Goal: Communication & Community: Answer question/provide support

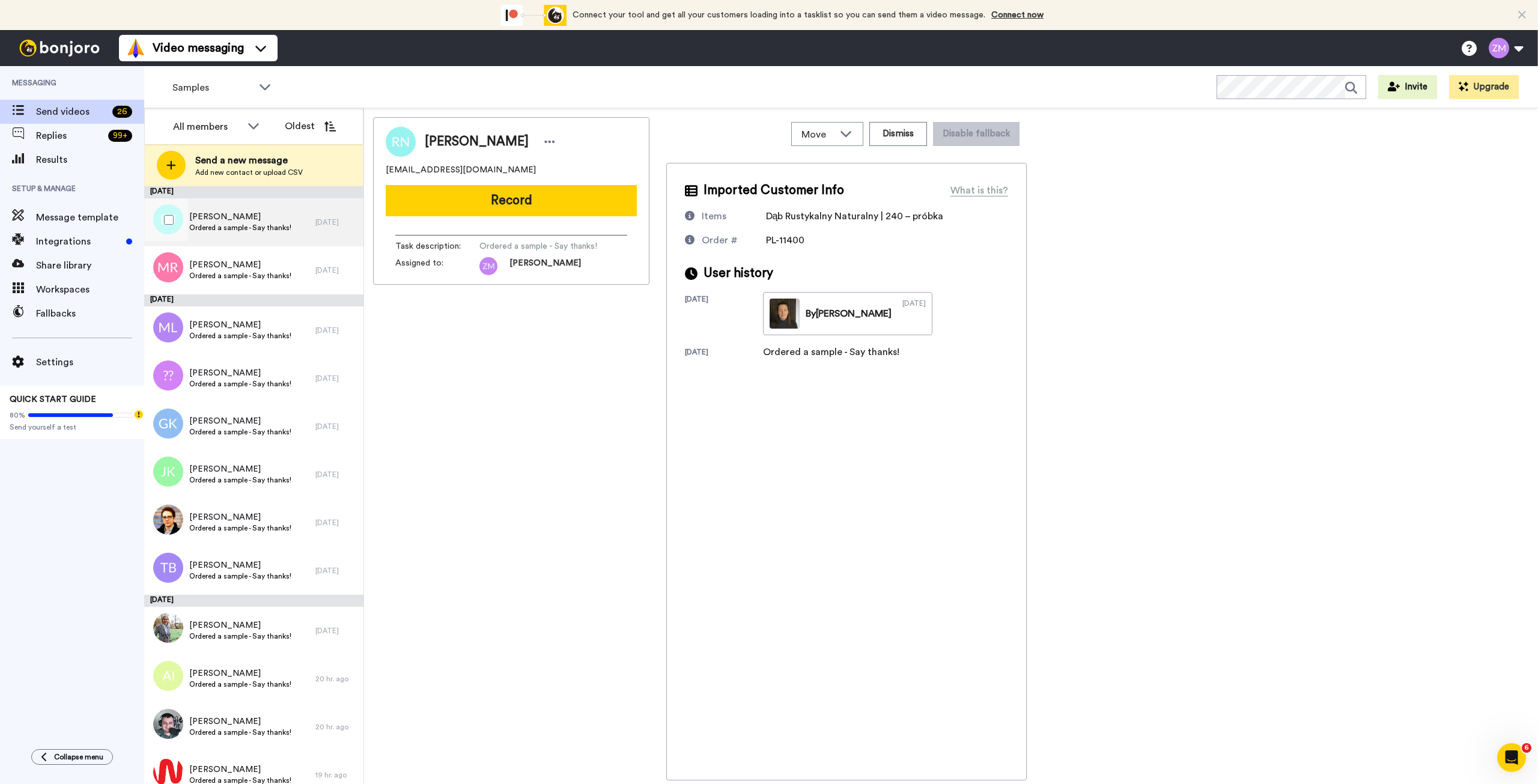
click at [230, 223] on span "Ordered a sample - Say thanks!" at bounding box center [240, 227] width 102 height 9
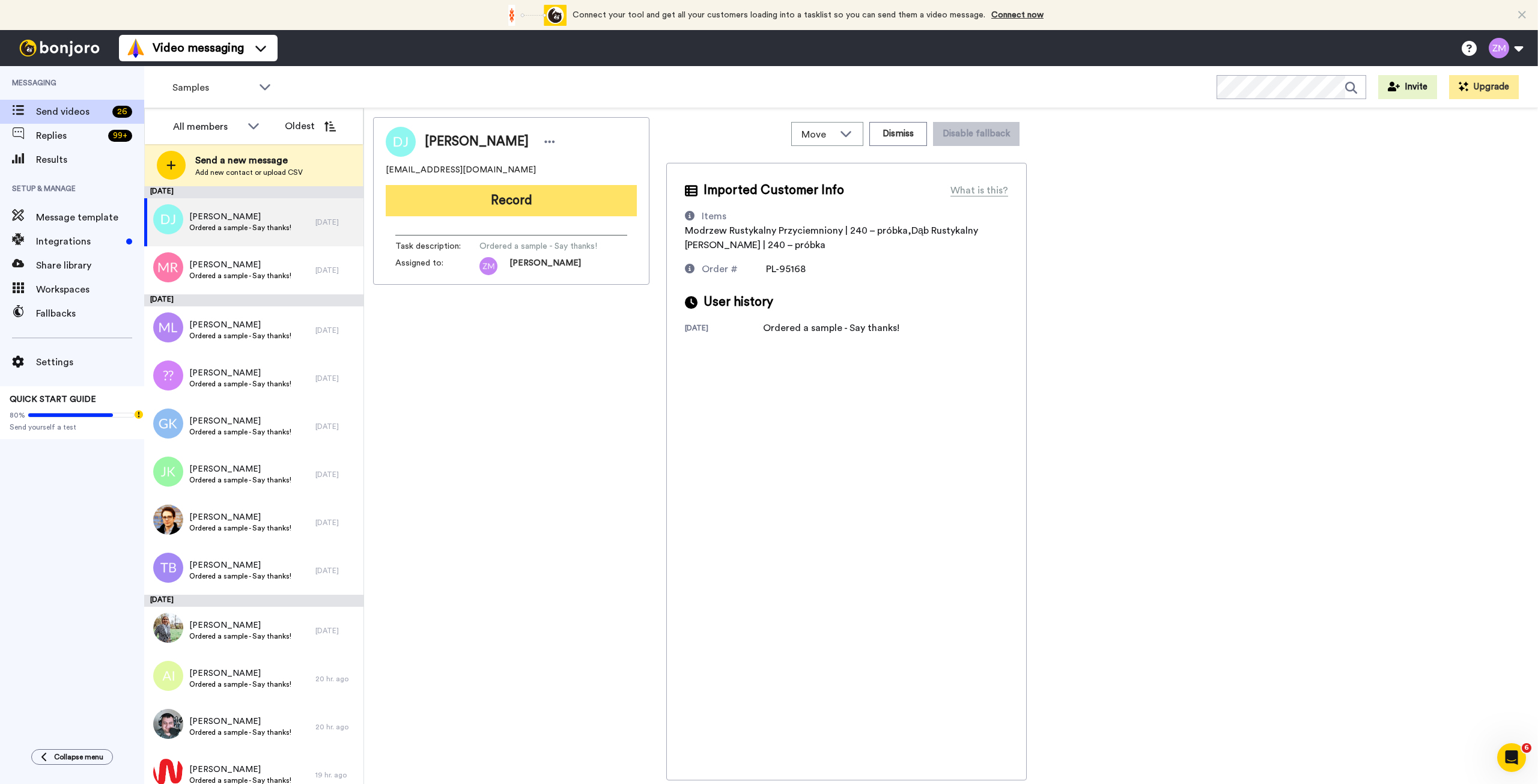
click at [491, 202] on button "Record" at bounding box center [511, 200] width 252 height 32
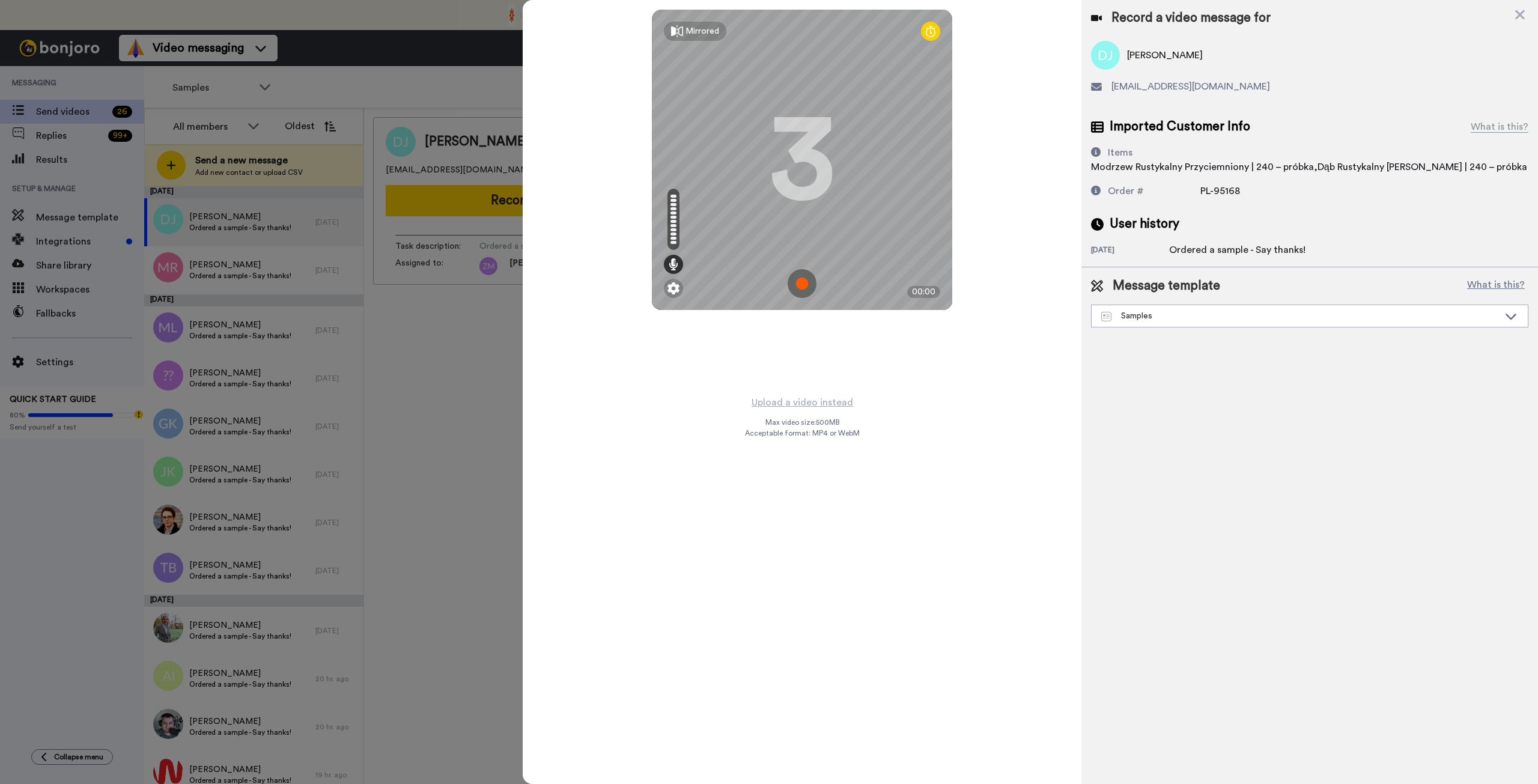
click at [805, 278] on img at bounding box center [802, 283] width 29 height 29
click at [795, 282] on img at bounding box center [802, 283] width 29 height 29
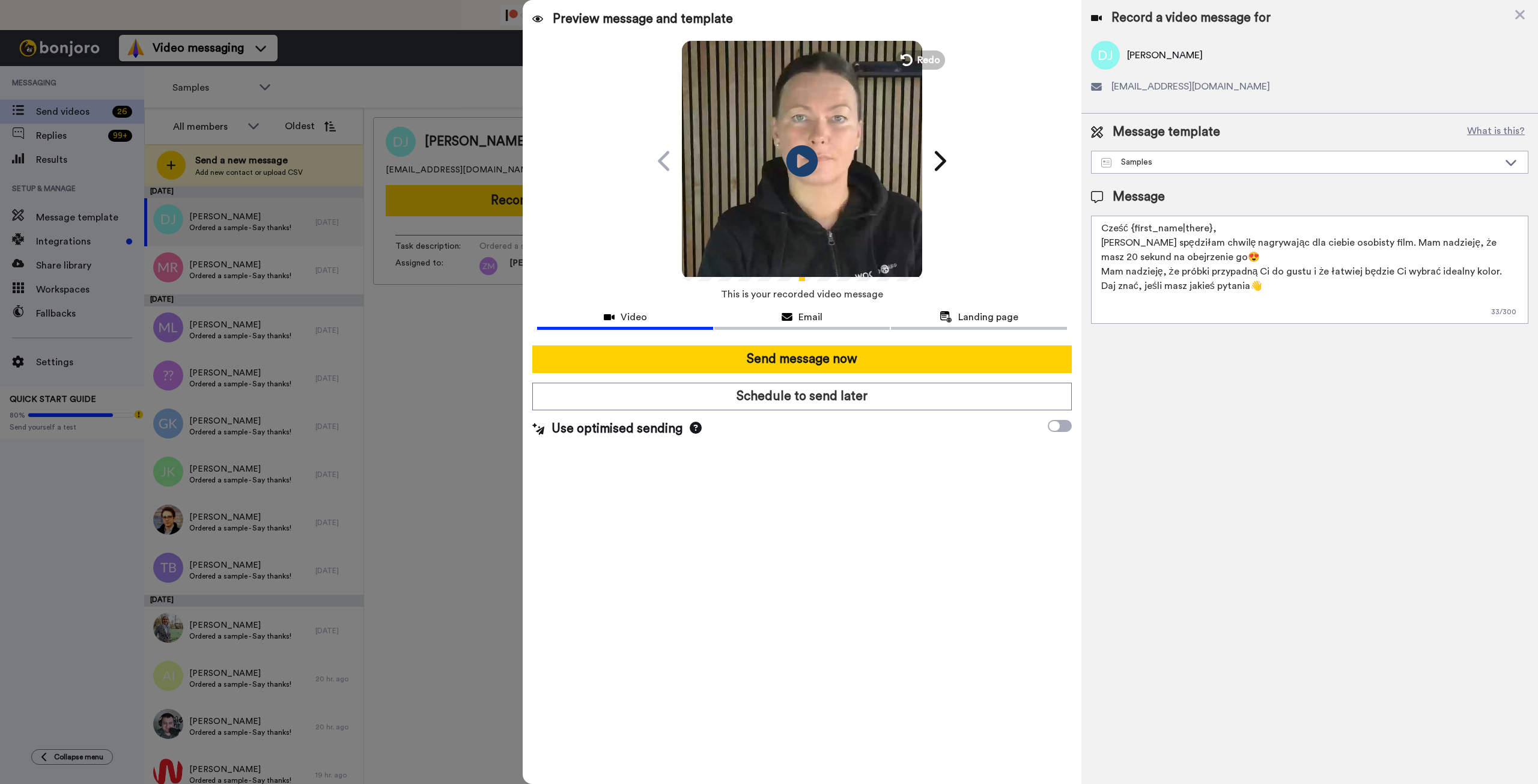
click at [800, 155] on icon "Play/Pause" at bounding box center [802, 161] width 32 height 58
click at [905, 60] on icon at bounding box center [906, 60] width 13 height 13
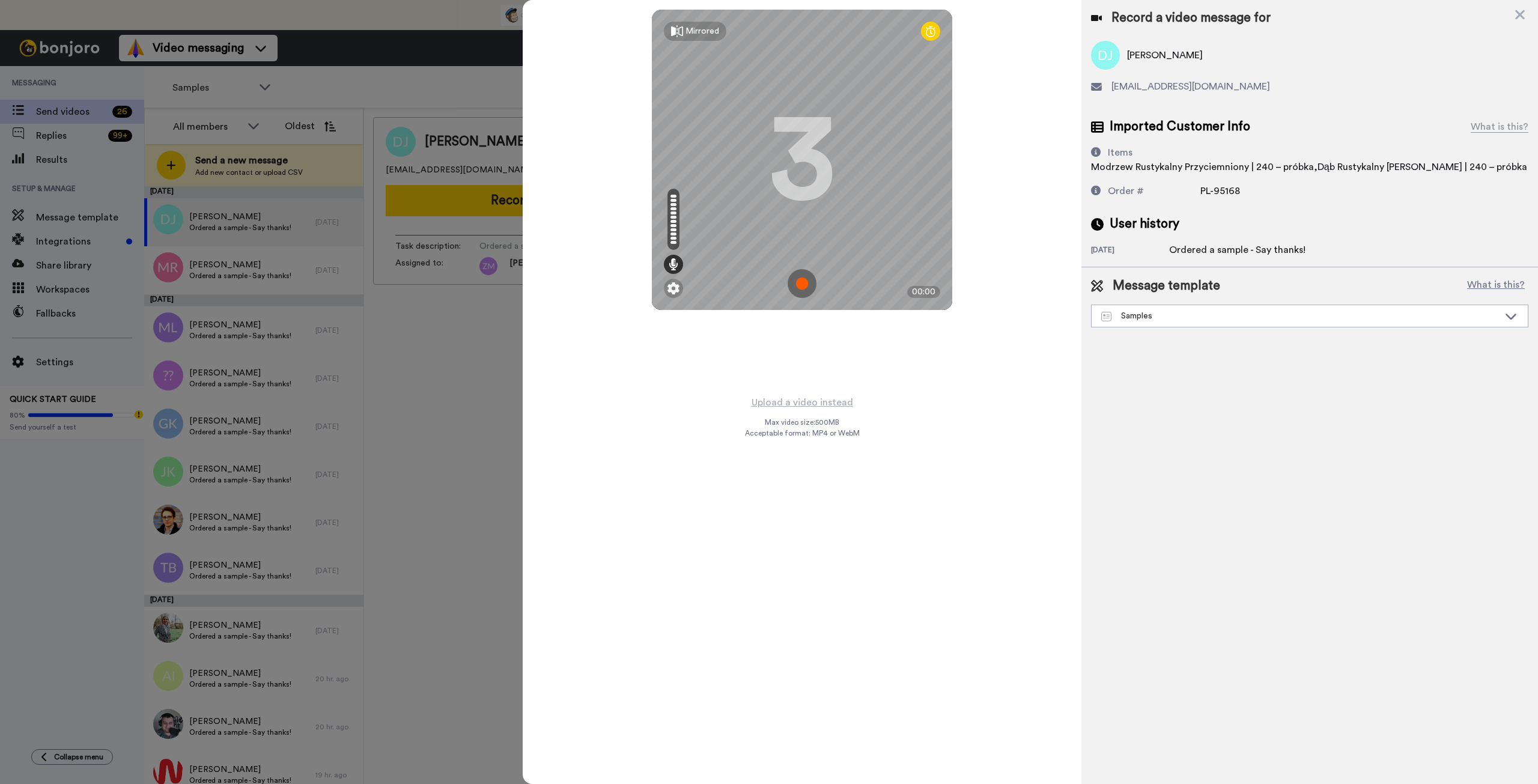
click at [798, 284] on img at bounding box center [802, 283] width 29 height 29
click at [800, 284] on img at bounding box center [802, 283] width 29 height 29
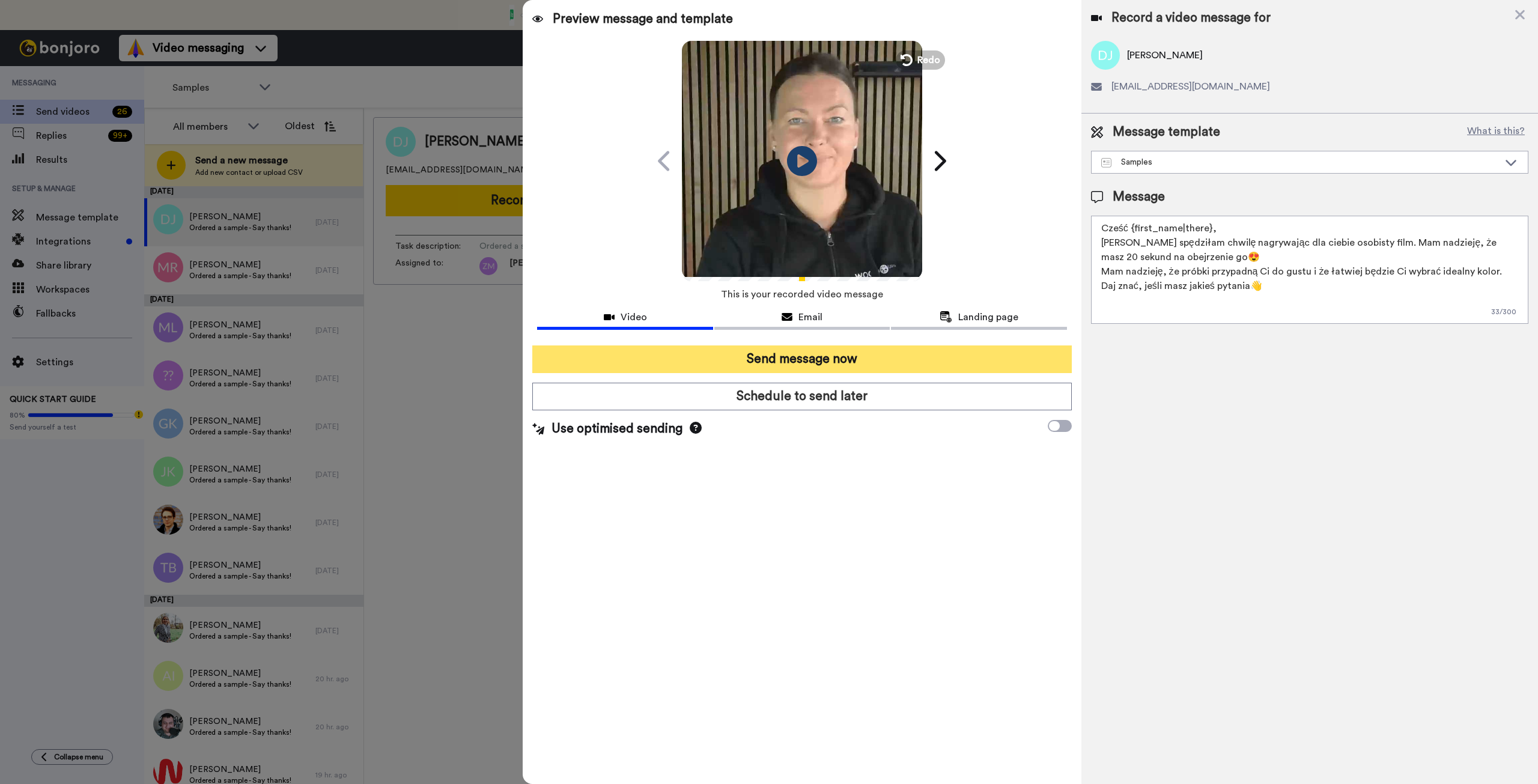
click at [864, 356] on button "Send message now" at bounding box center [802, 359] width 539 height 28
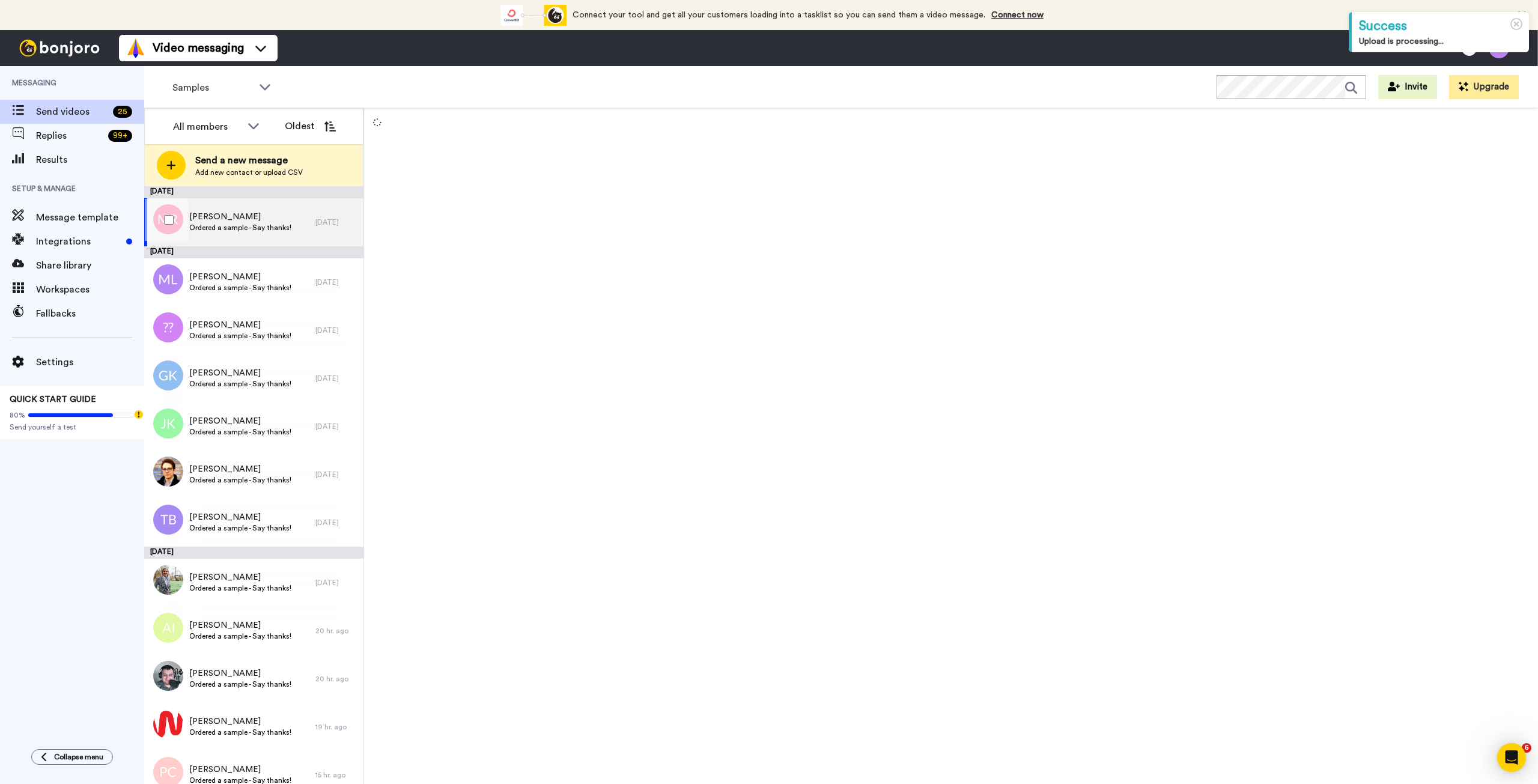
click at [272, 231] on span "Ordered a sample - Say thanks!" at bounding box center [240, 227] width 102 height 9
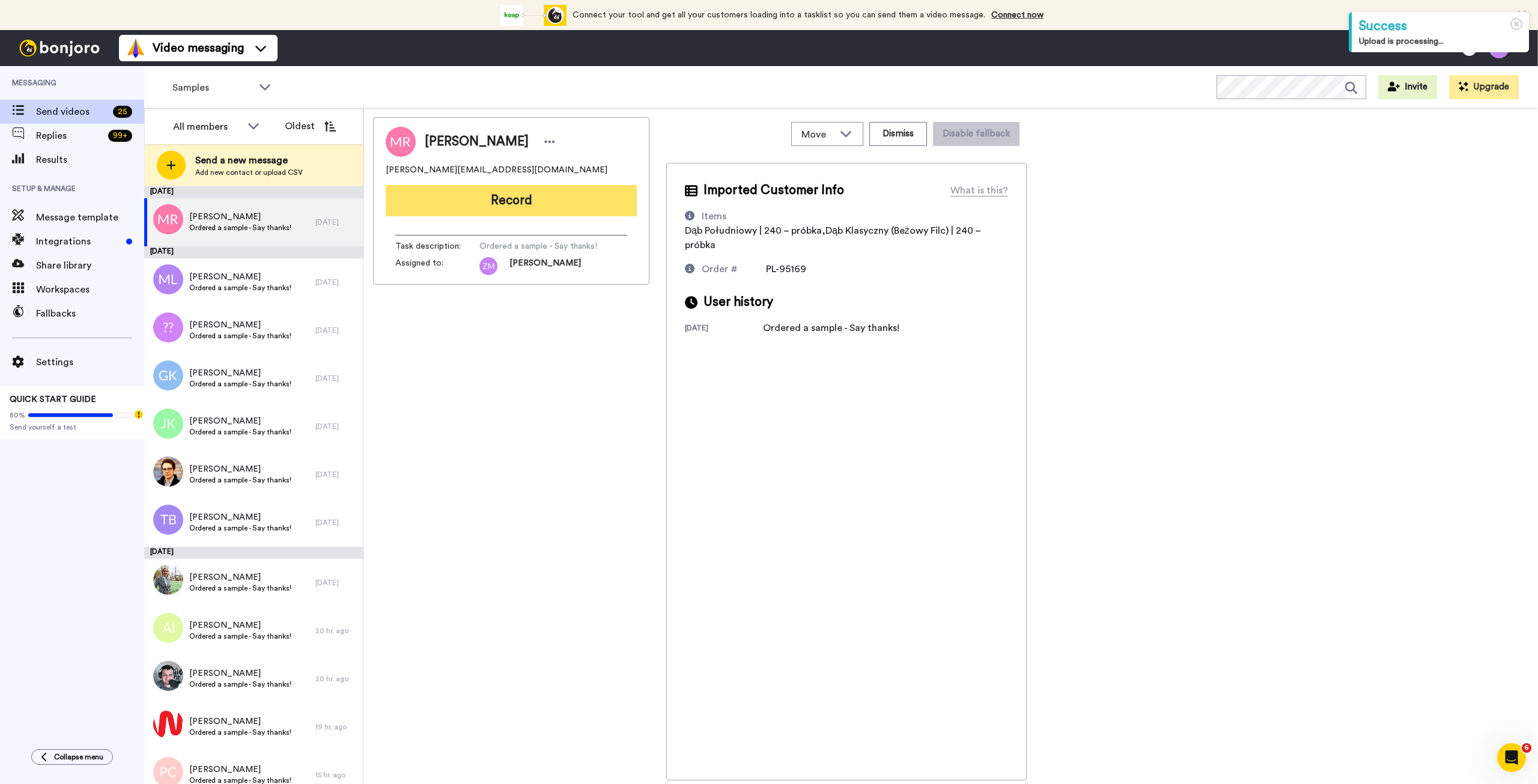
click at [512, 207] on button "Record" at bounding box center [511, 200] width 252 height 32
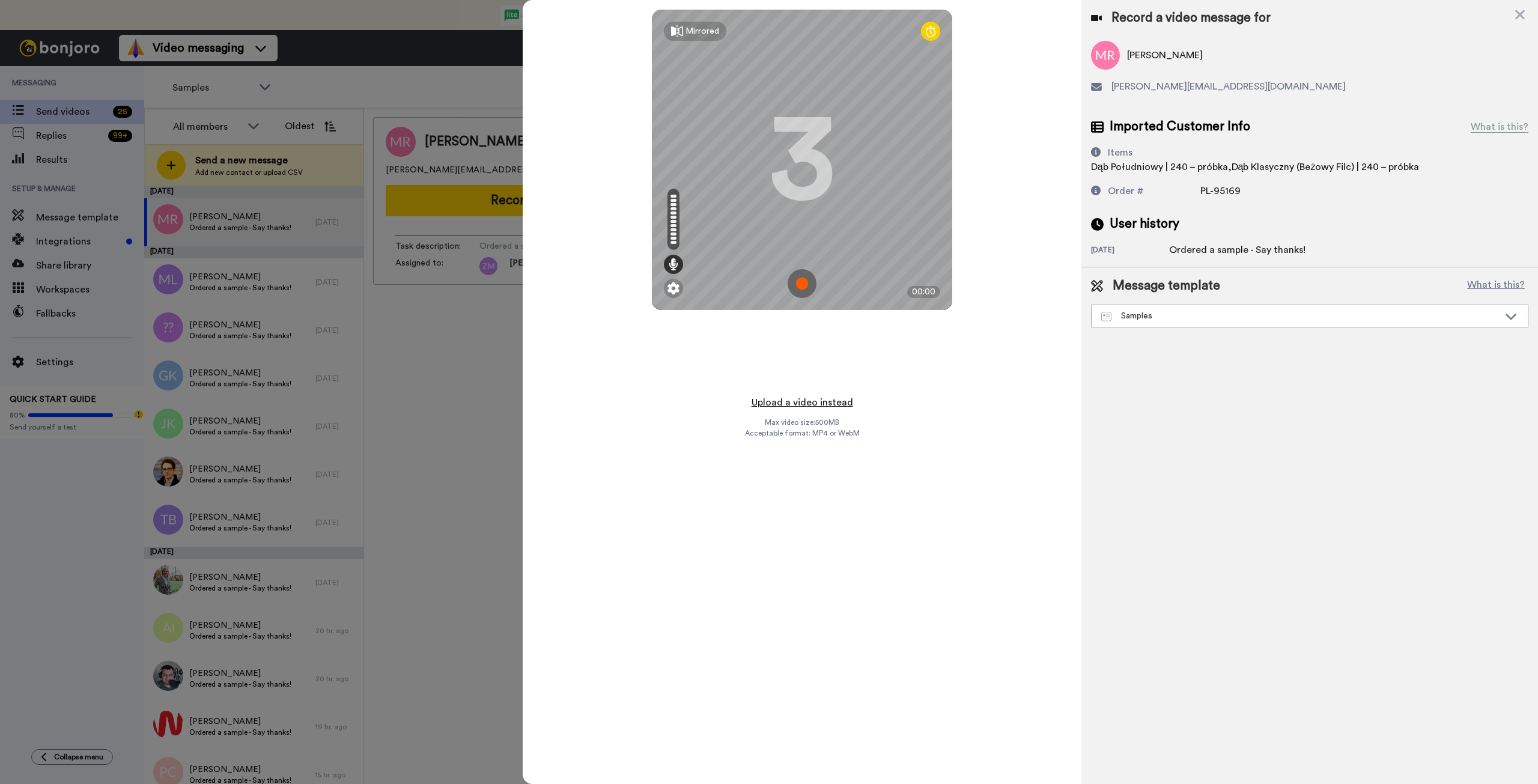
click at [802, 402] on button "Upload a video instead" at bounding box center [802, 402] width 109 height 16
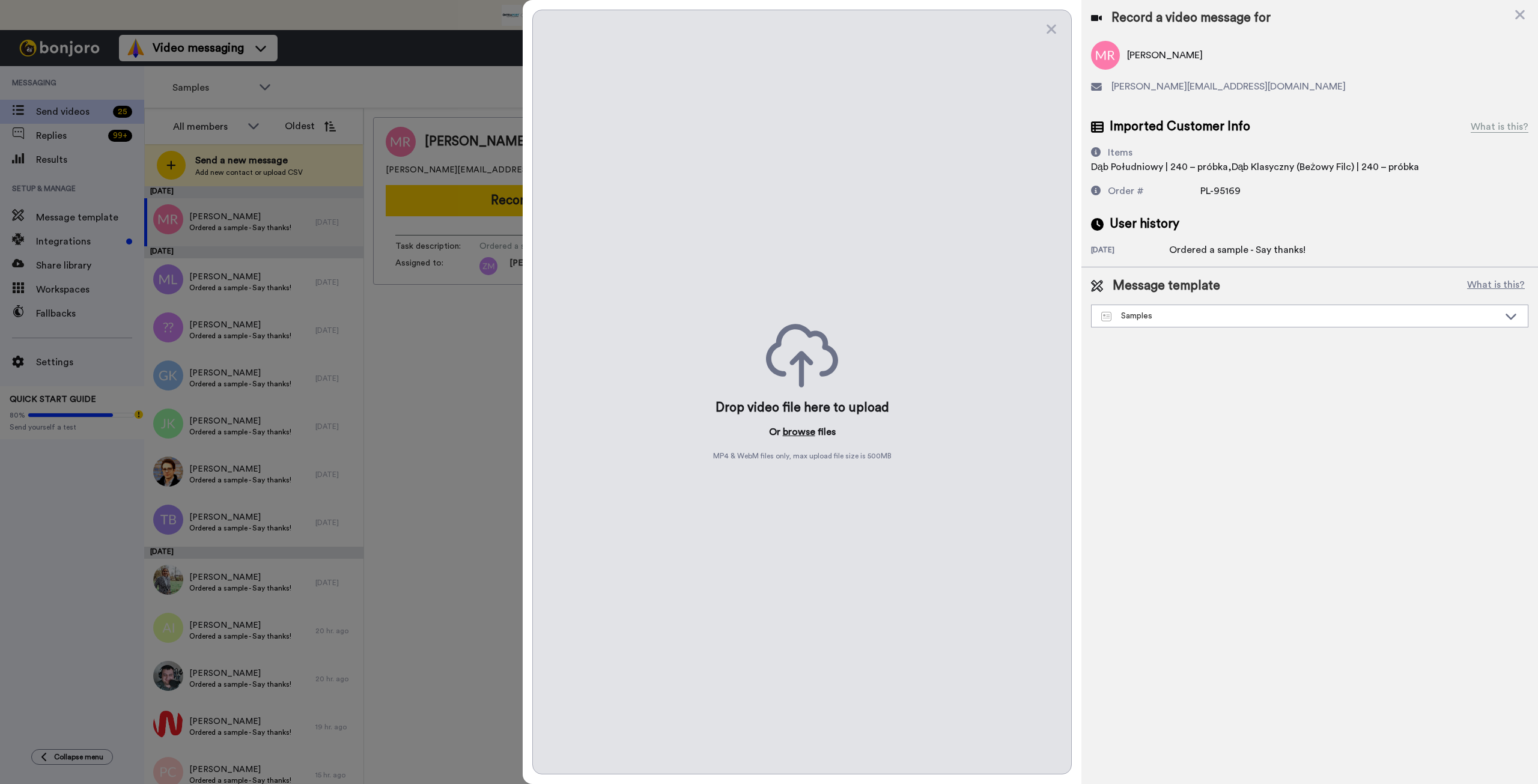
click at [788, 431] on button "browse" at bounding box center [799, 432] width 32 height 15
click at [1053, 32] on icon at bounding box center [1052, 30] width 9 height 9
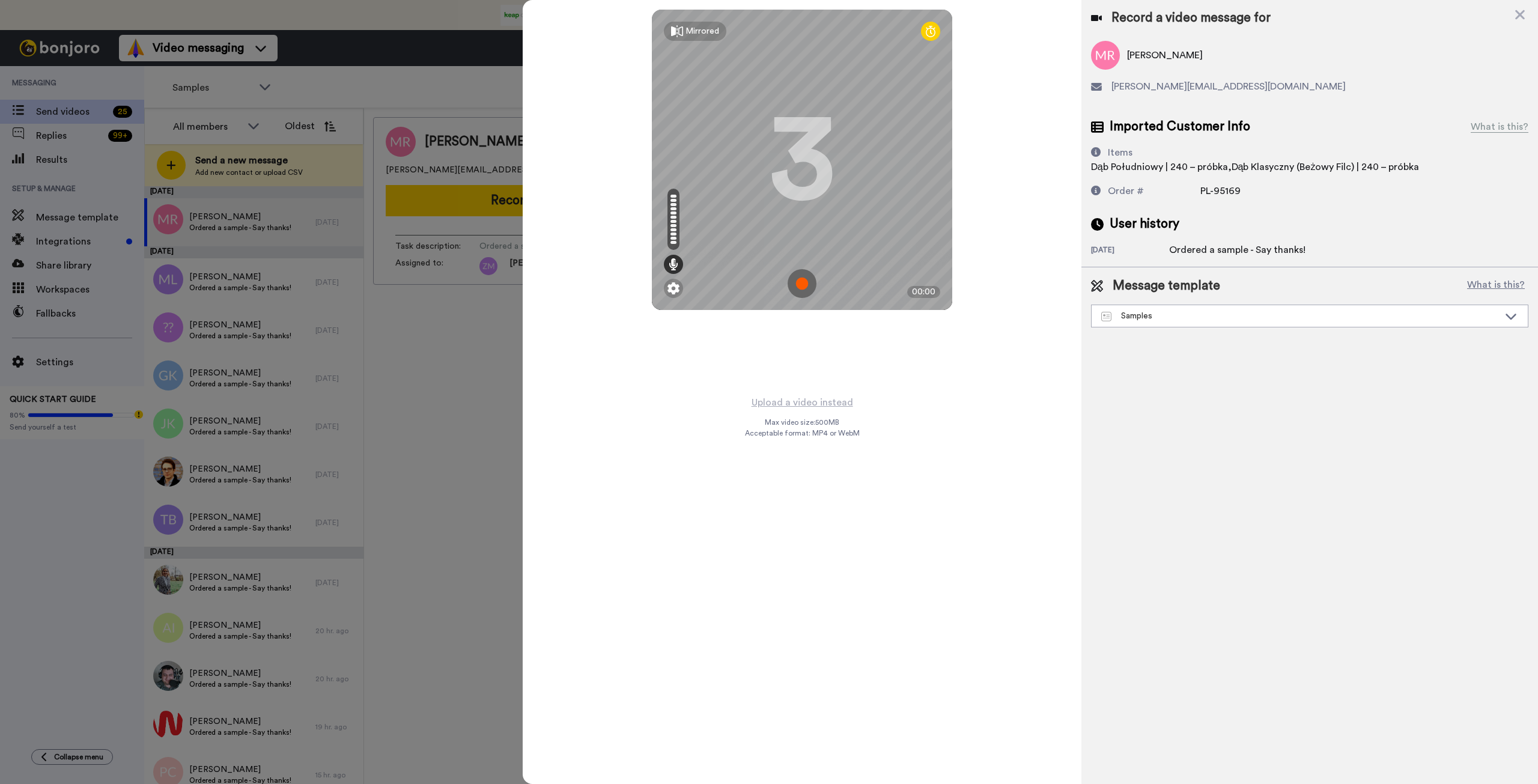
click at [800, 282] on img at bounding box center [802, 283] width 29 height 29
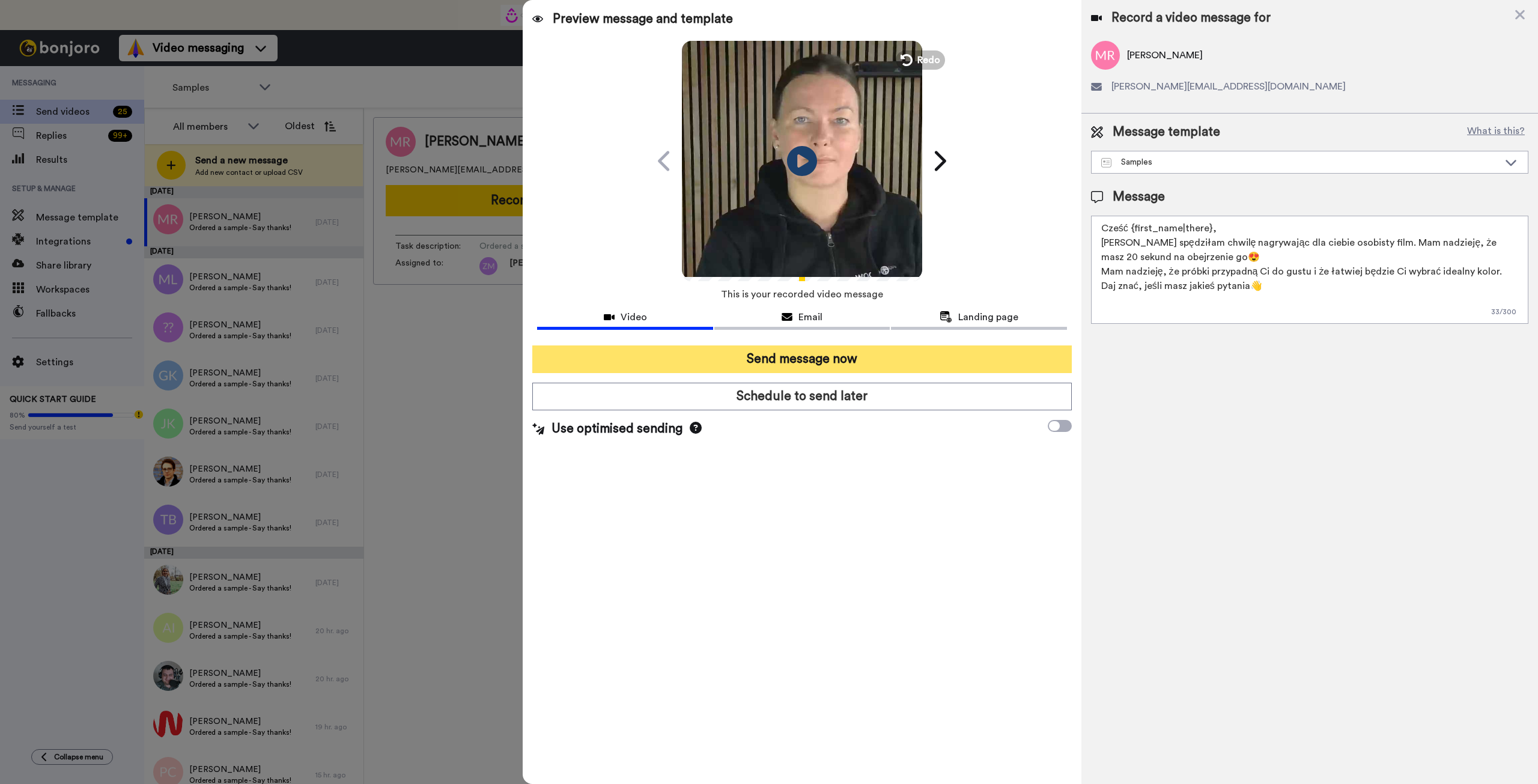
click at [892, 360] on button "Send message now" at bounding box center [802, 359] width 539 height 28
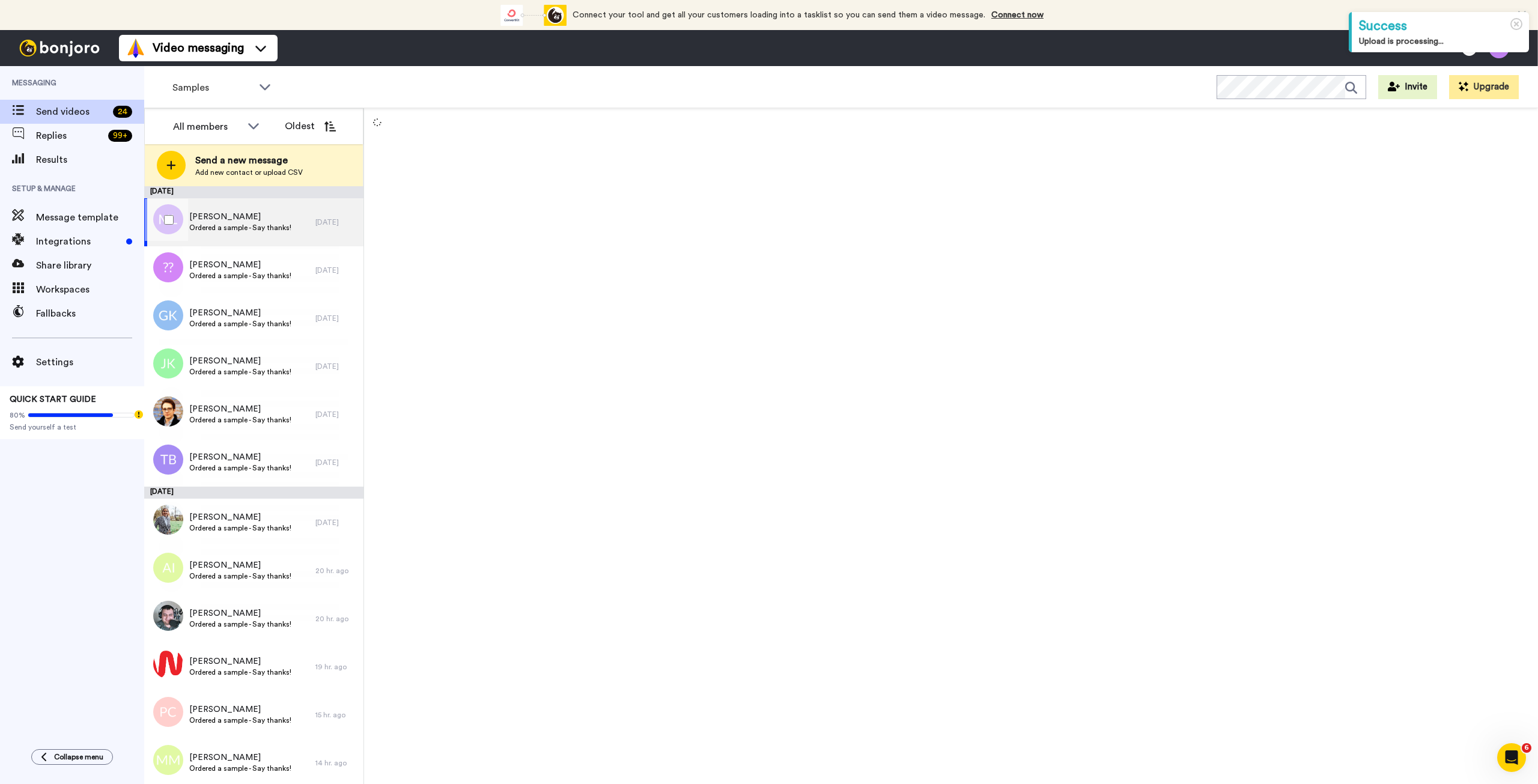
click at [237, 223] on span "Ordered a sample - Say thanks!" at bounding box center [240, 227] width 102 height 9
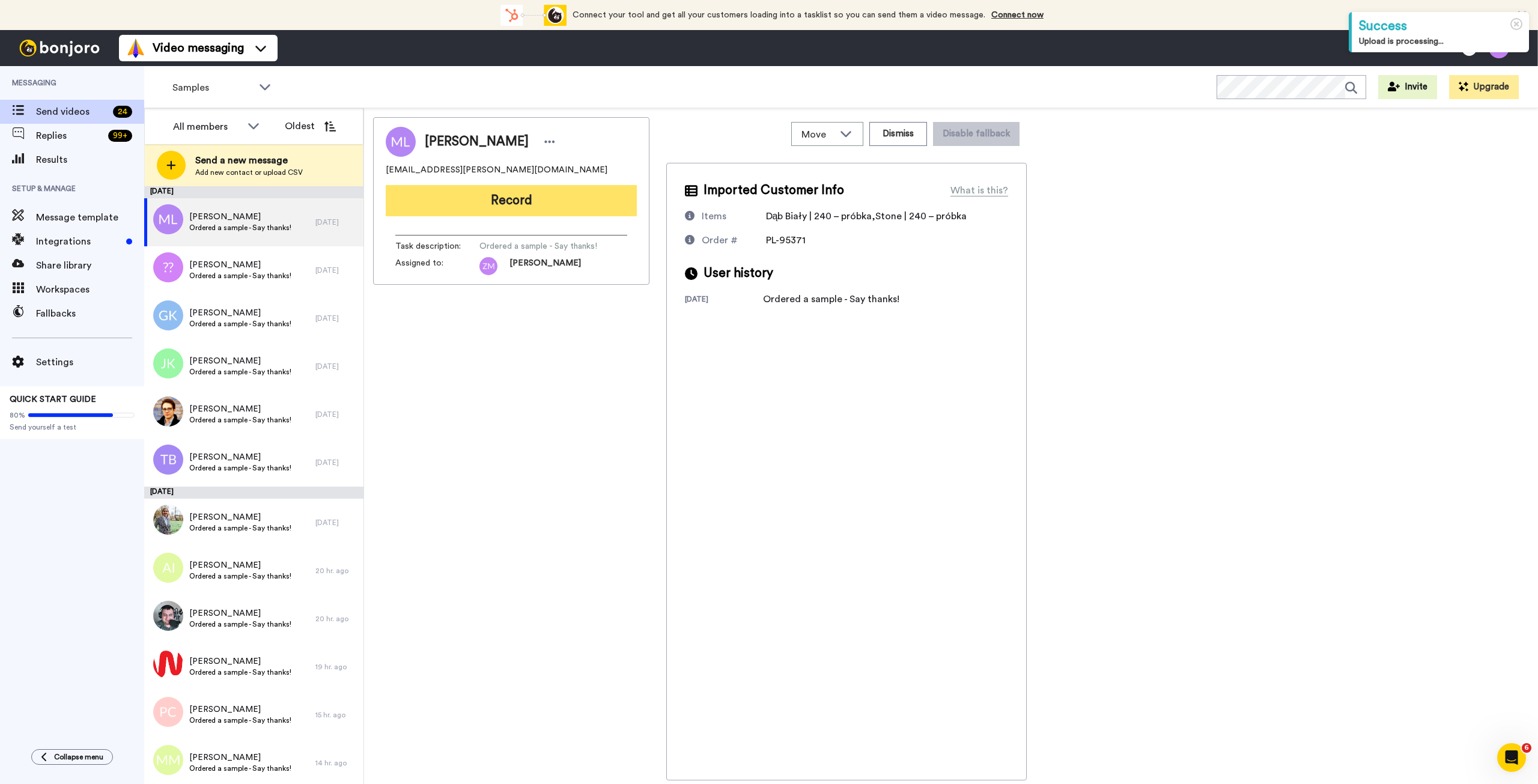
click at [548, 200] on button "Record" at bounding box center [511, 200] width 252 height 32
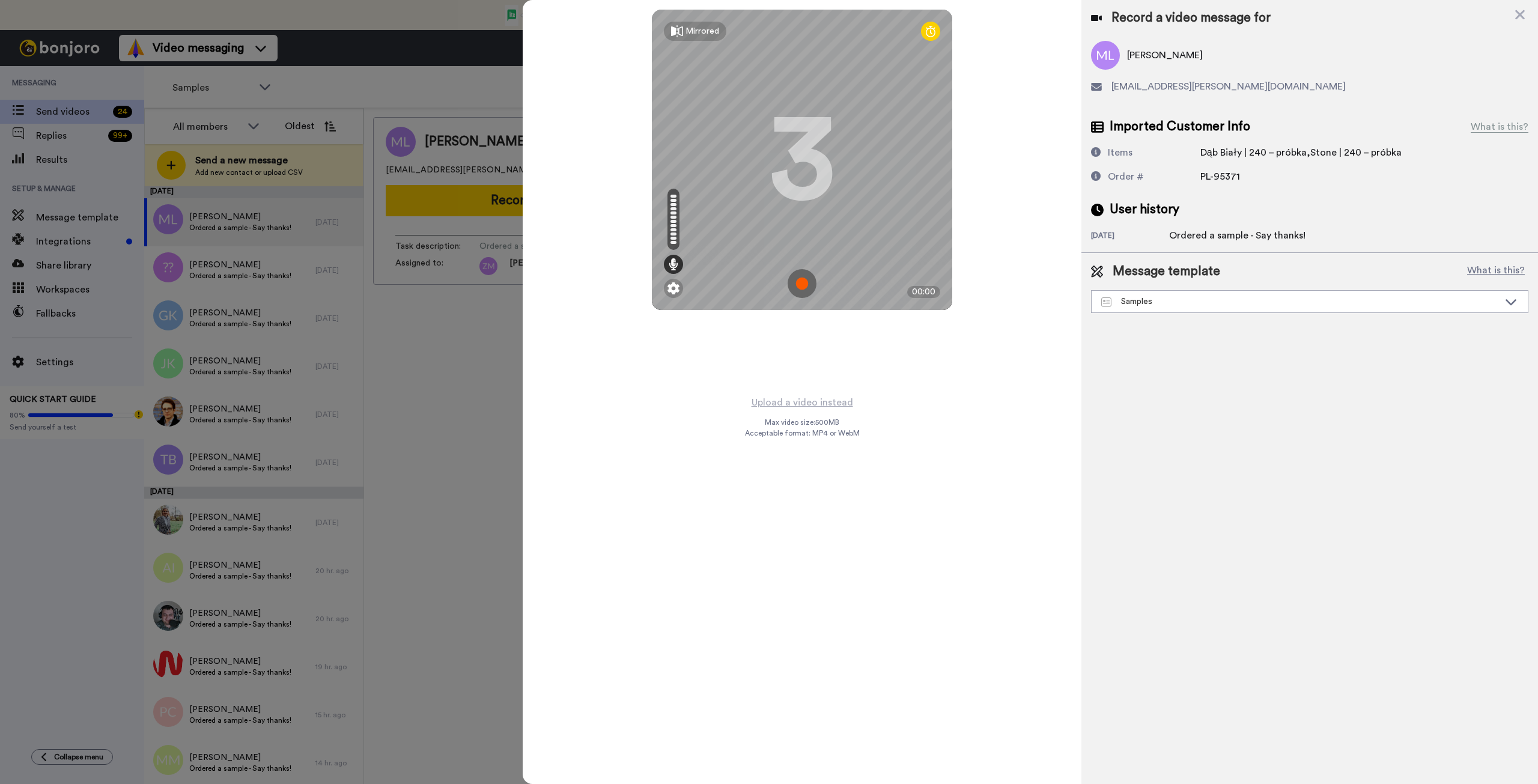
click at [802, 280] on img at bounding box center [802, 283] width 29 height 29
click at [796, 274] on img at bounding box center [802, 283] width 29 height 29
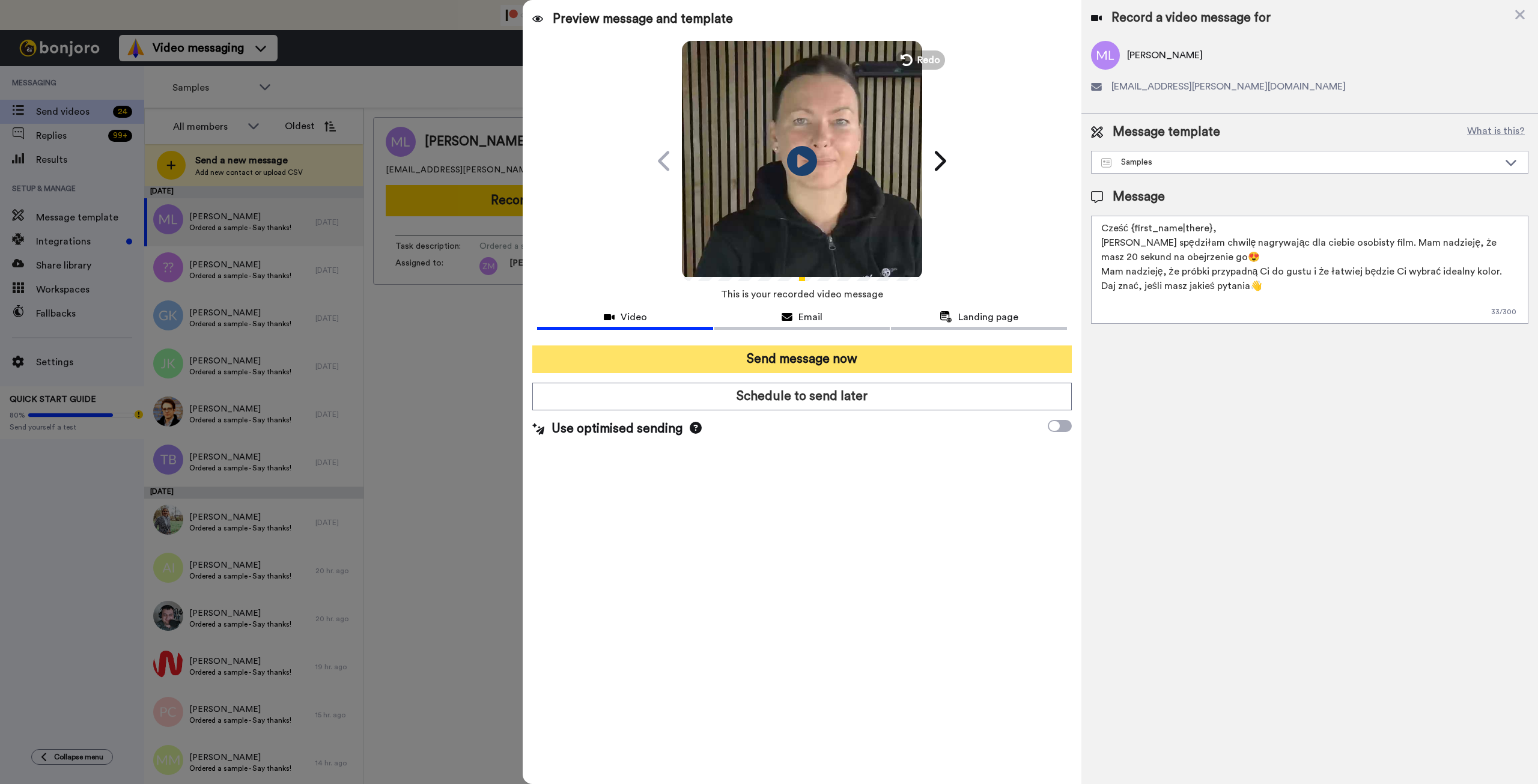
click at [916, 360] on button "Send message now" at bounding box center [802, 359] width 539 height 28
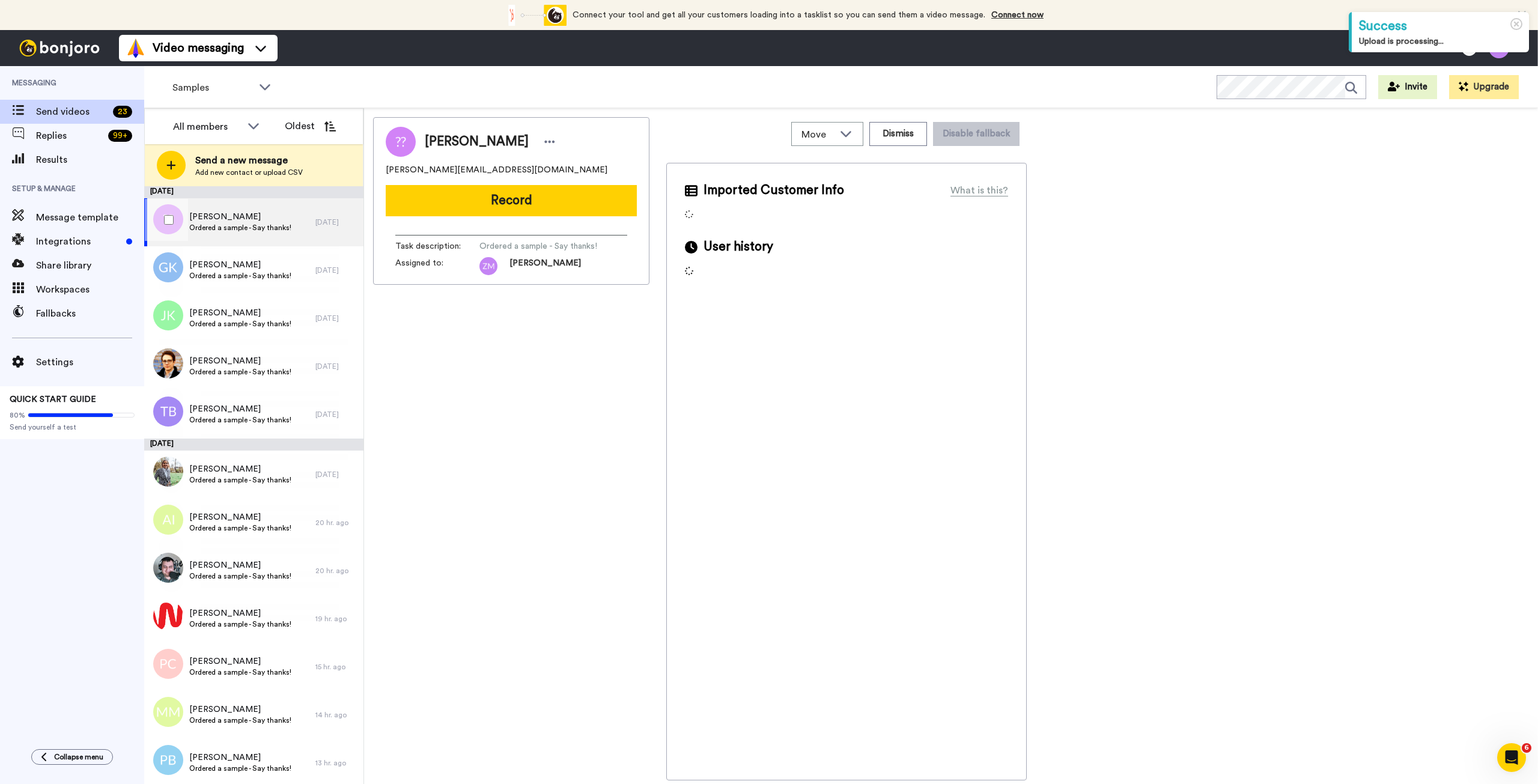
click at [235, 229] on span "Ordered a sample - Say thanks!" at bounding box center [240, 227] width 102 height 9
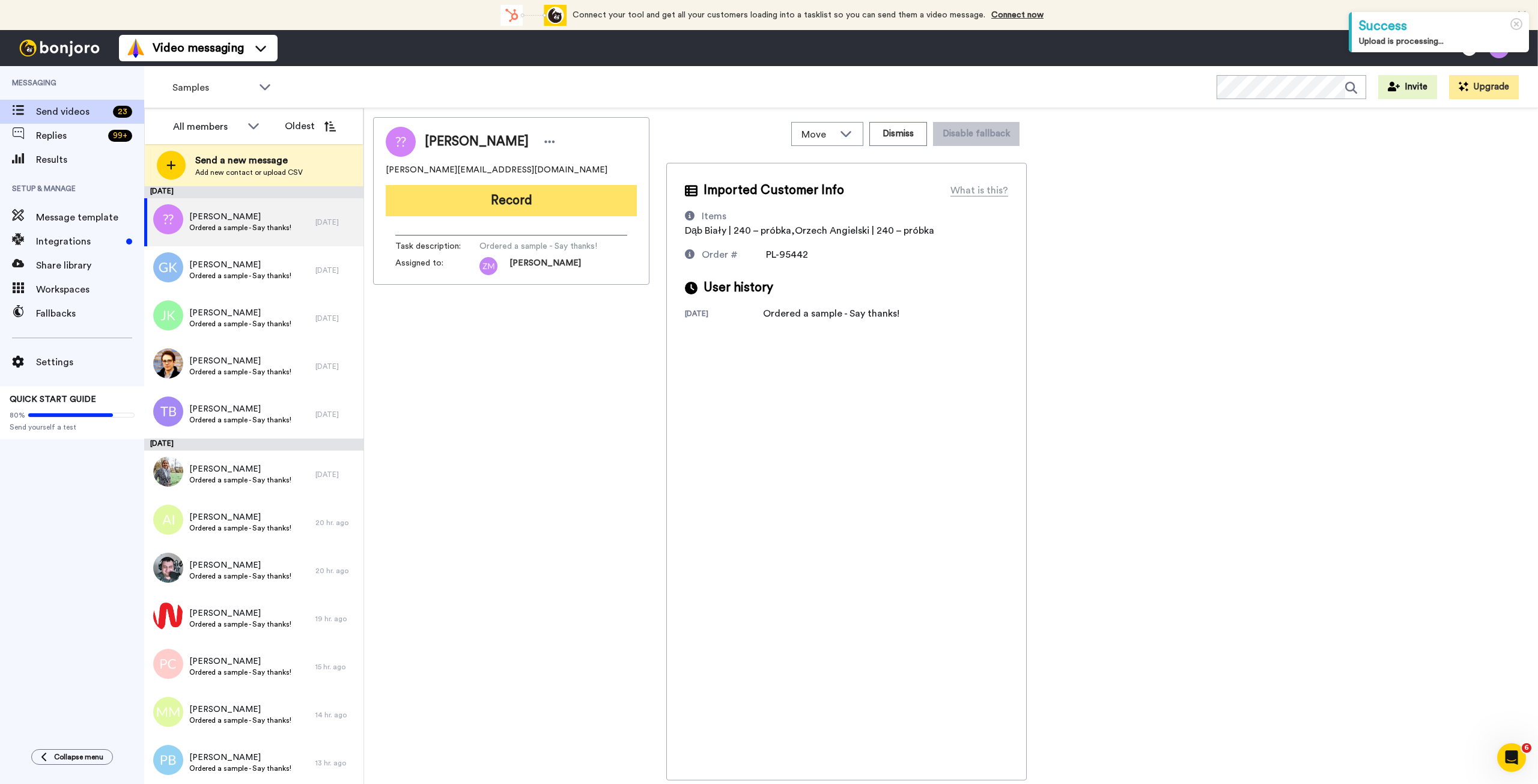
click at [498, 203] on button "Record" at bounding box center [511, 200] width 252 height 32
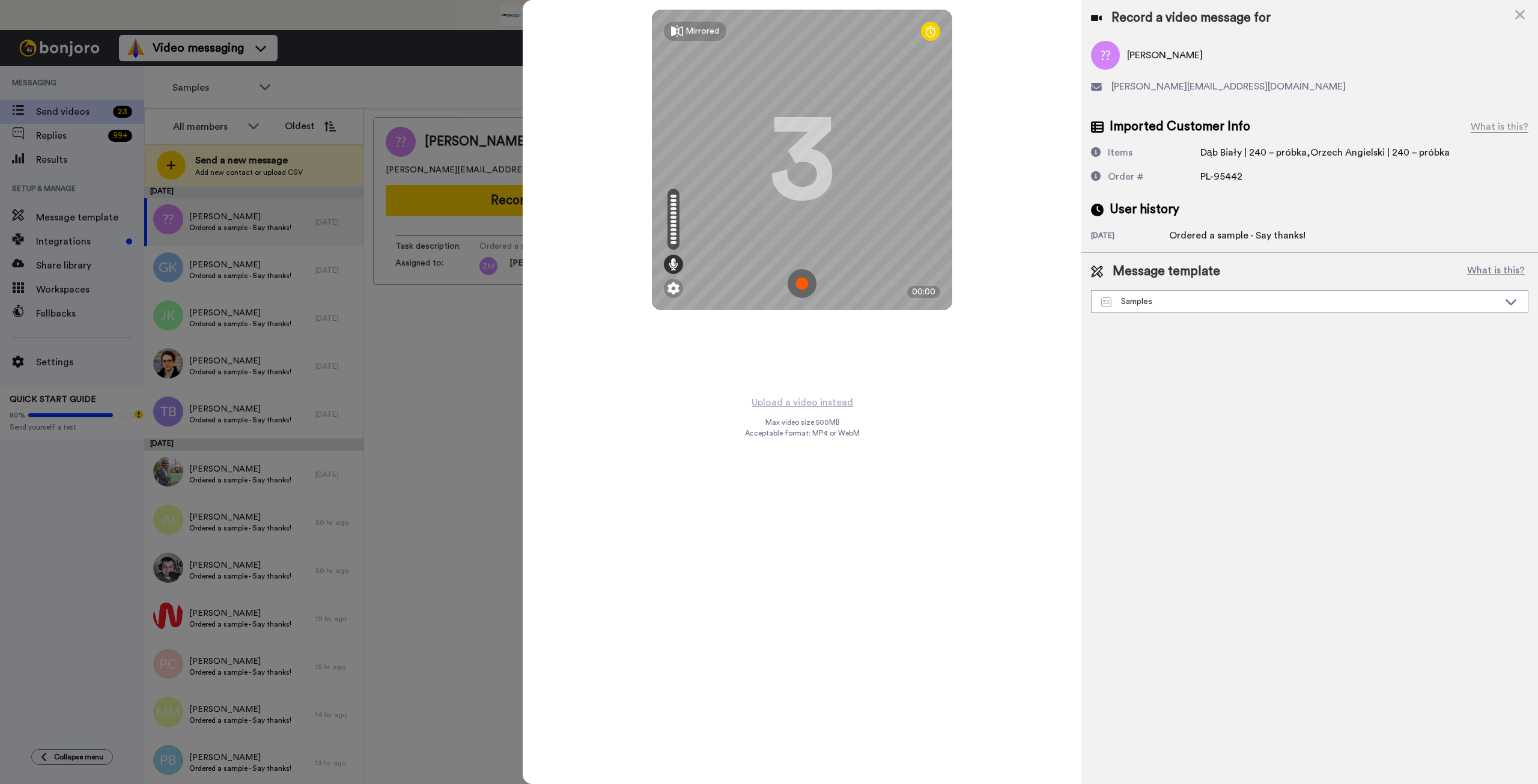
click at [804, 283] on img at bounding box center [802, 283] width 29 height 29
click at [816, 281] on img at bounding box center [802, 283] width 29 height 29
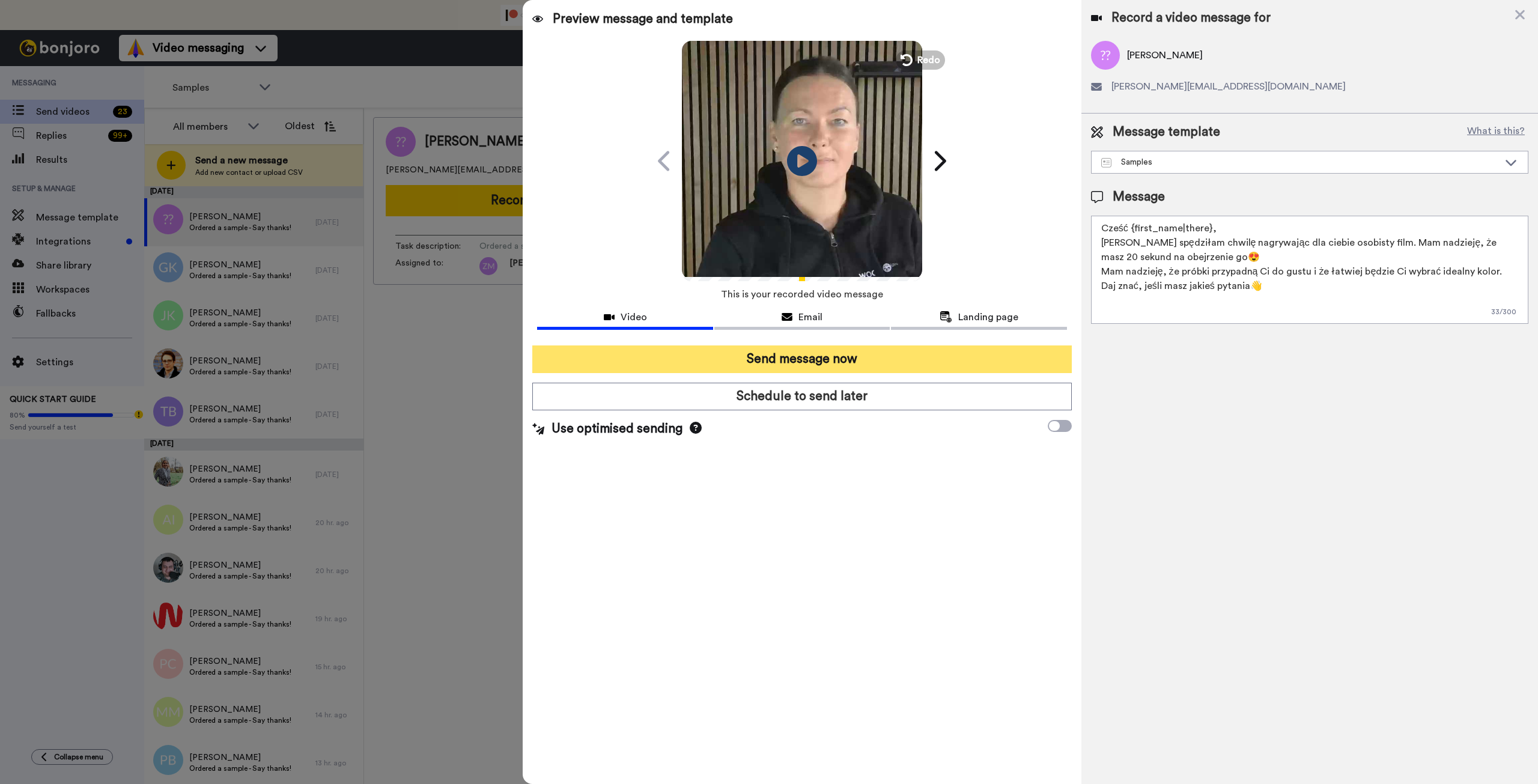
click at [819, 356] on button "Send message now" at bounding box center [802, 359] width 539 height 28
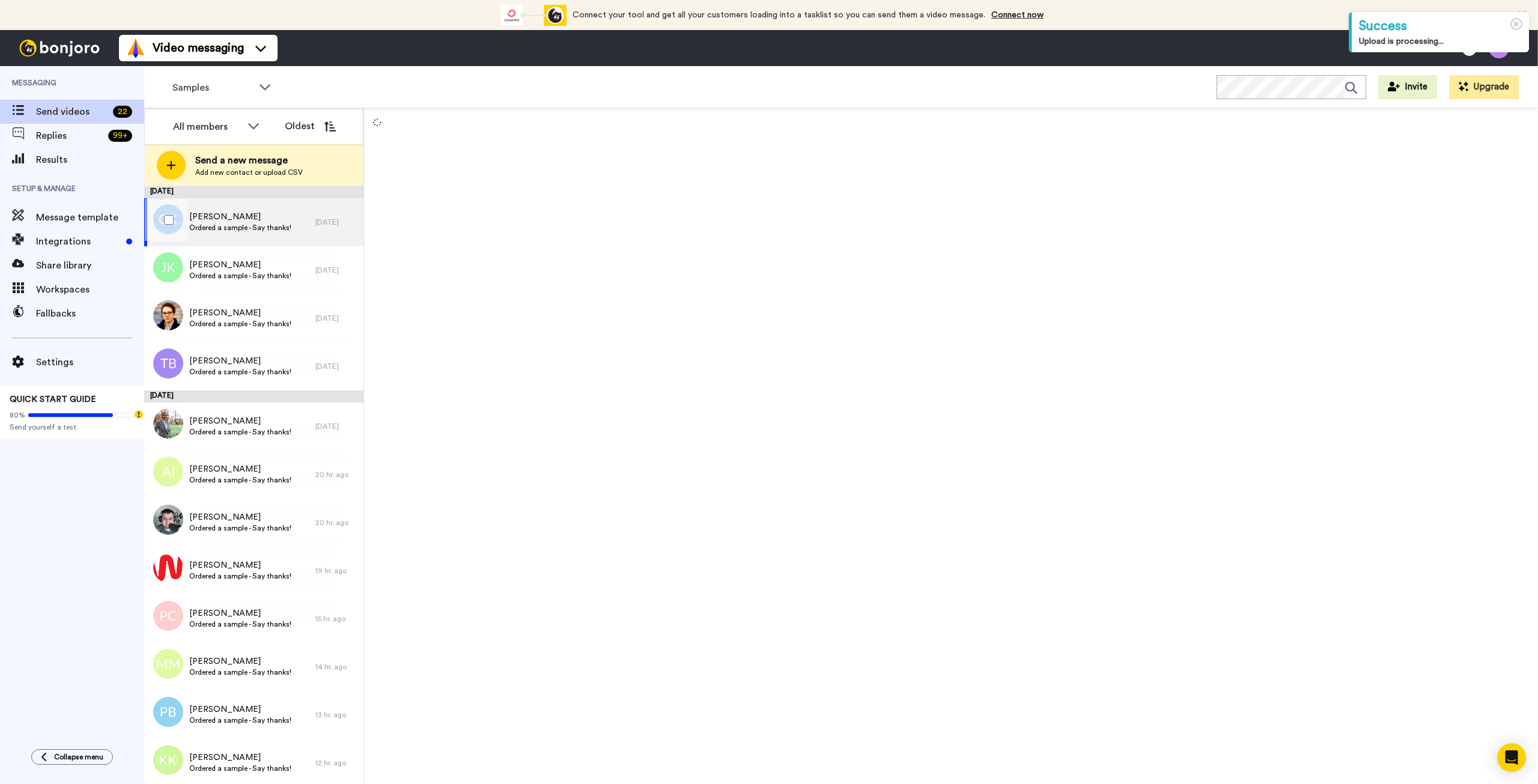
click at [208, 215] on span "[PERSON_NAME]" at bounding box center [240, 216] width 102 height 12
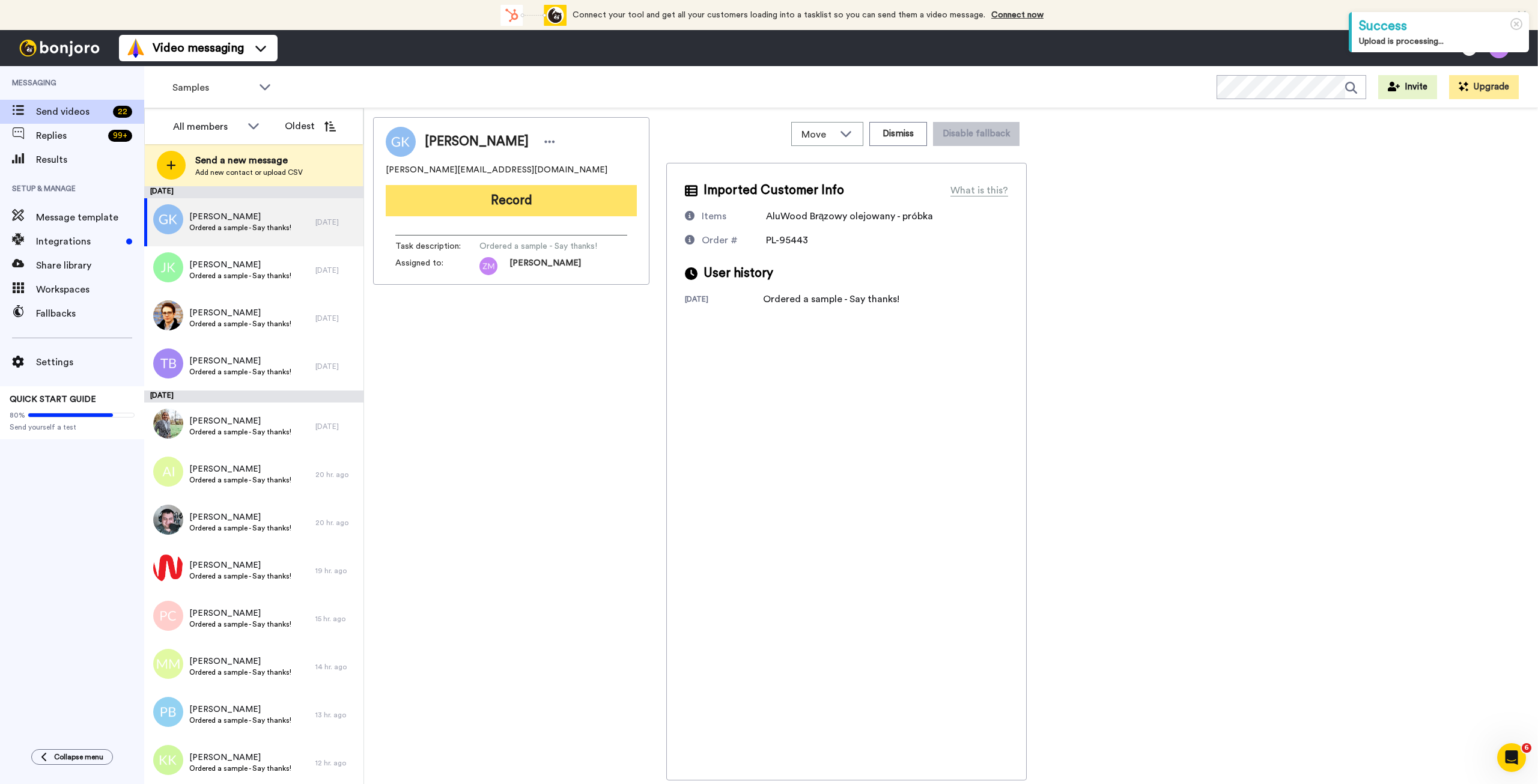
click at [487, 211] on button "Record" at bounding box center [511, 200] width 252 height 32
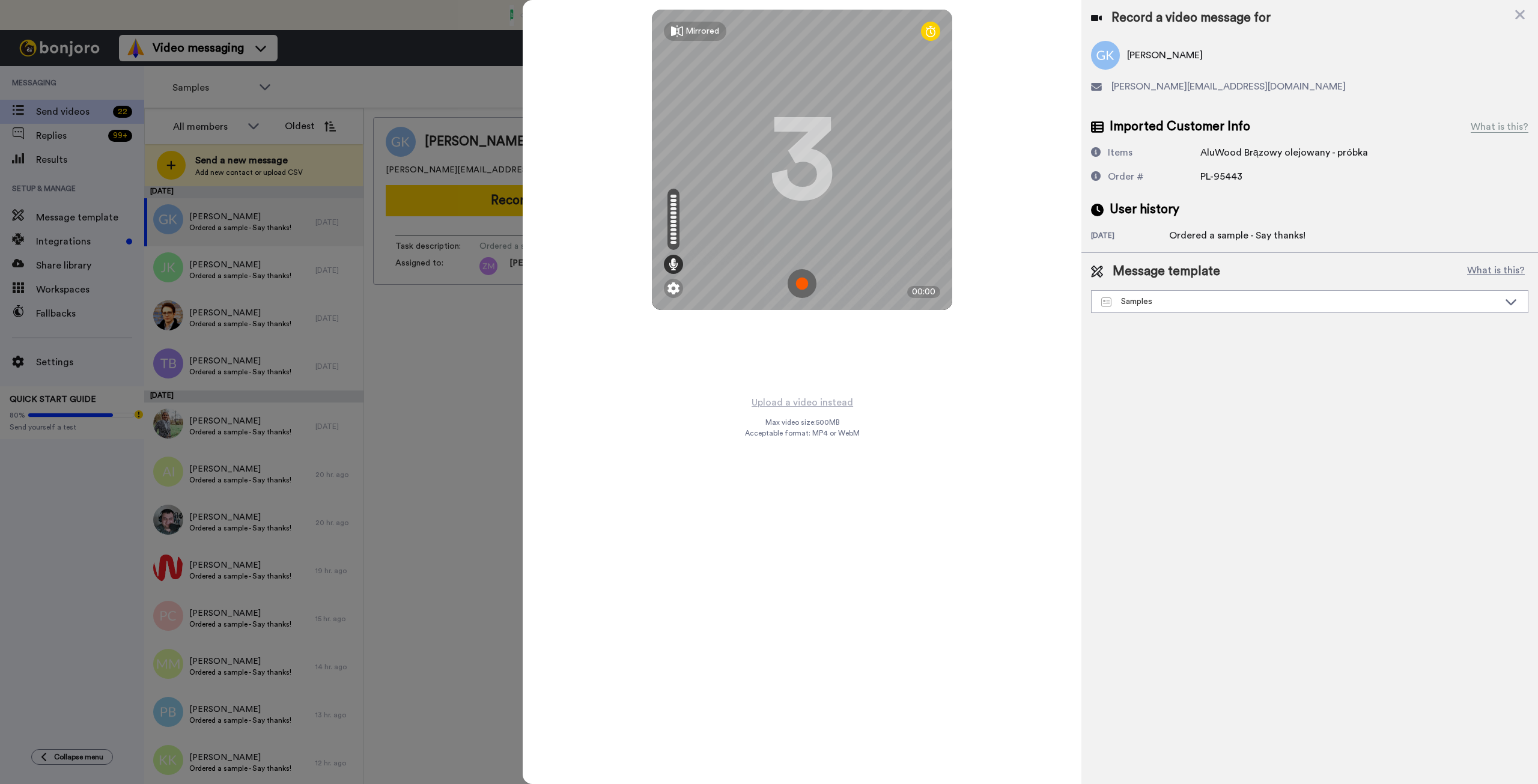
click at [804, 282] on img at bounding box center [802, 283] width 29 height 29
click at [810, 269] on img at bounding box center [802, 283] width 29 height 29
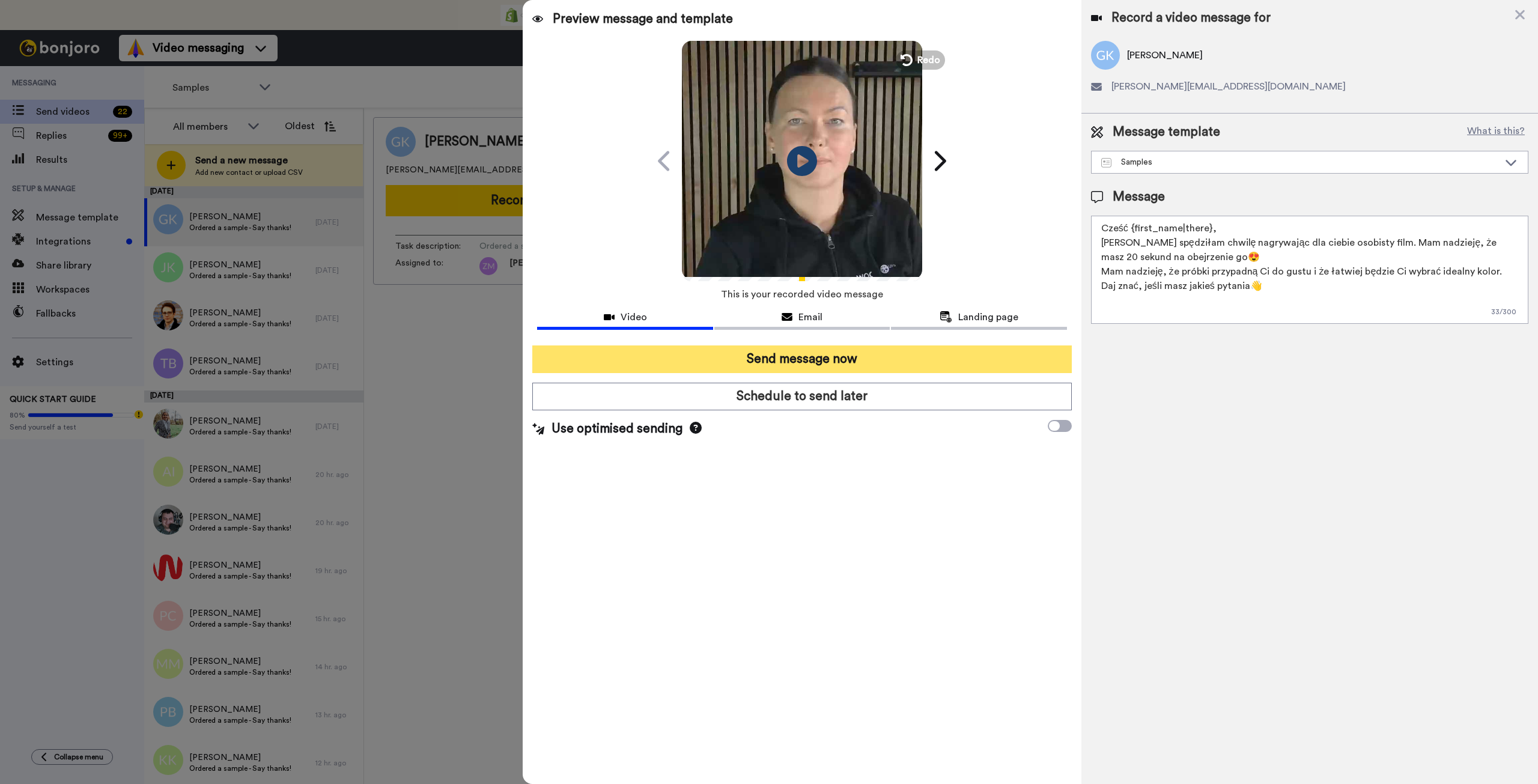
click at [856, 360] on button "Send message now" at bounding box center [802, 359] width 539 height 28
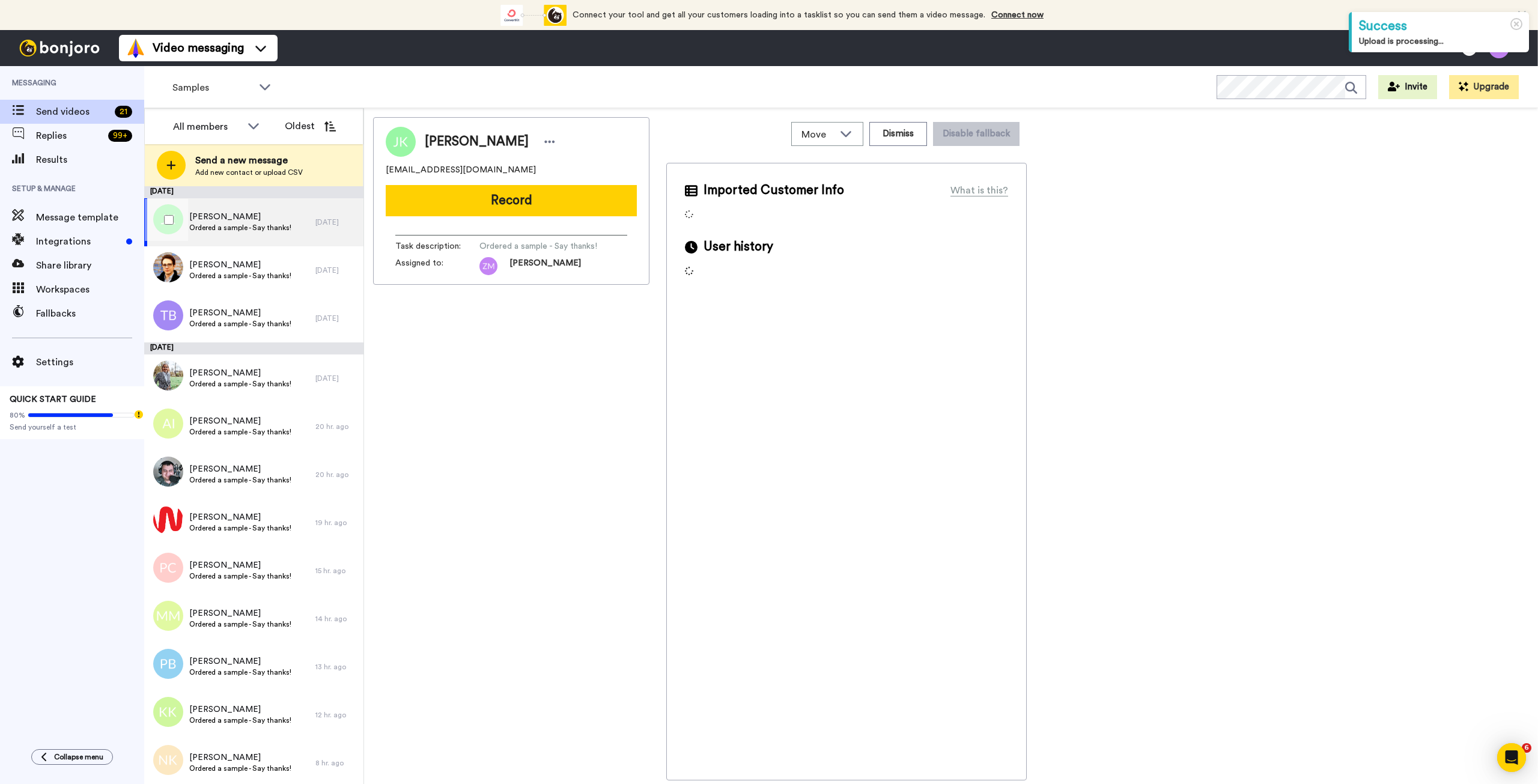
click at [244, 226] on span "Ordered a sample - Say thanks!" at bounding box center [240, 227] width 102 height 9
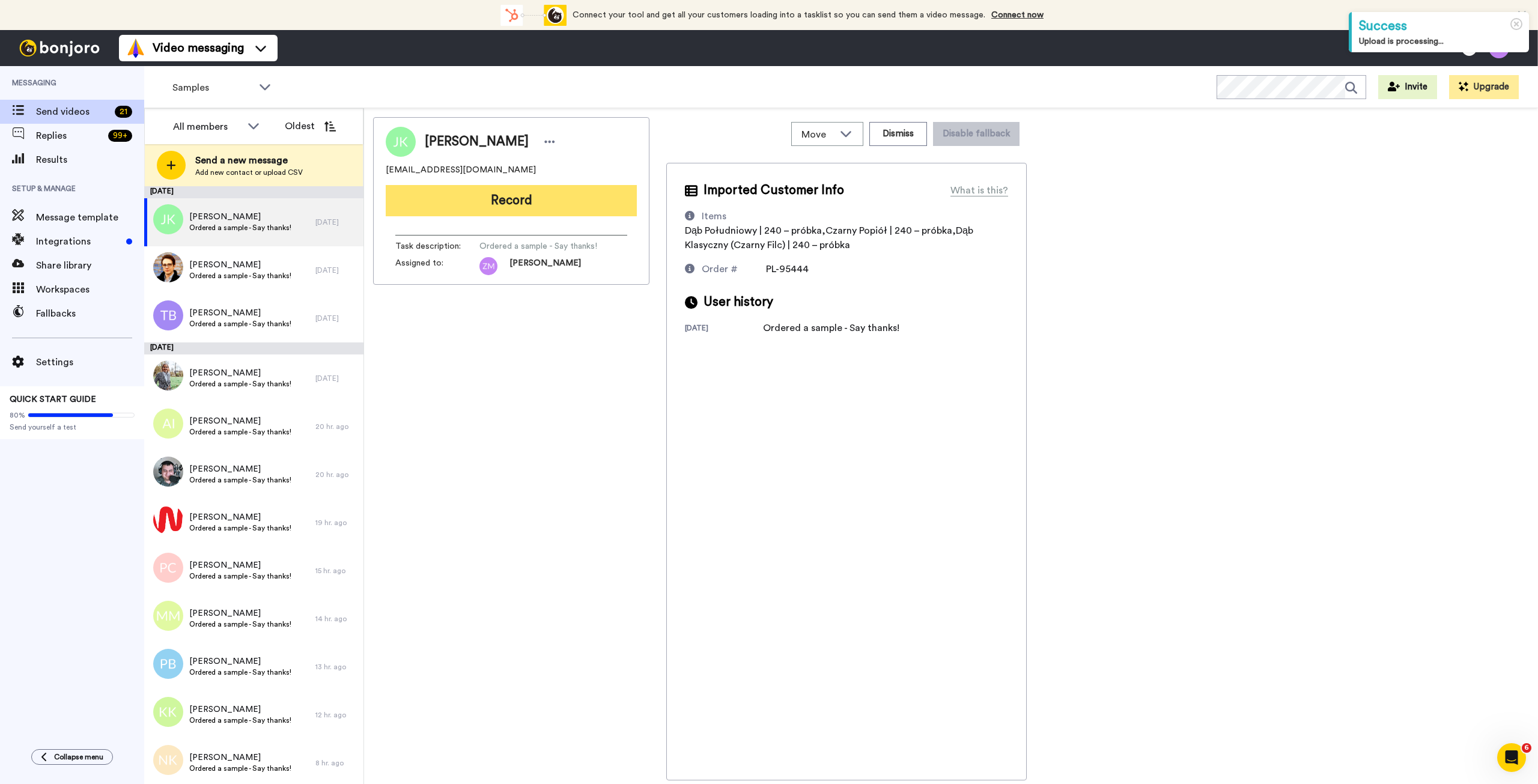
click at [536, 208] on button "Record" at bounding box center [511, 200] width 252 height 32
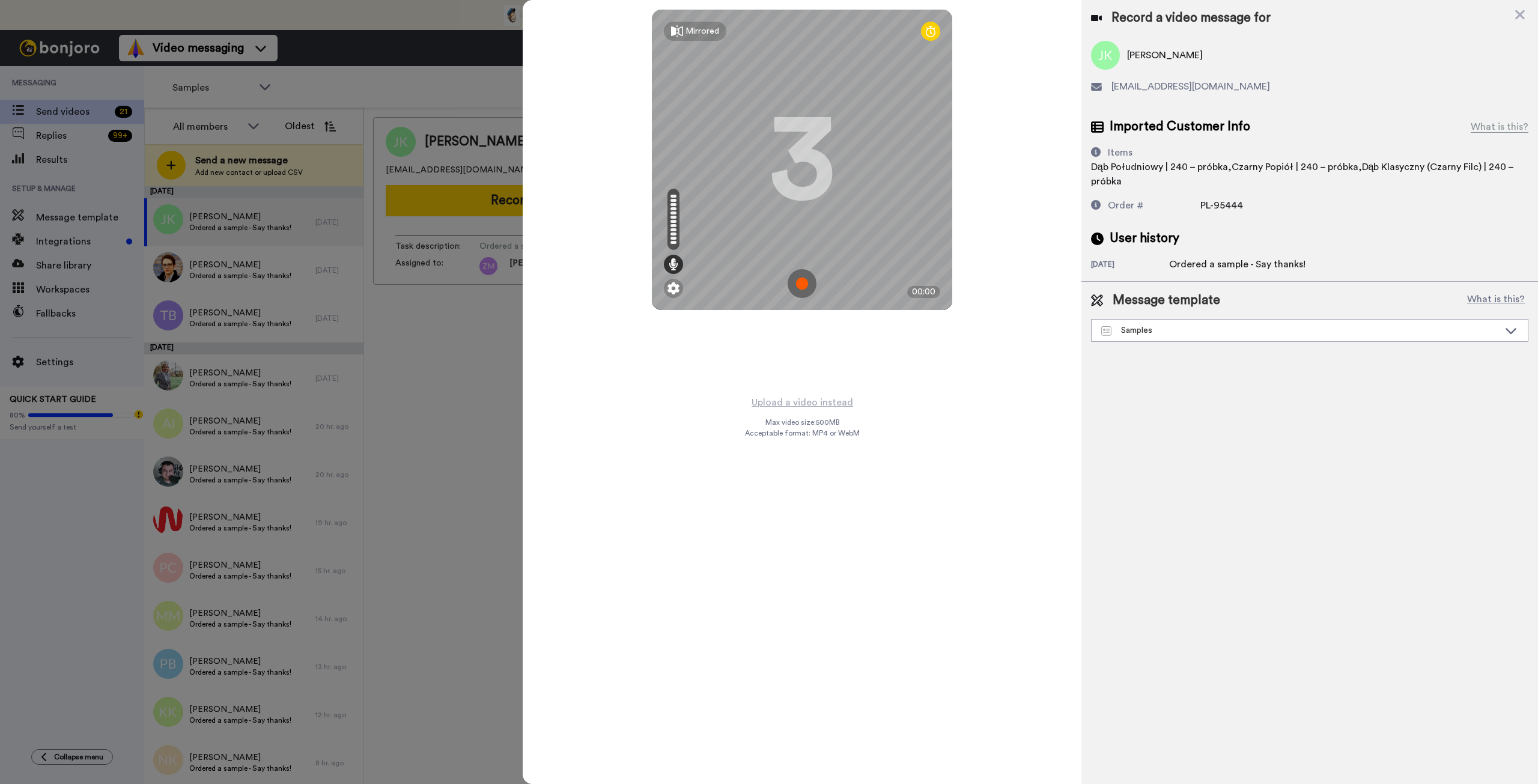
click at [798, 287] on img at bounding box center [802, 283] width 29 height 29
click at [799, 284] on img at bounding box center [802, 283] width 29 height 29
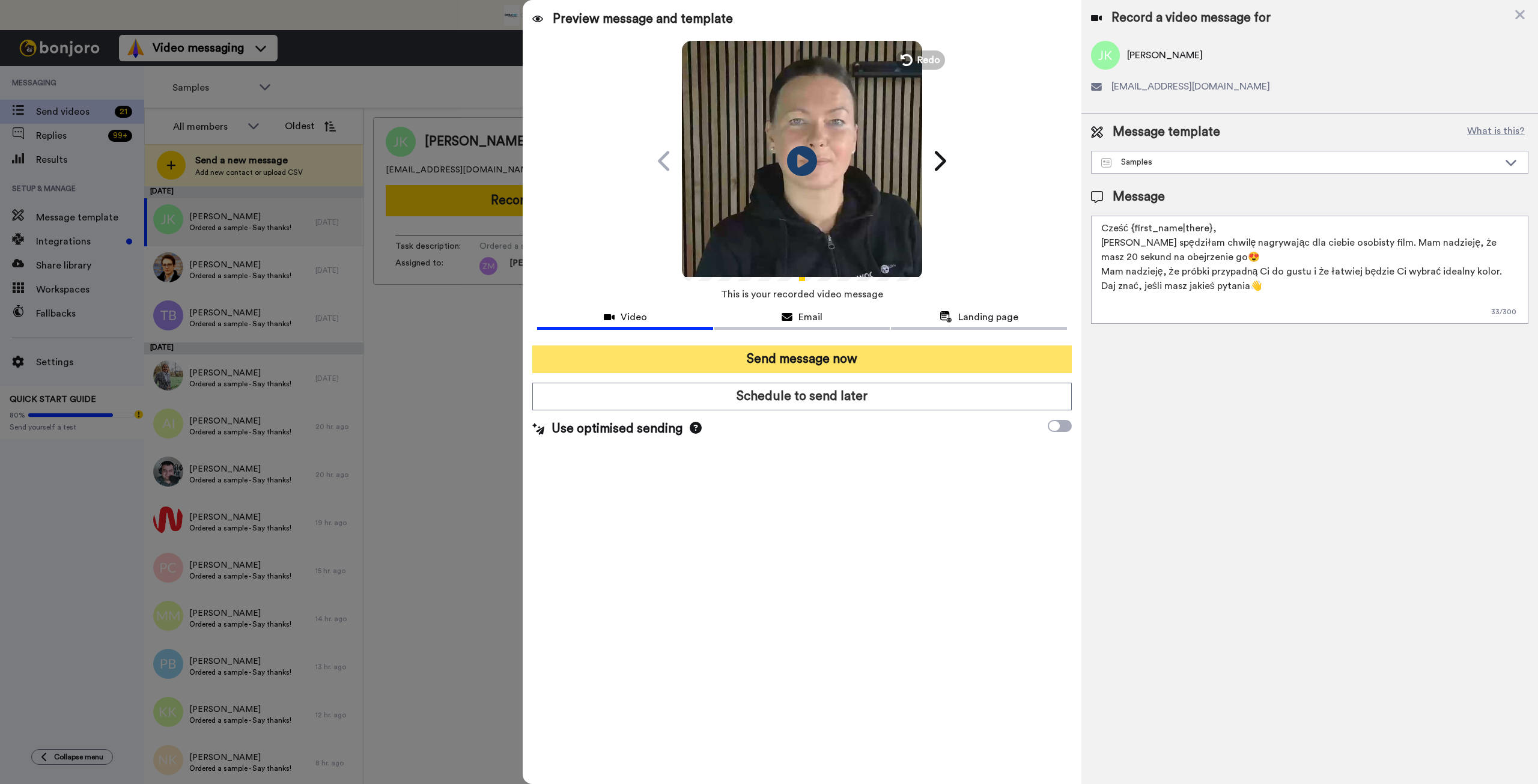
click at [875, 357] on button "Send message now" at bounding box center [802, 359] width 539 height 28
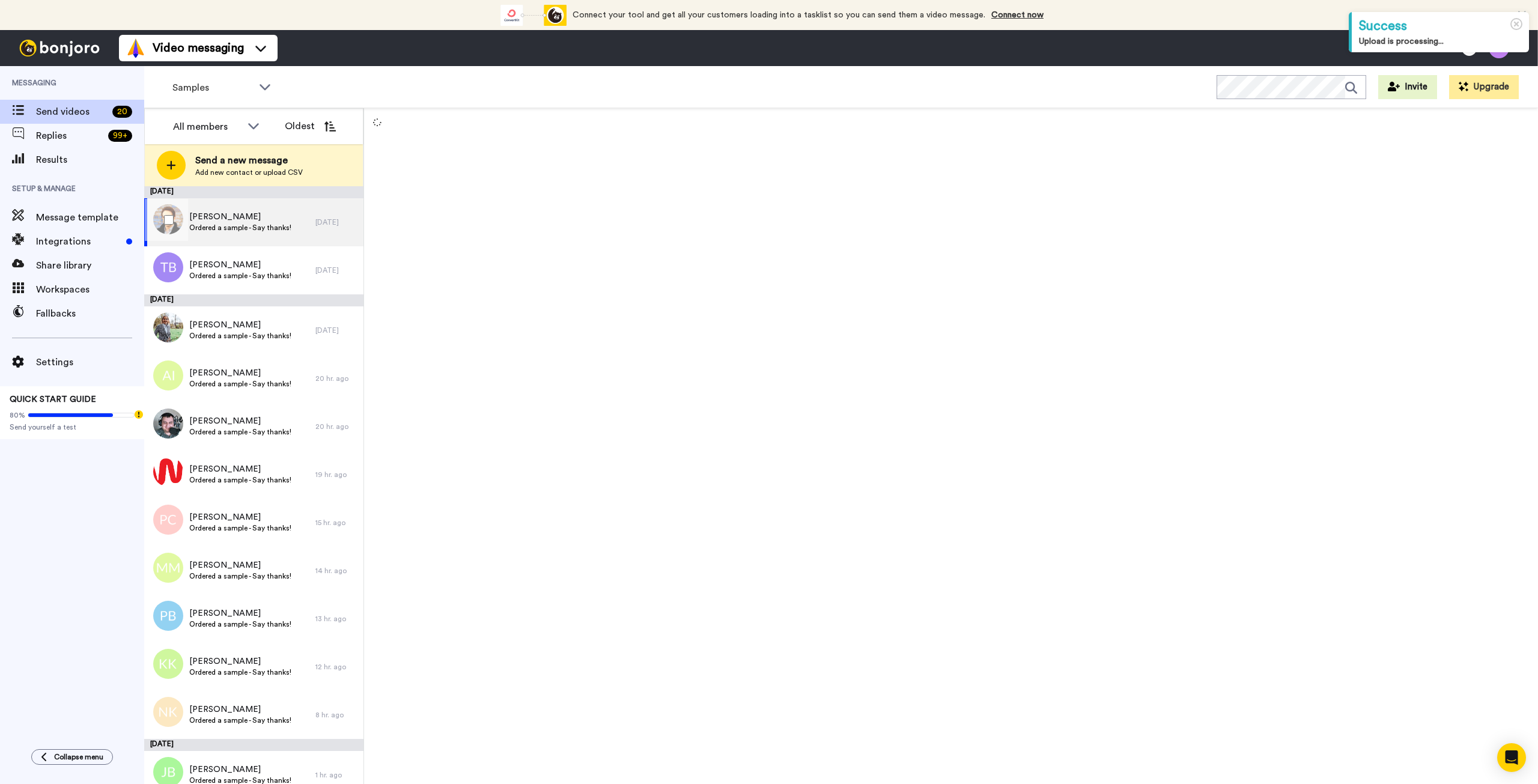
click at [243, 225] on span "Ordered a sample - Say thanks!" at bounding box center [240, 227] width 102 height 9
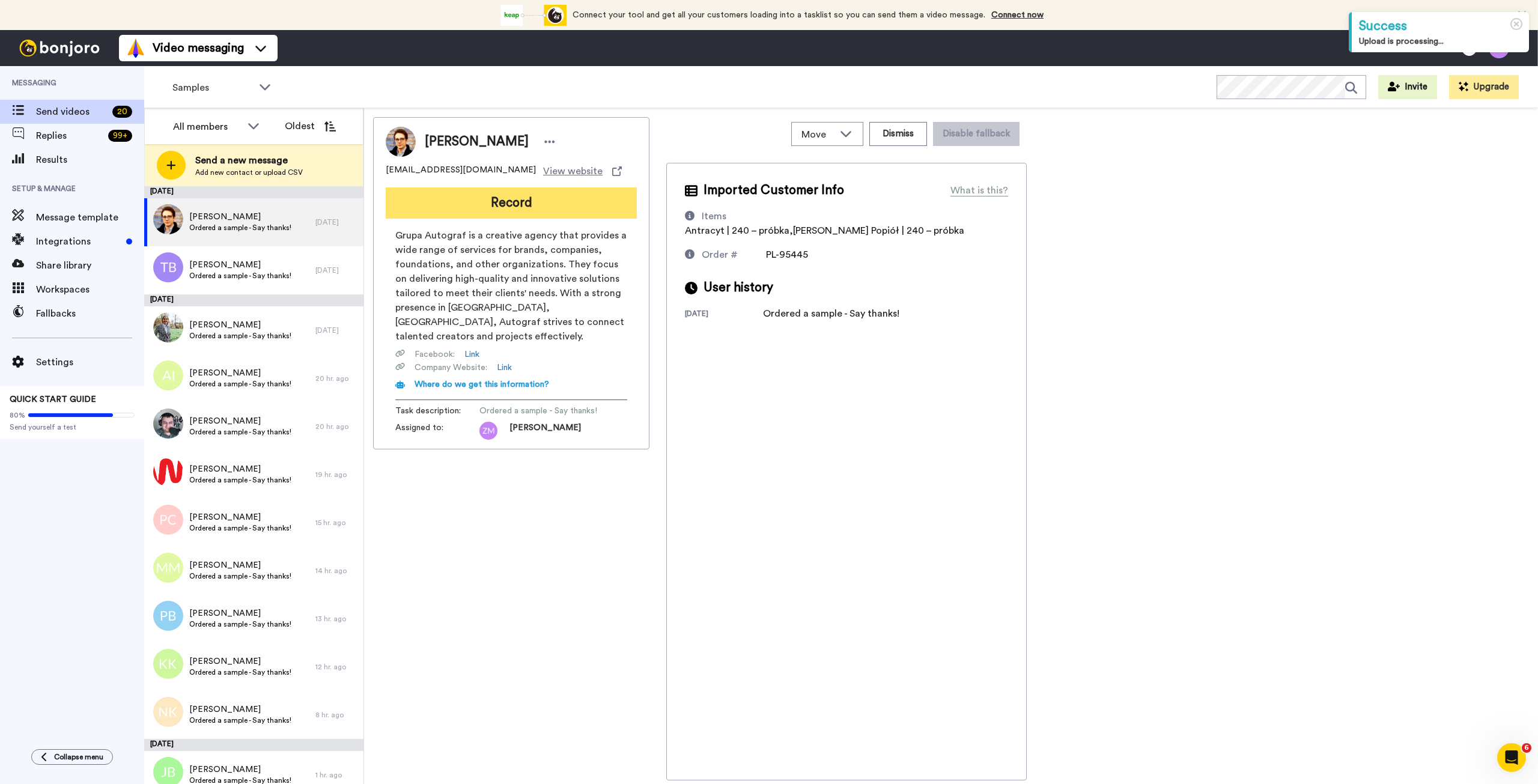
click at [495, 203] on button "Record" at bounding box center [511, 203] width 252 height 32
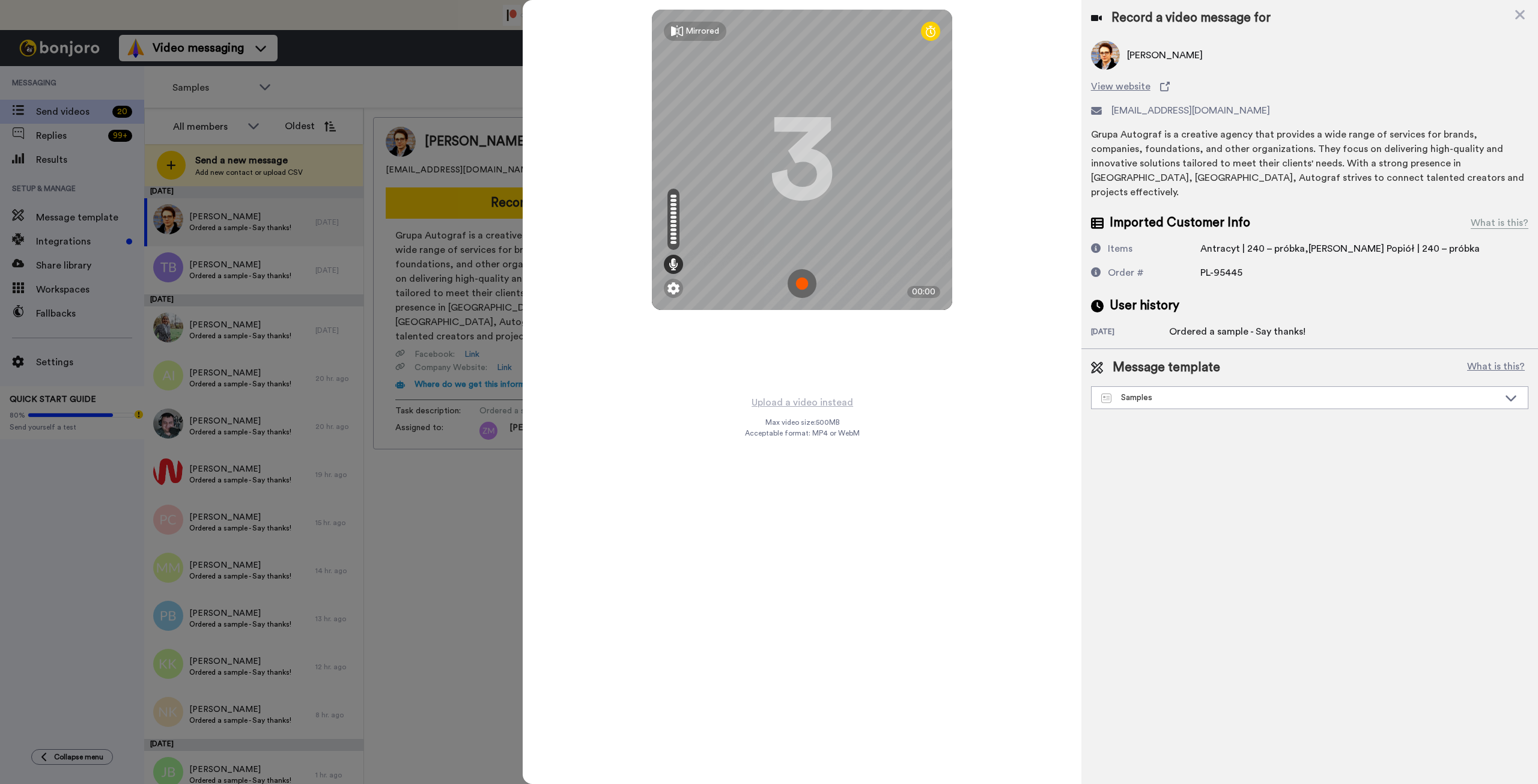
click at [804, 287] on img at bounding box center [802, 283] width 29 height 29
click at [797, 282] on img at bounding box center [802, 283] width 29 height 29
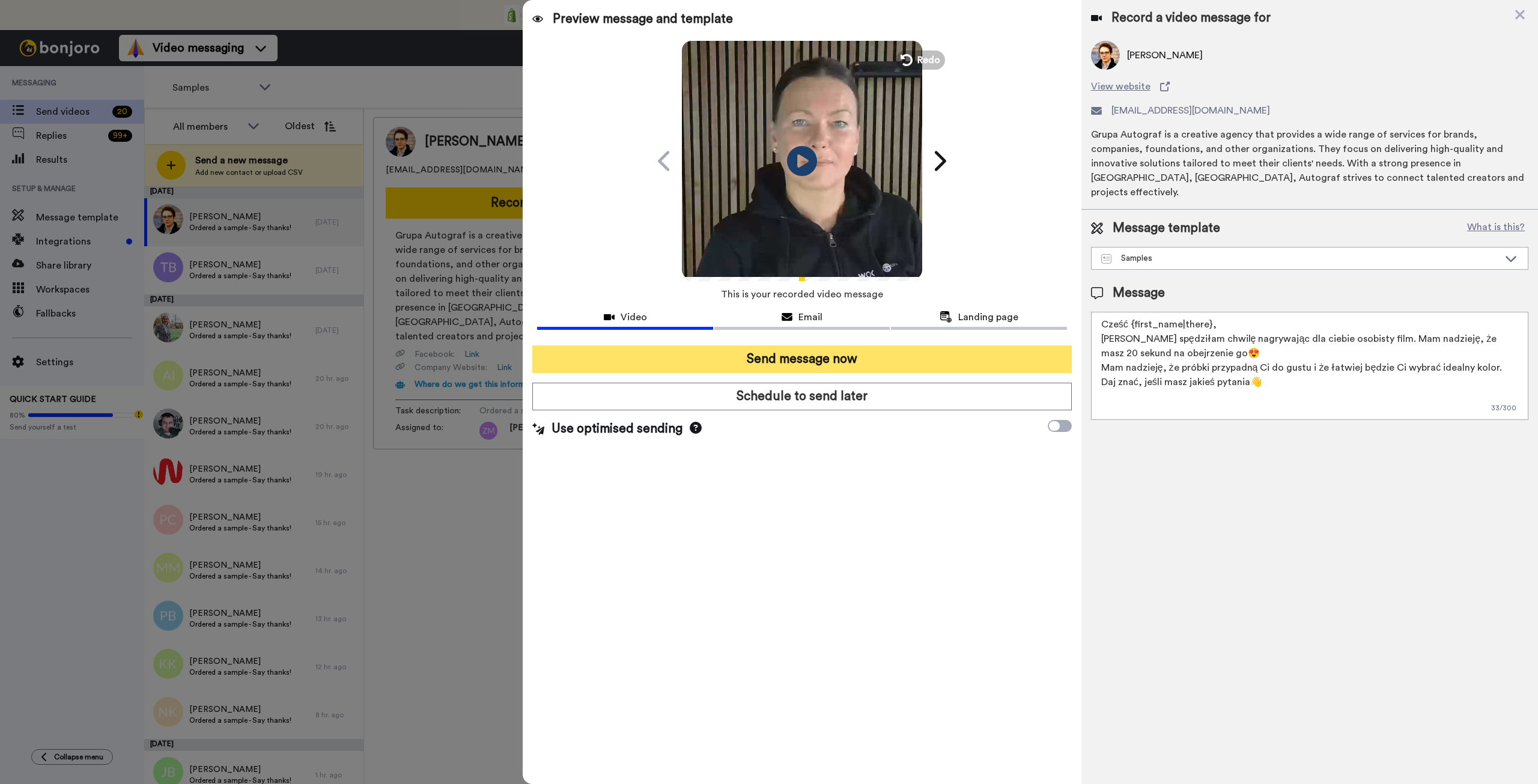
click at [882, 360] on button "Send message now" at bounding box center [802, 359] width 539 height 28
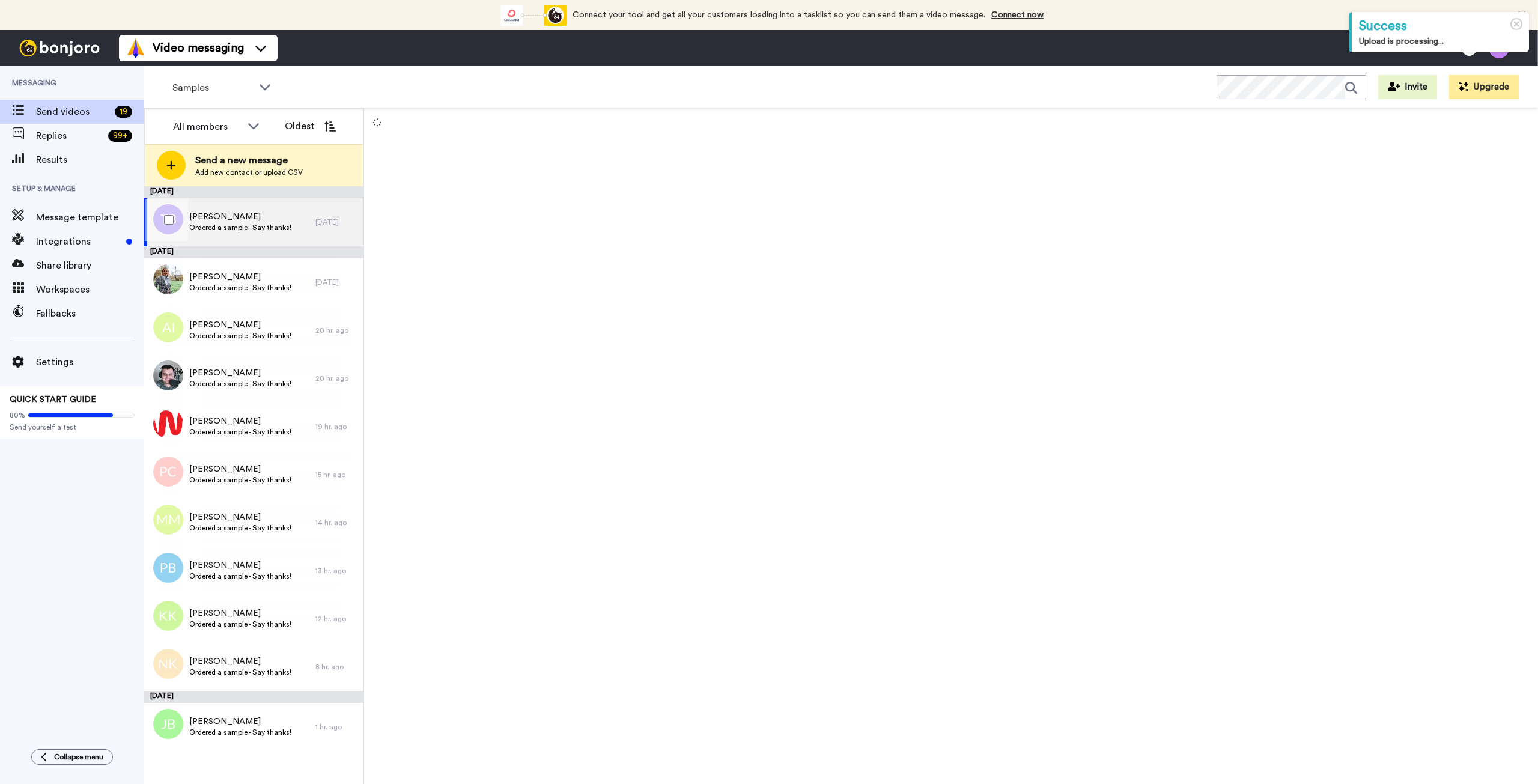
click at [234, 220] on span "[PERSON_NAME]" at bounding box center [240, 216] width 102 height 12
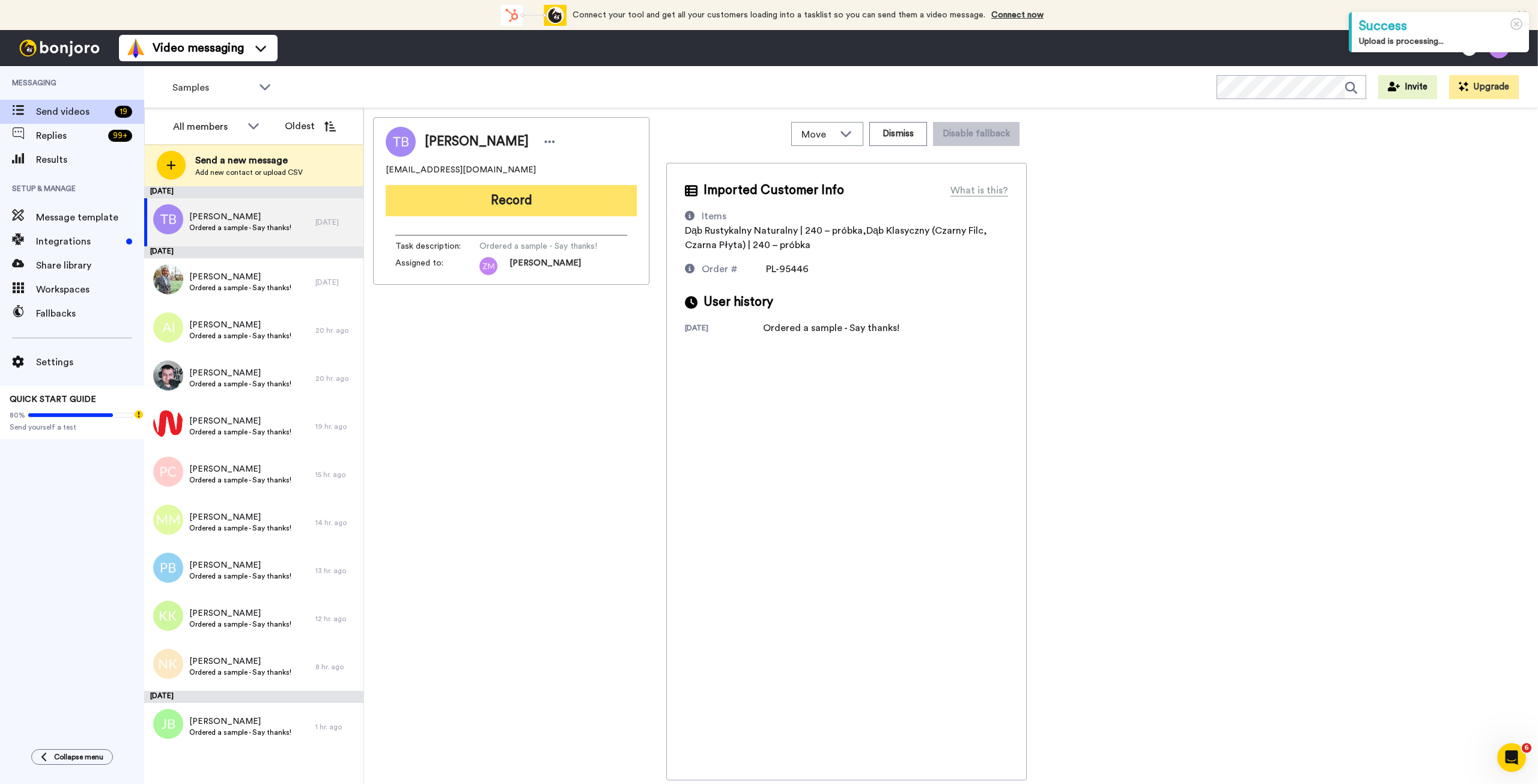
click at [492, 207] on button "Record" at bounding box center [511, 200] width 252 height 32
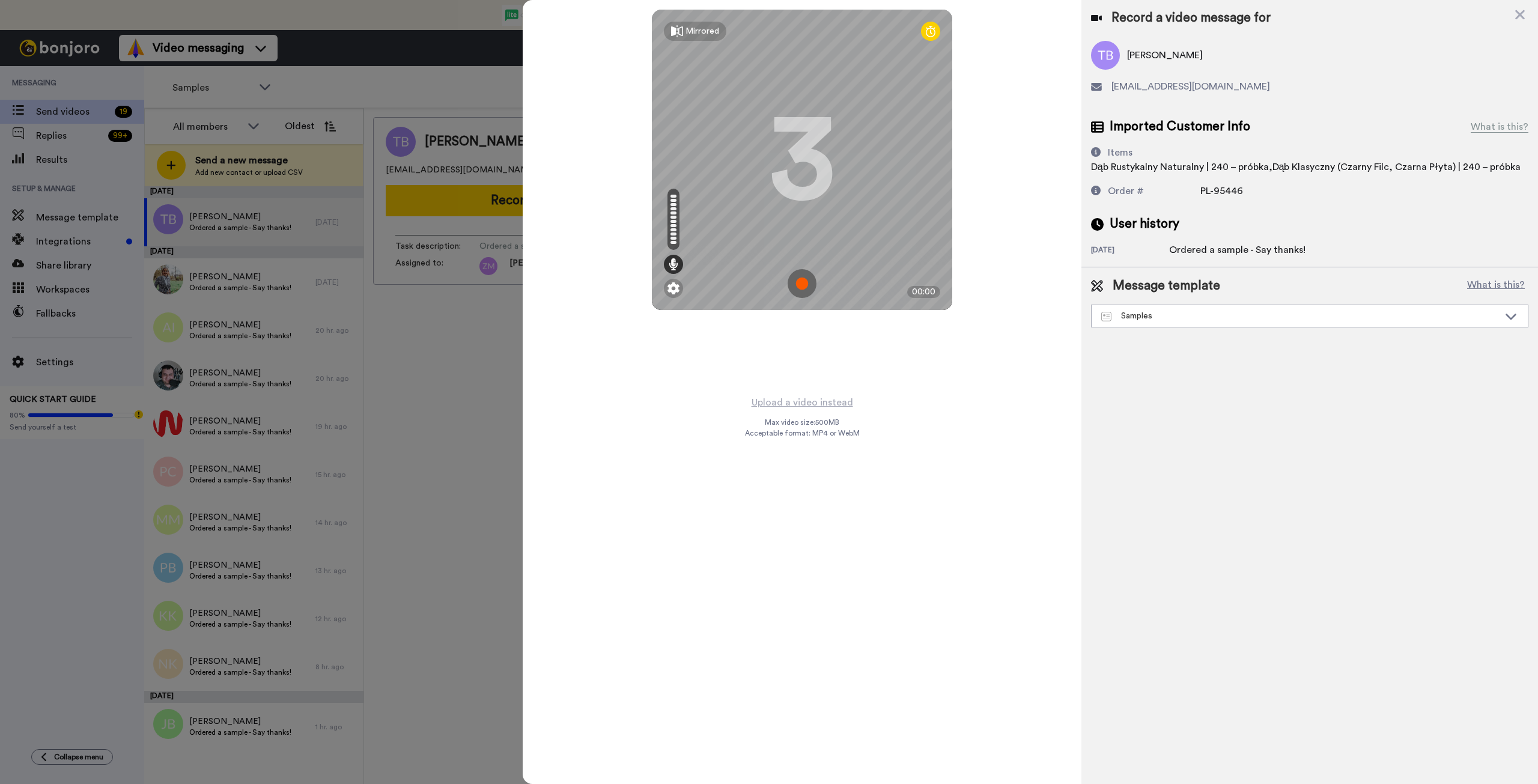
click at [800, 285] on img at bounding box center [802, 283] width 29 height 29
click at [791, 280] on img at bounding box center [802, 283] width 29 height 29
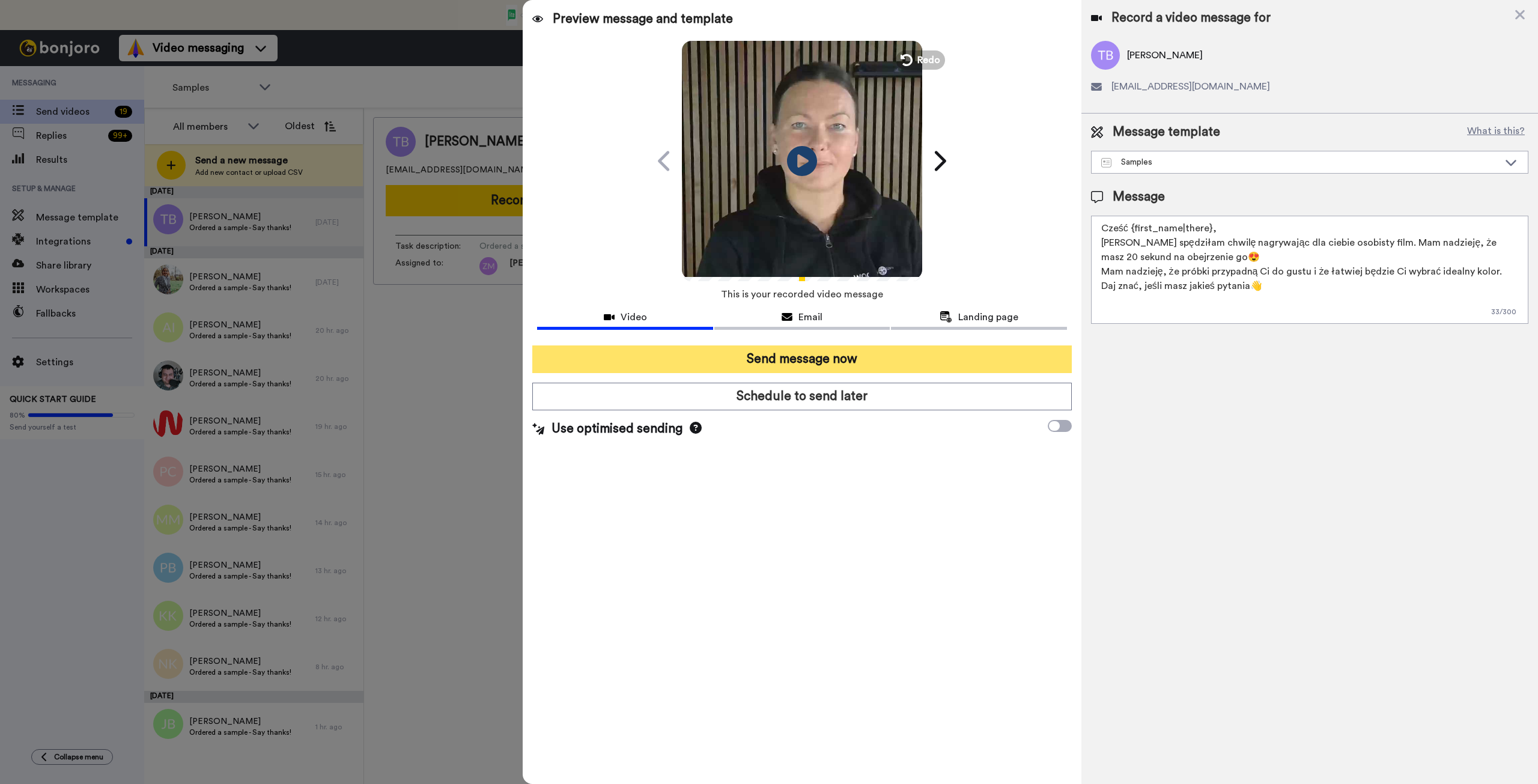
click at [836, 360] on button "Send message now" at bounding box center [802, 359] width 539 height 28
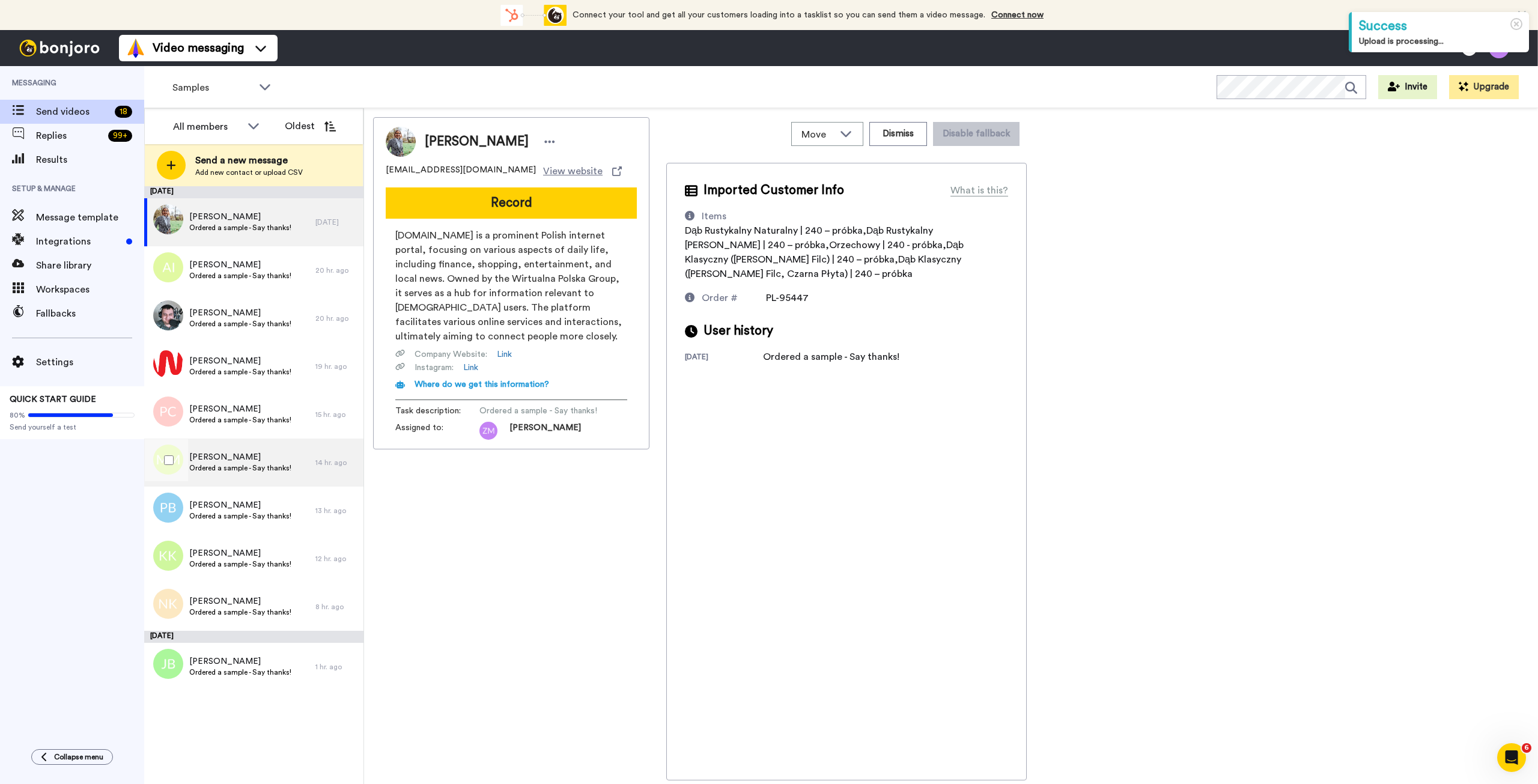
click at [221, 463] on span "Michał Maciejewski" at bounding box center [240, 456] width 102 height 12
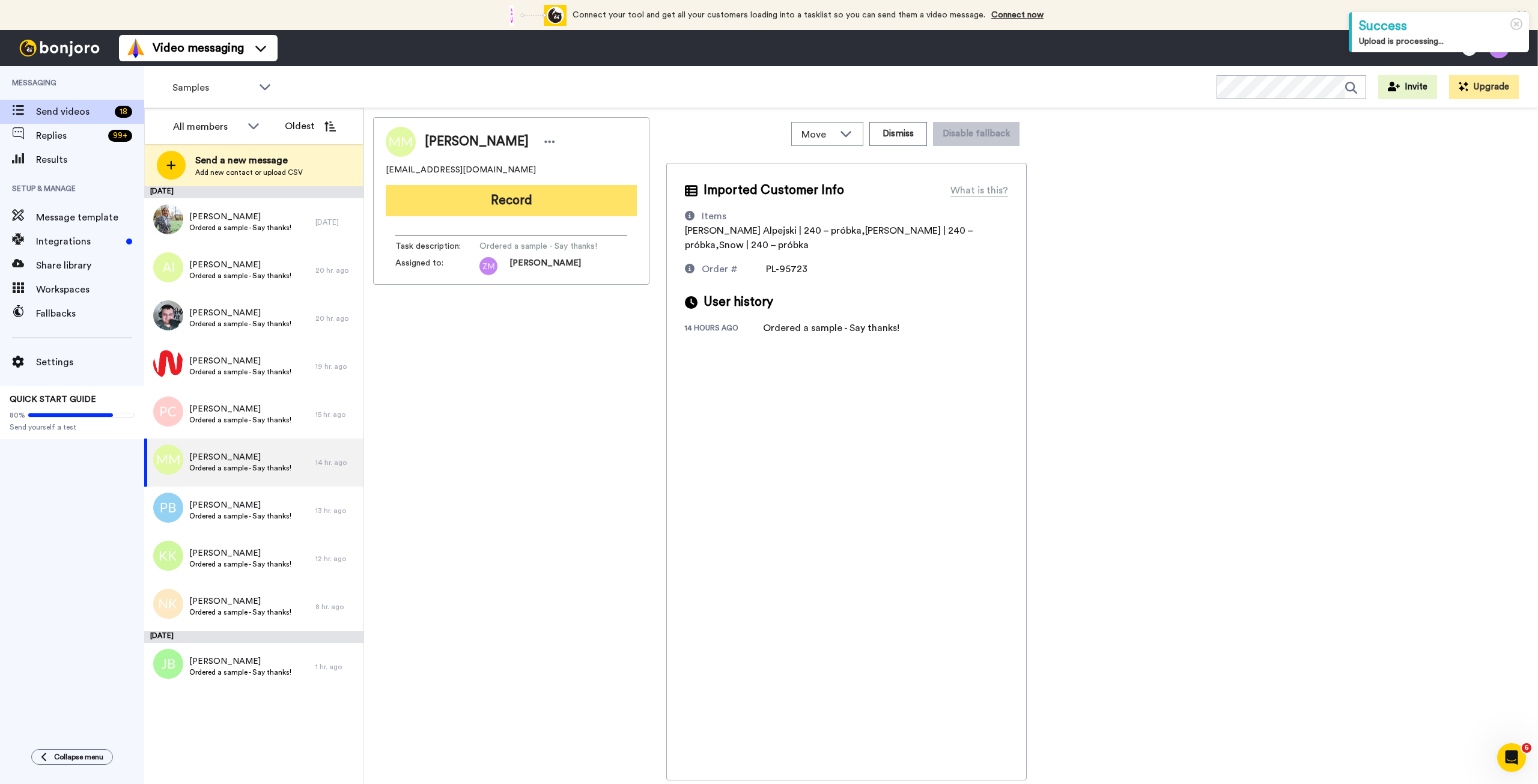
click at [524, 200] on button "Record" at bounding box center [511, 200] width 252 height 32
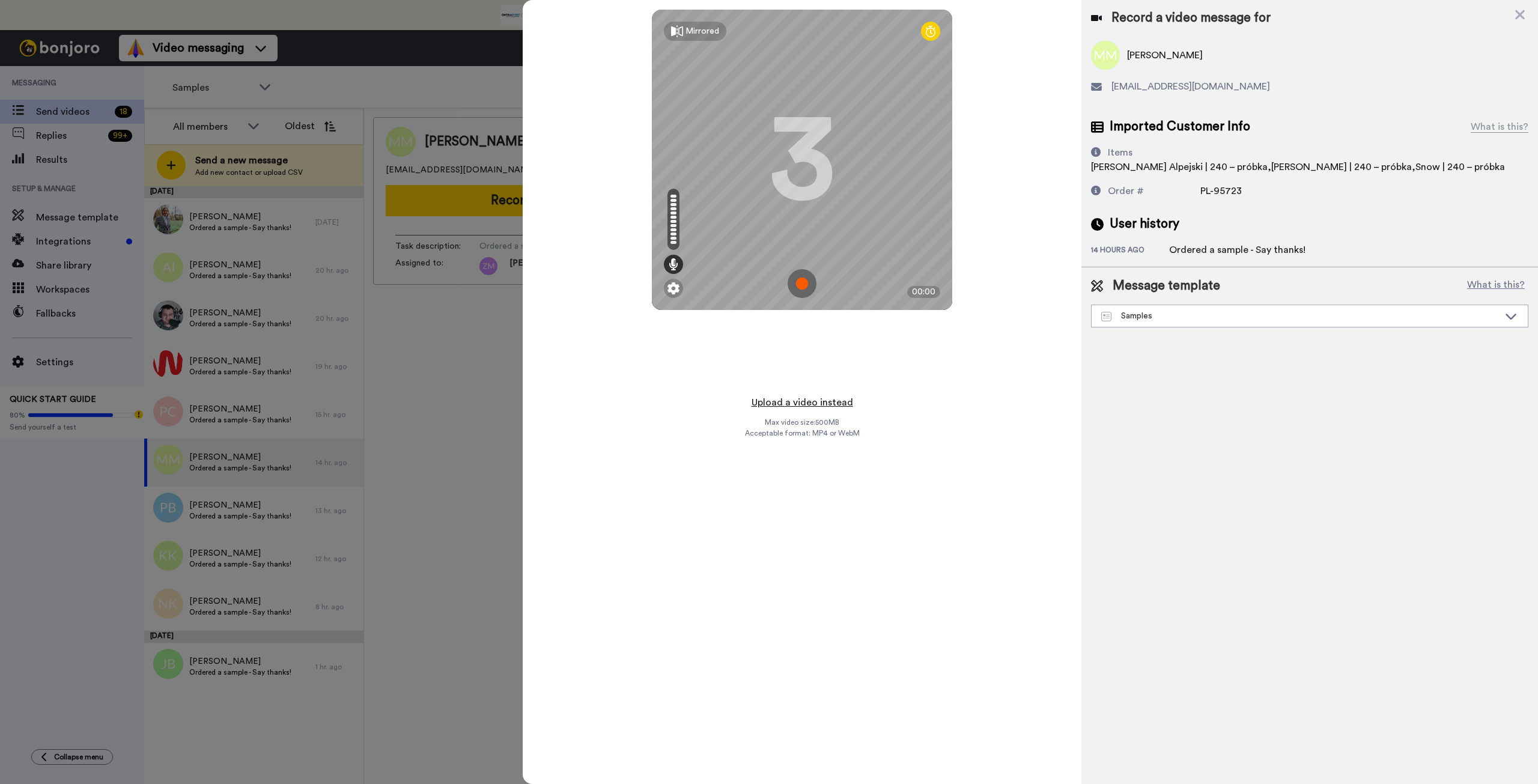
click at [812, 403] on button "Upload a video instead" at bounding box center [802, 402] width 109 height 16
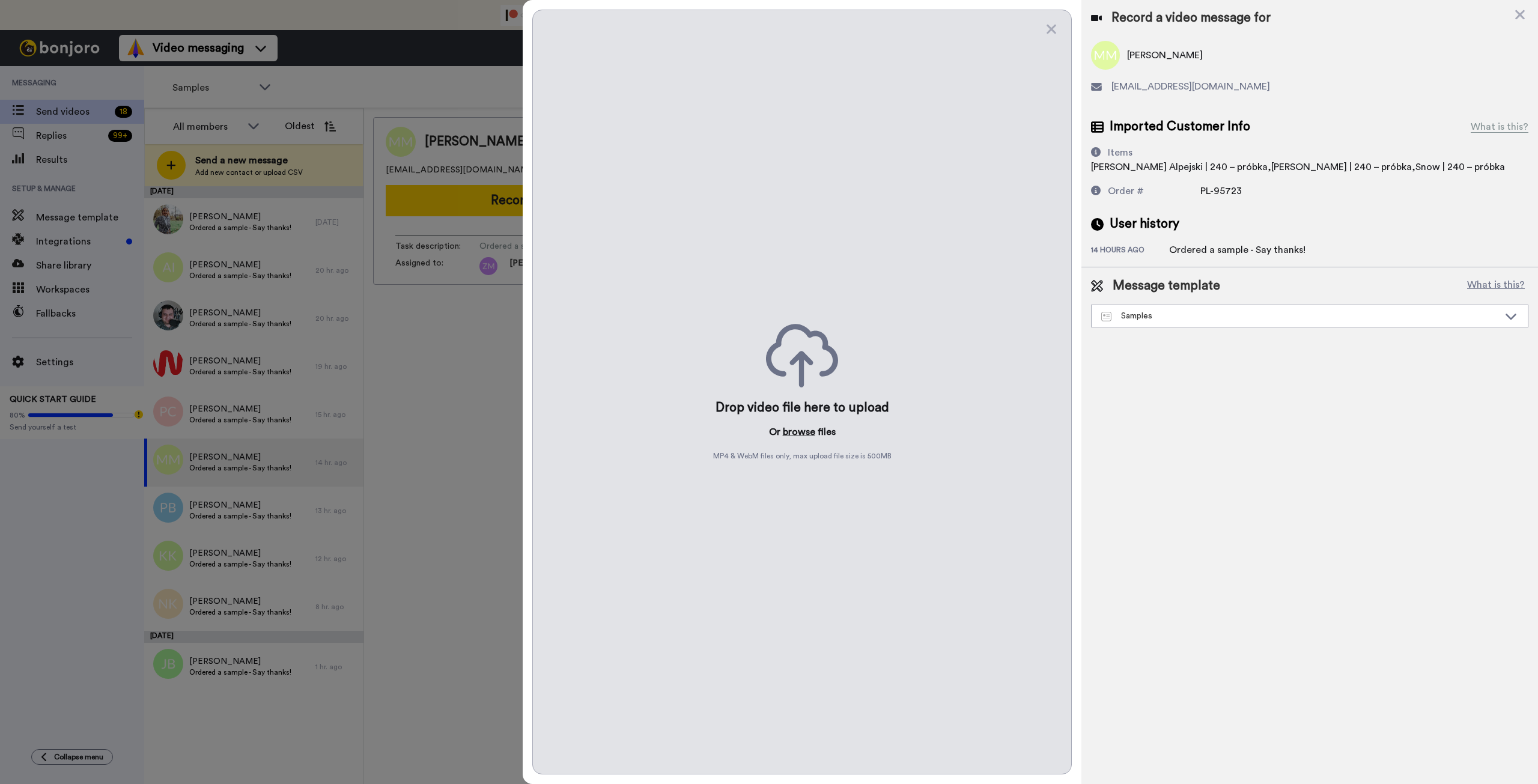
click at [808, 431] on button "browse" at bounding box center [799, 432] width 32 height 15
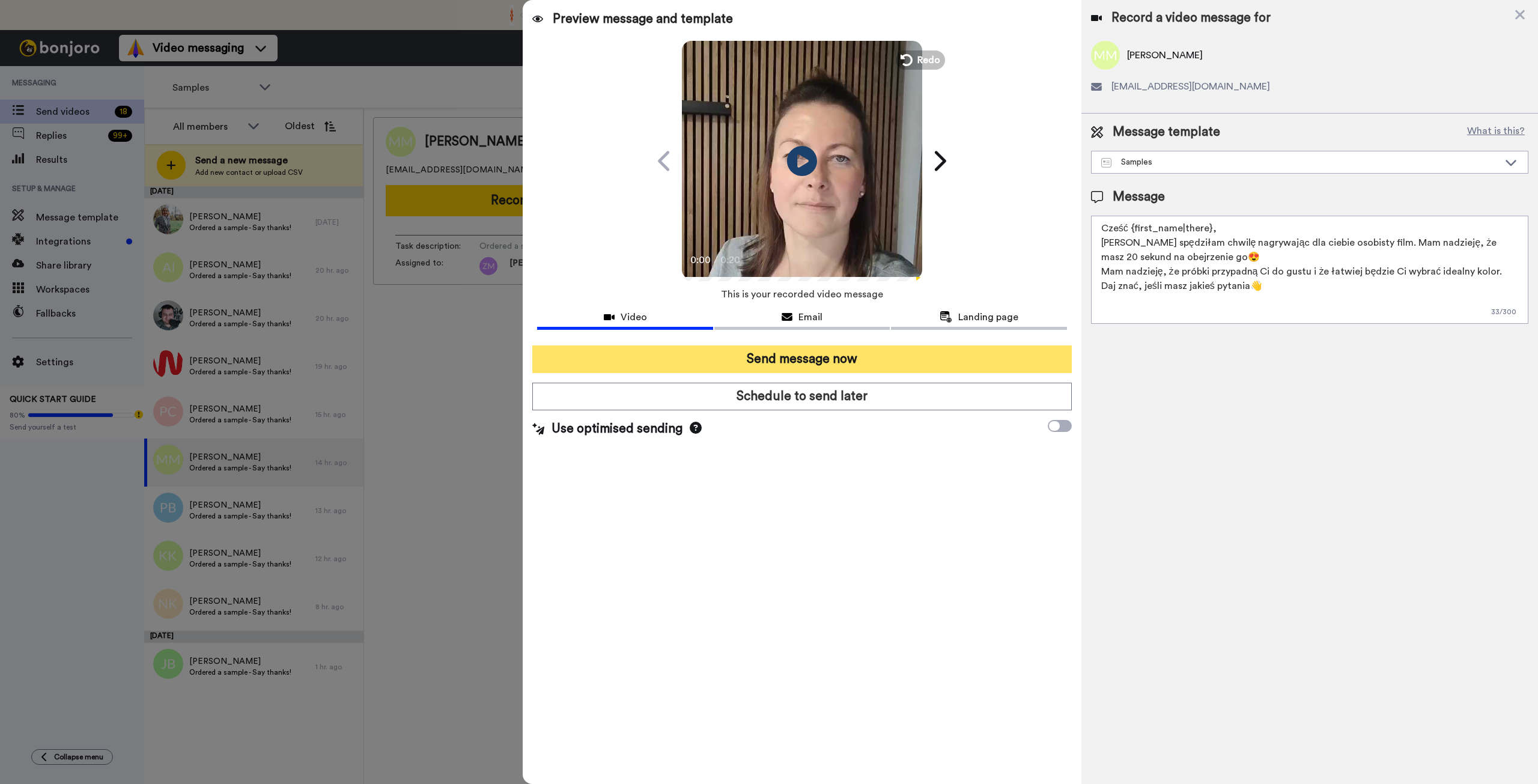
click at [819, 357] on button "Send message now" at bounding box center [802, 359] width 539 height 28
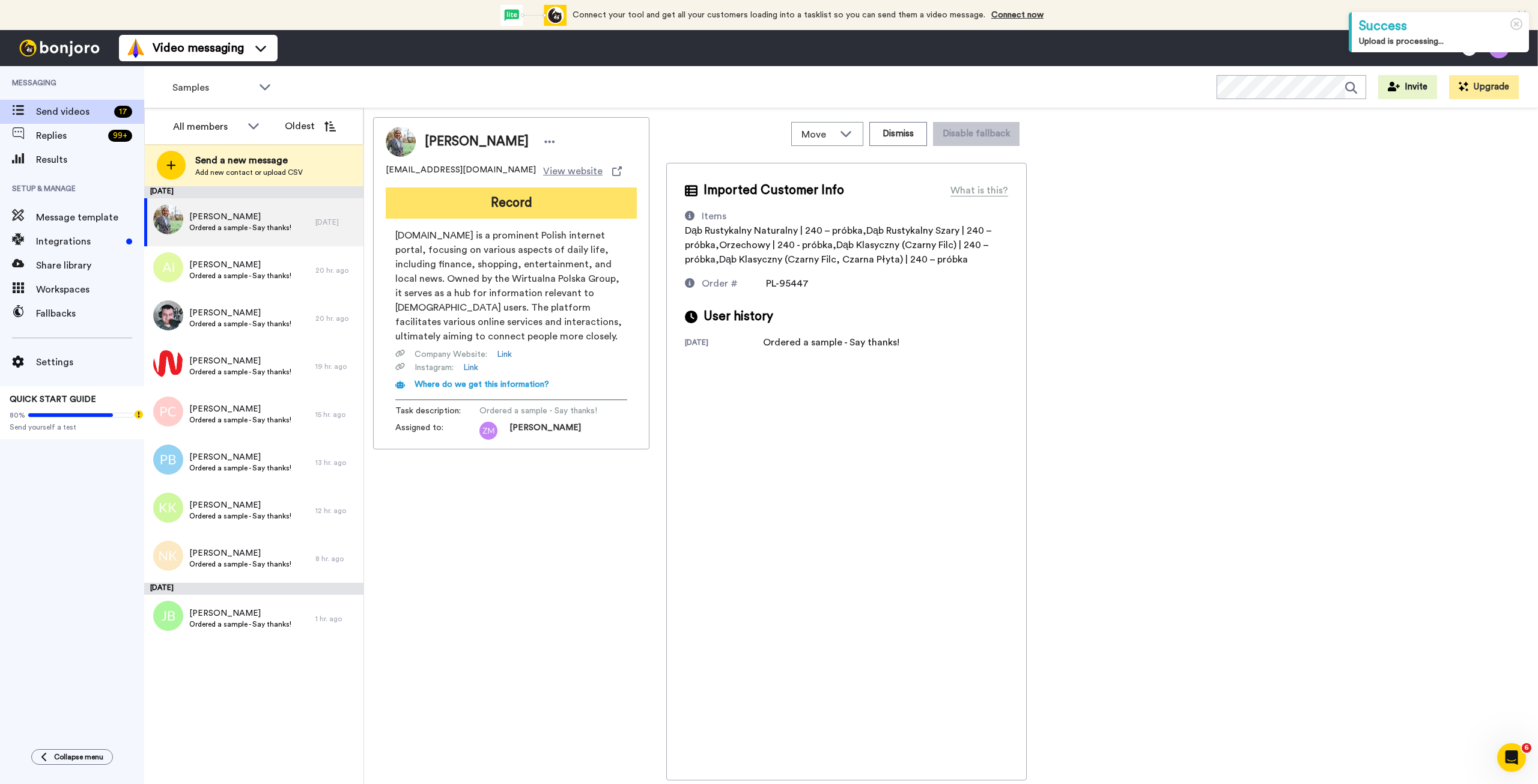
click at [518, 202] on button "Record" at bounding box center [511, 203] width 252 height 32
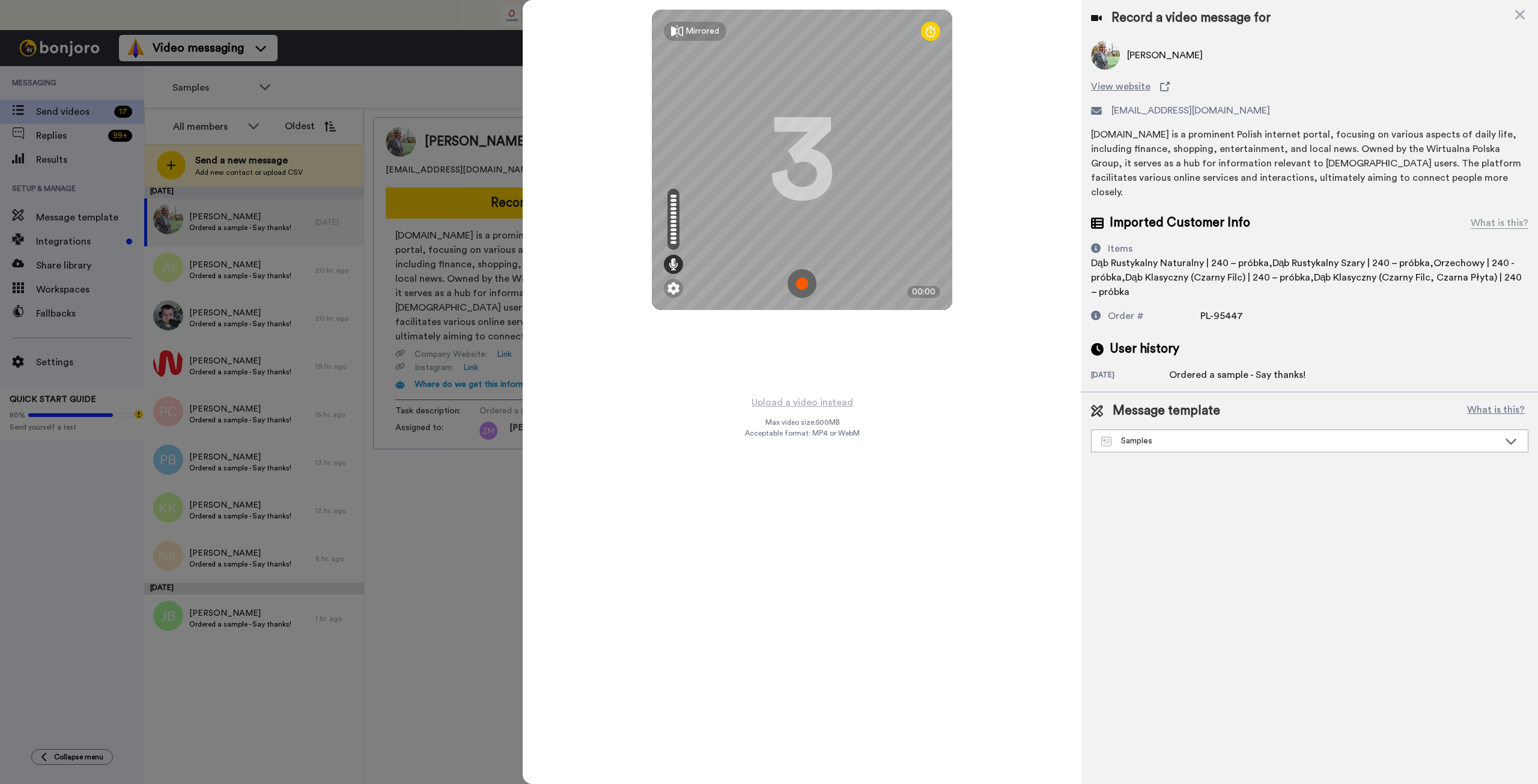
click at [802, 281] on img at bounding box center [802, 283] width 29 height 29
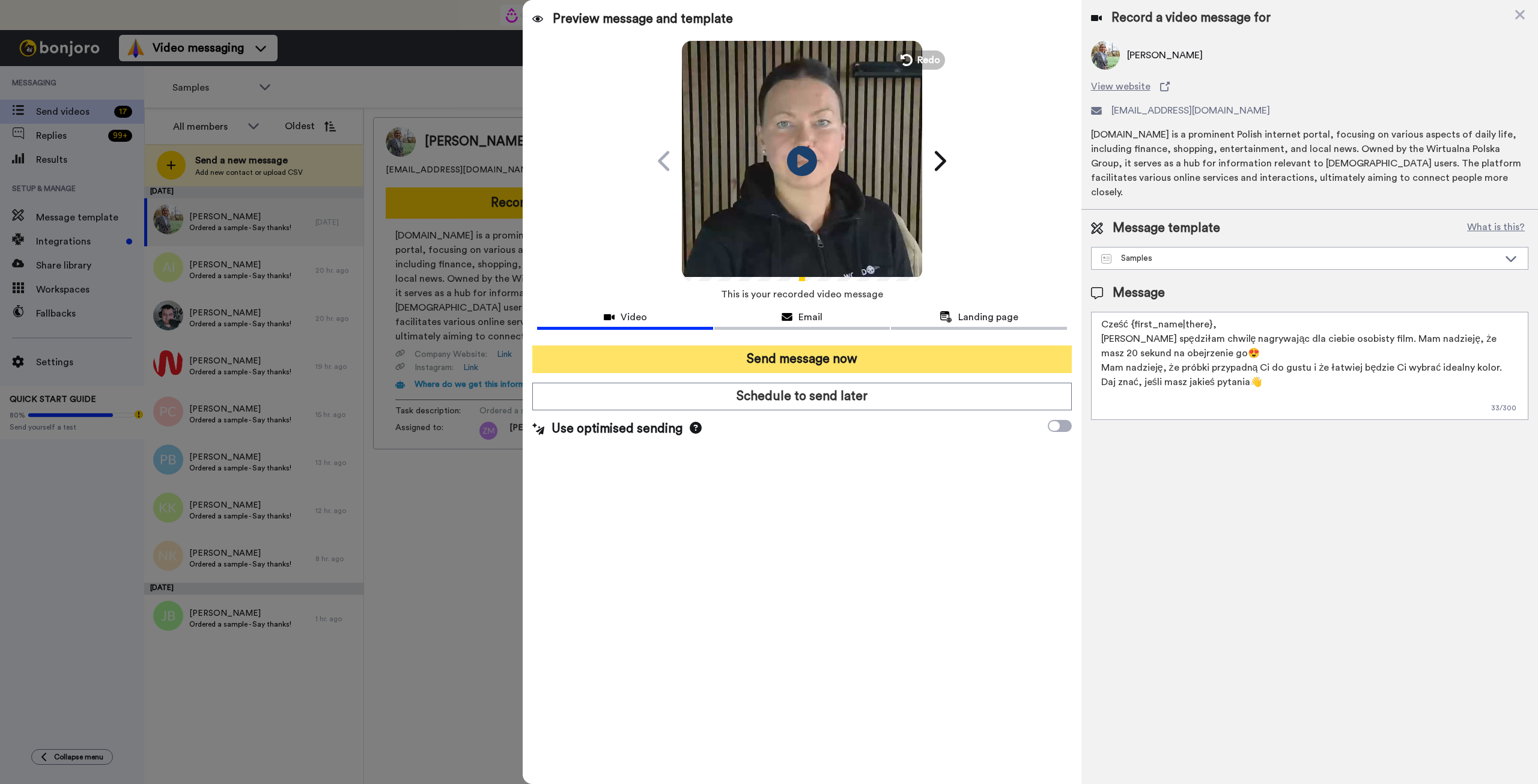
click at [872, 363] on button "Send message now" at bounding box center [802, 359] width 539 height 28
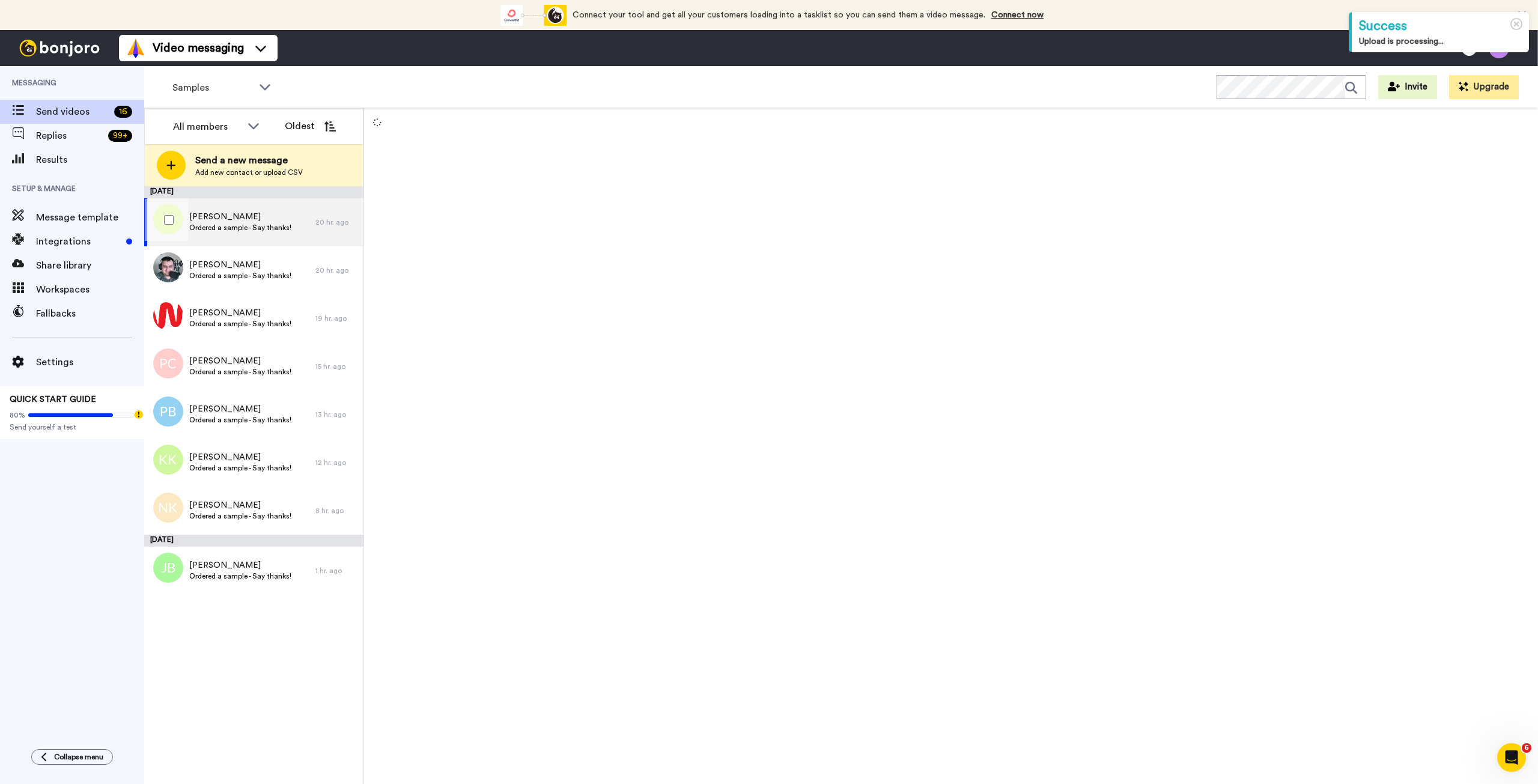
click at [213, 225] on span "Ordered a sample - Say thanks!" at bounding box center [240, 227] width 102 height 9
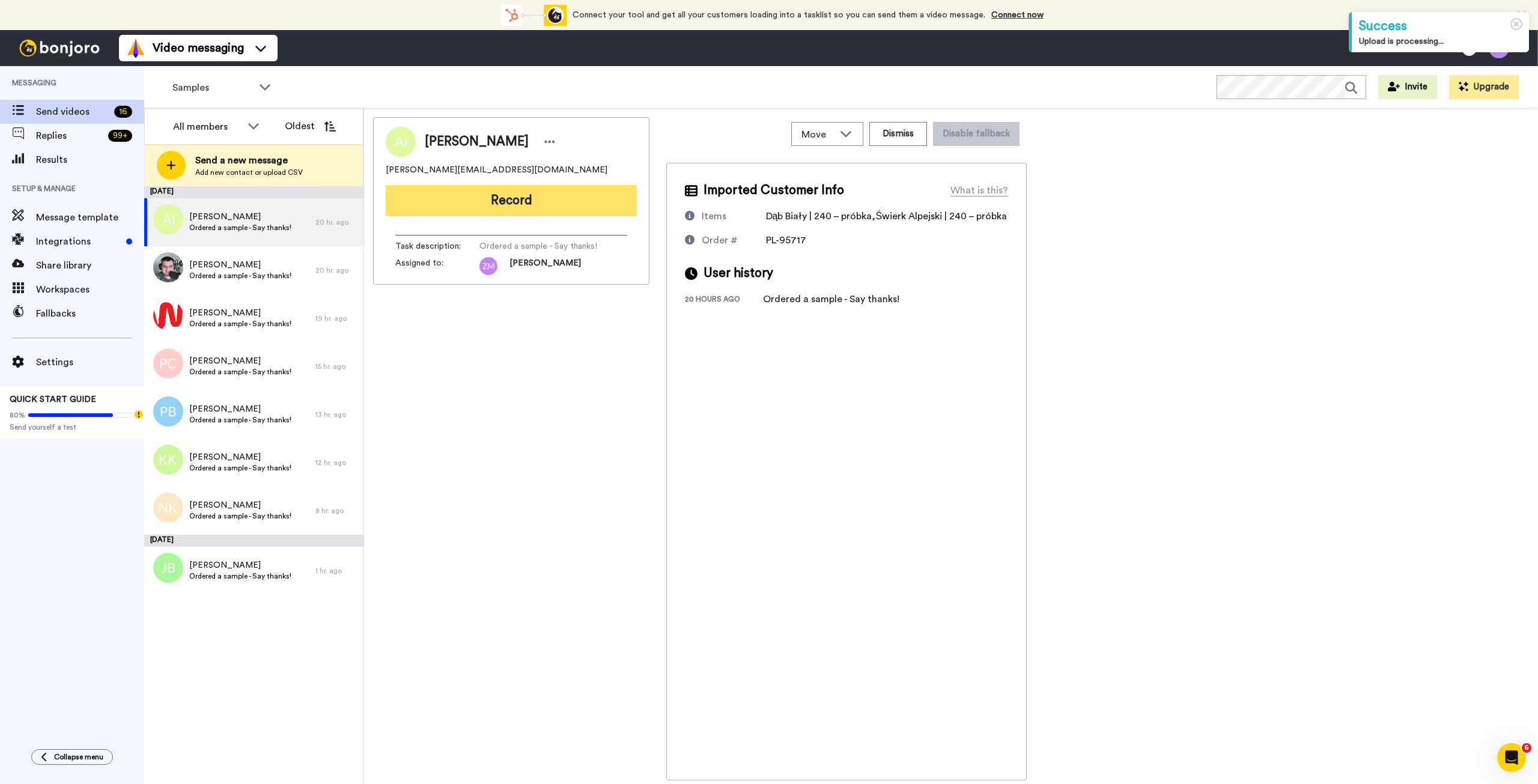
click at [481, 209] on button "Record" at bounding box center [511, 200] width 252 height 32
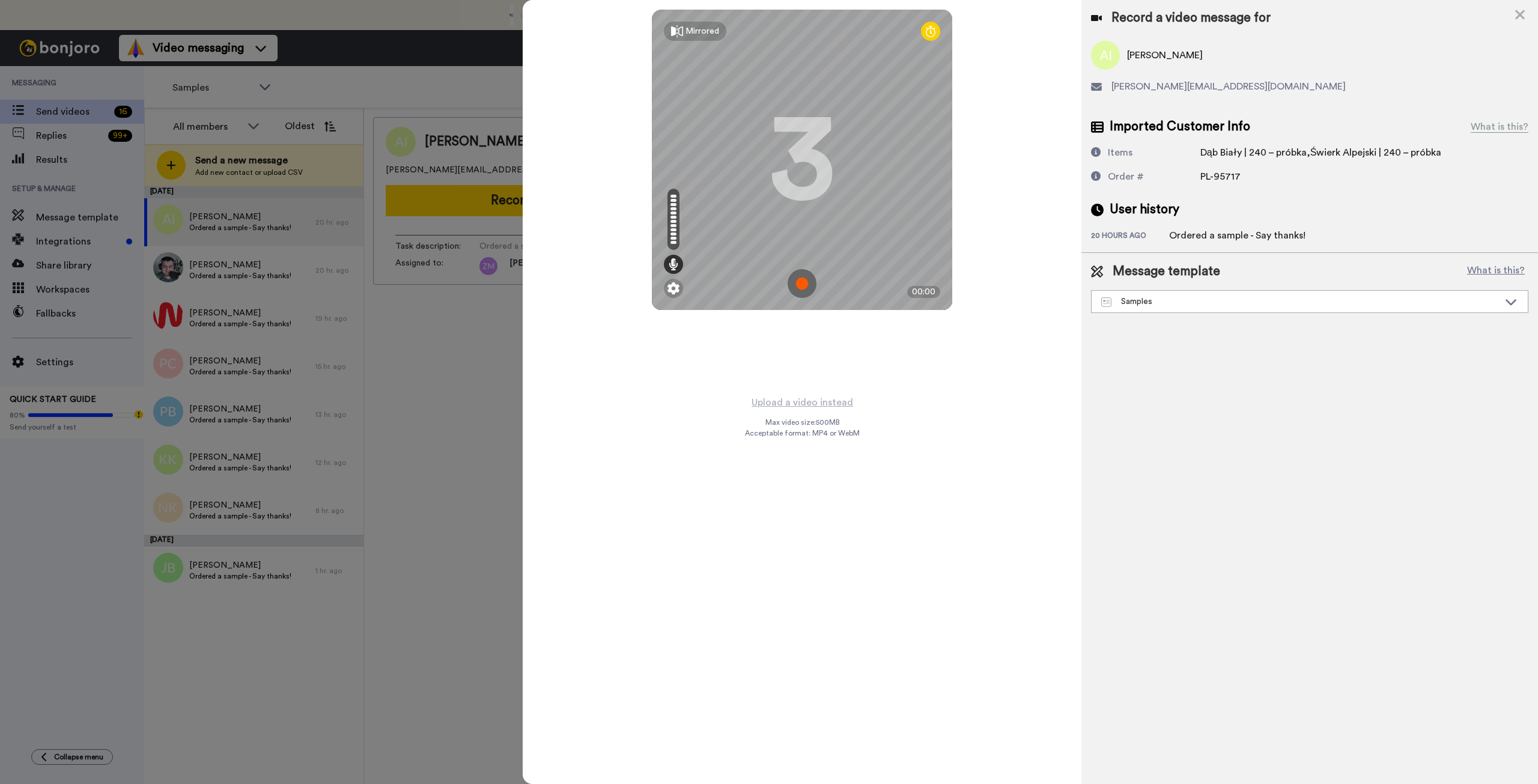
click at [799, 284] on img at bounding box center [802, 283] width 29 height 29
click at [803, 276] on img at bounding box center [802, 283] width 29 height 29
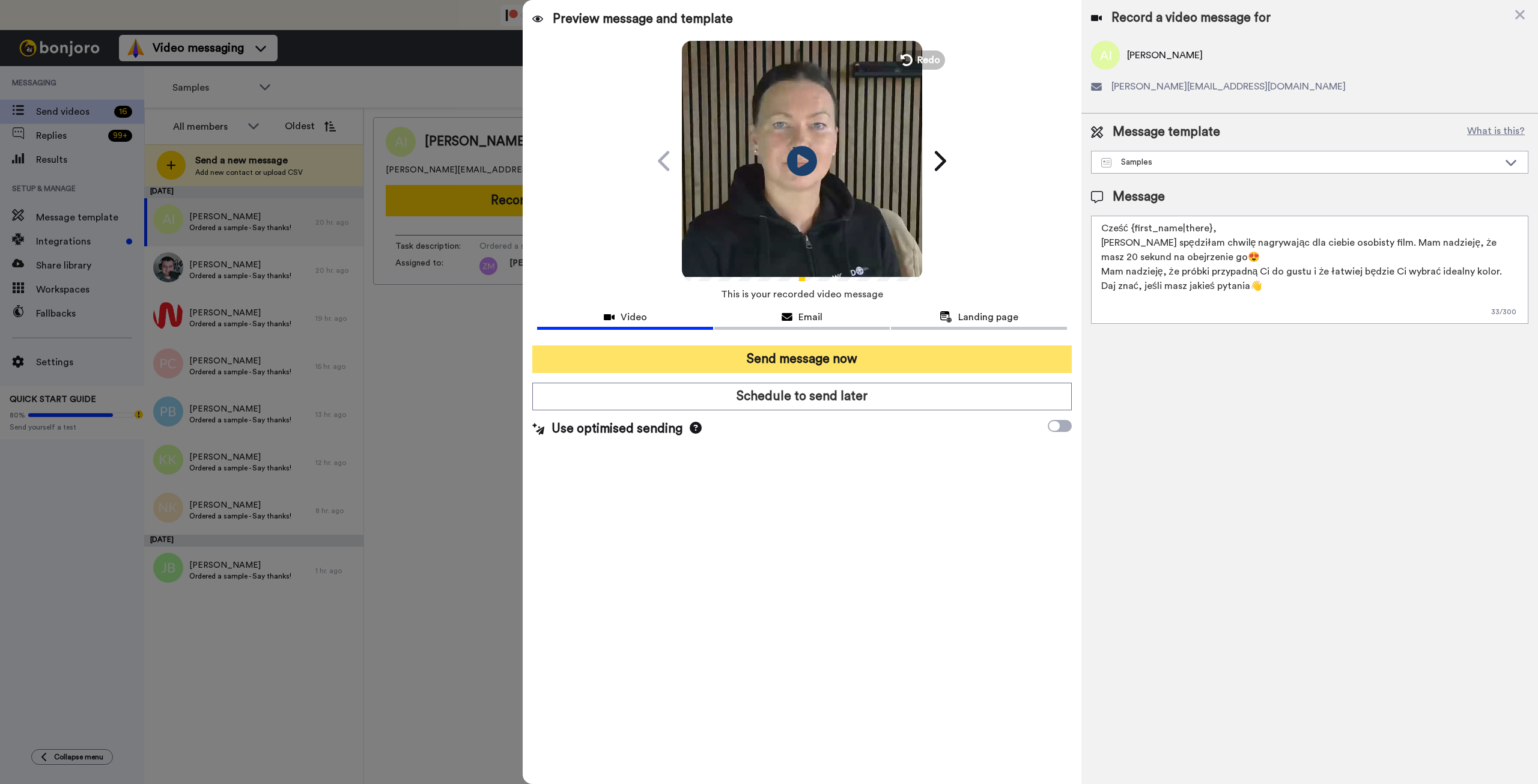
click at [834, 359] on button "Send message now" at bounding box center [802, 359] width 539 height 28
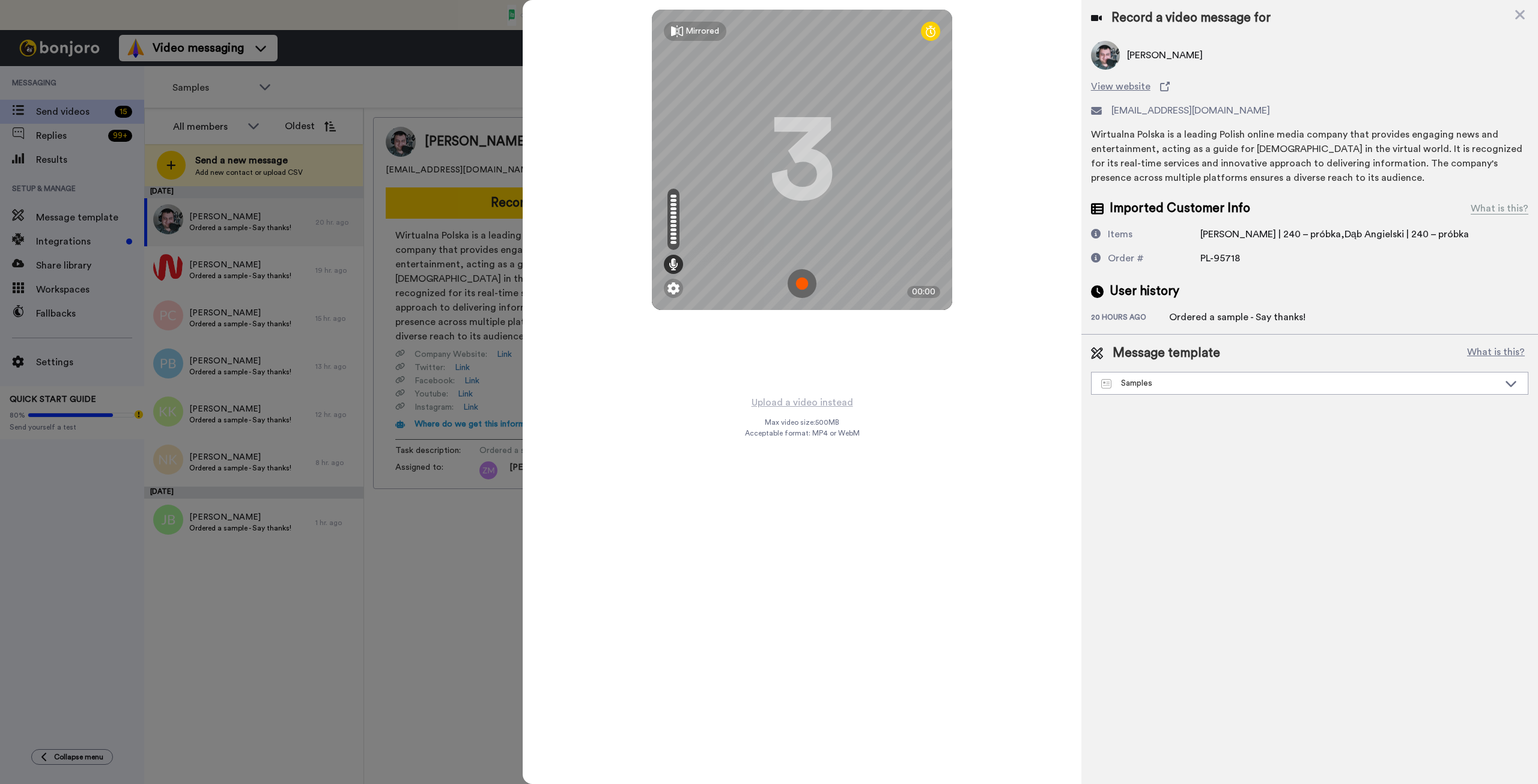
click at [802, 277] on img at bounding box center [802, 283] width 29 height 29
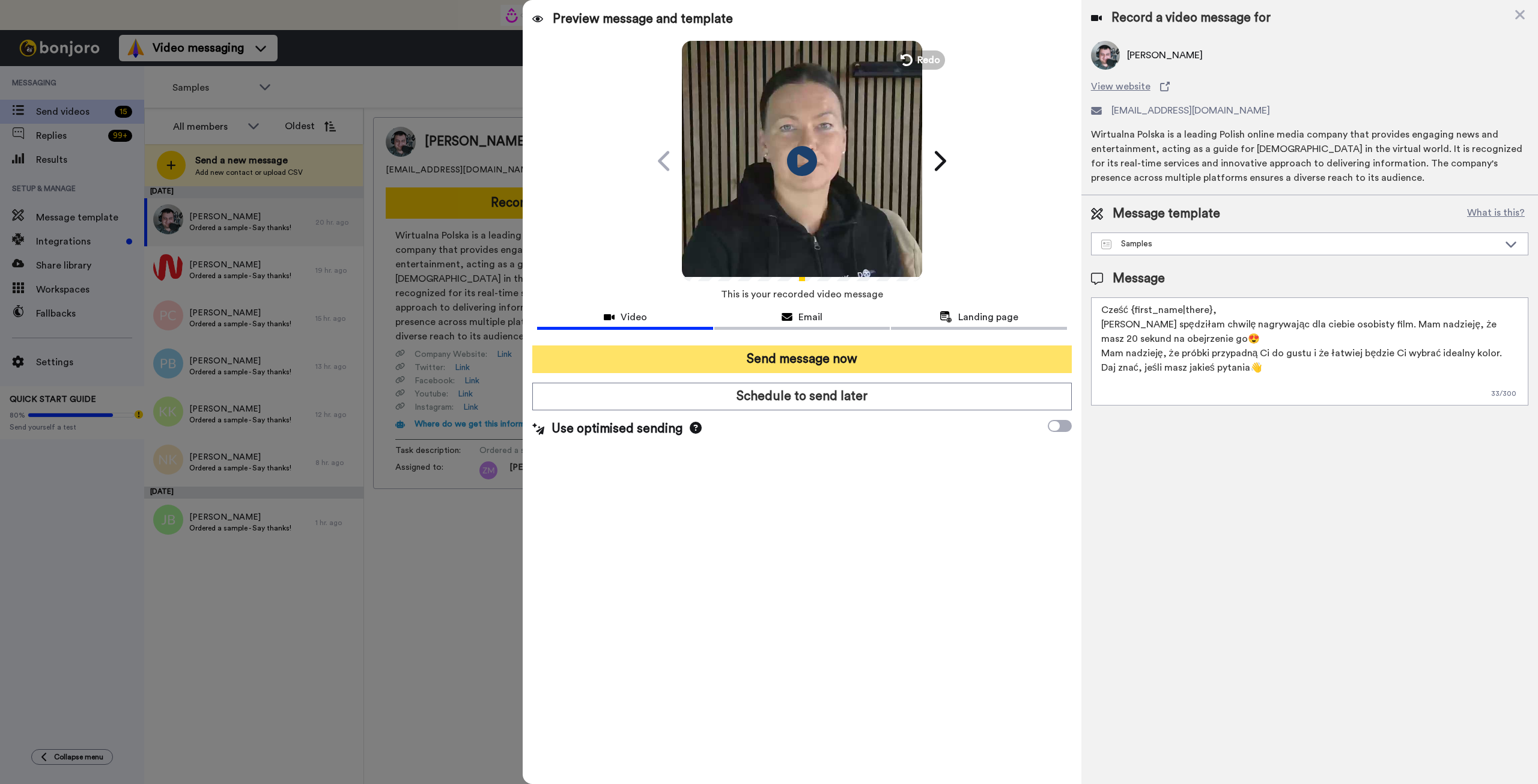
click at [823, 359] on button "Send message now" at bounding box center [802, 359] width 539 height 28
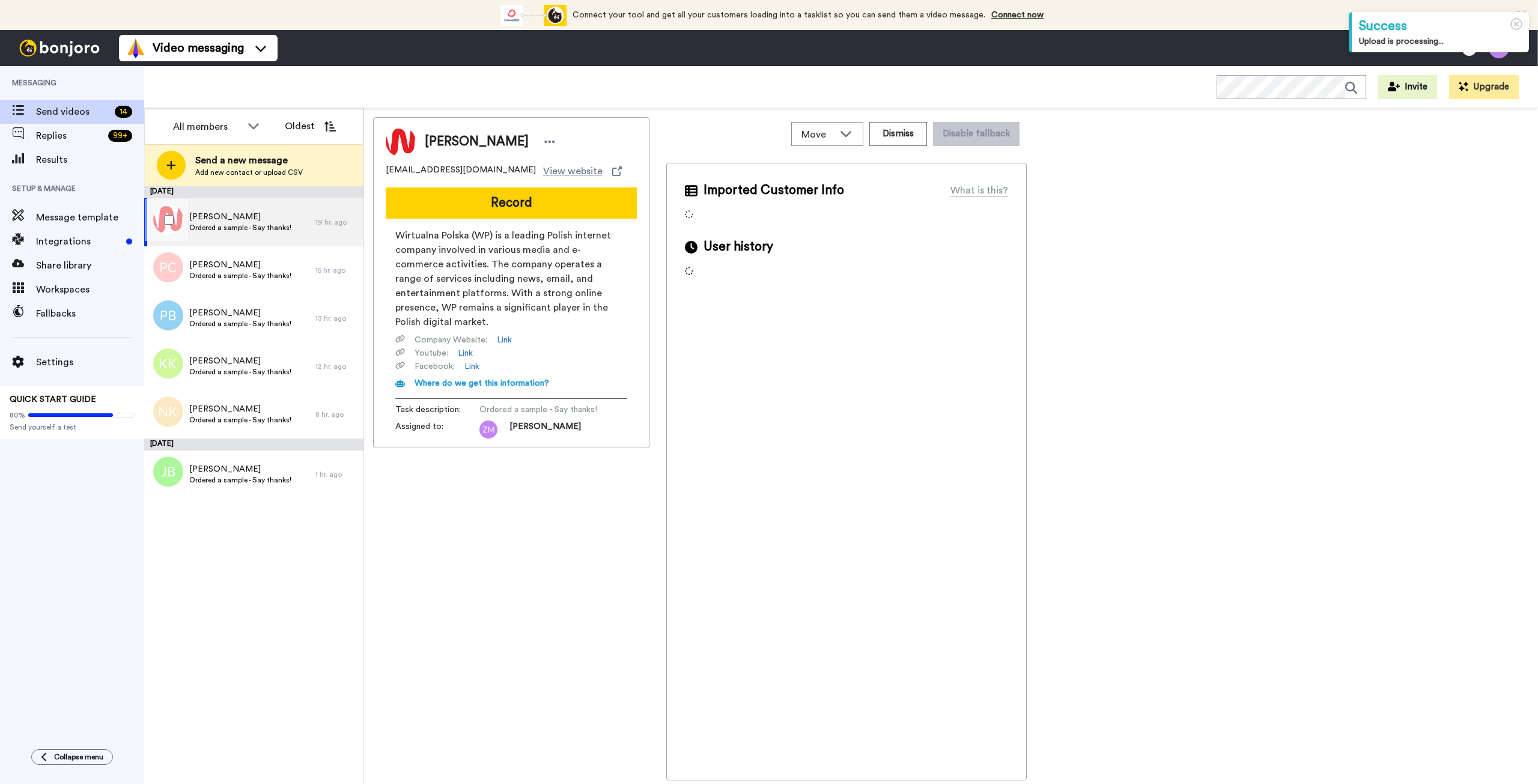
click at [243, 231] on span "Ordered a sample - Say thanks!" at bounding box center [240, 227] width 102 height 9
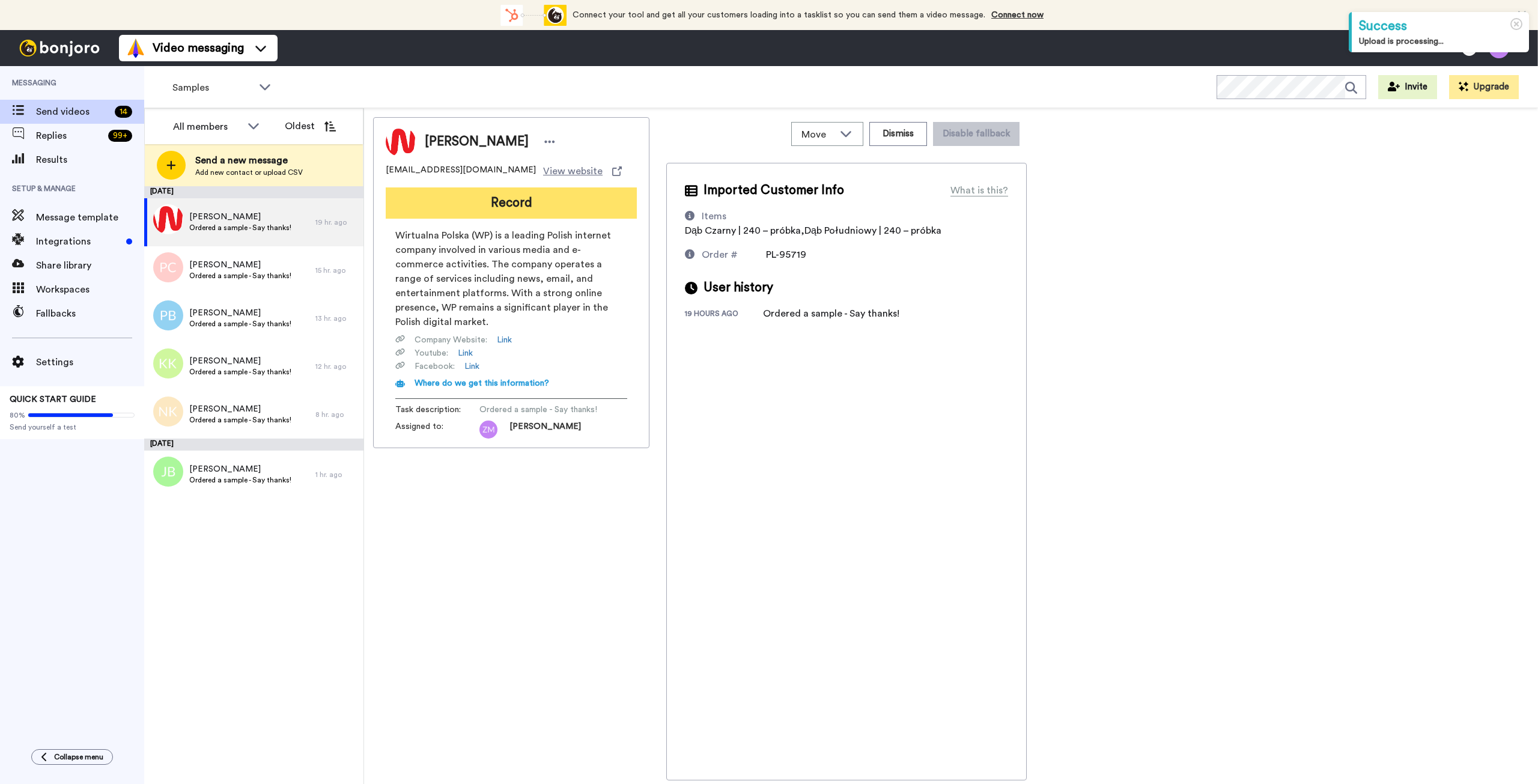
click at [514, 198] on button "Record" at bounding box center [511, 203] width 252 height 32
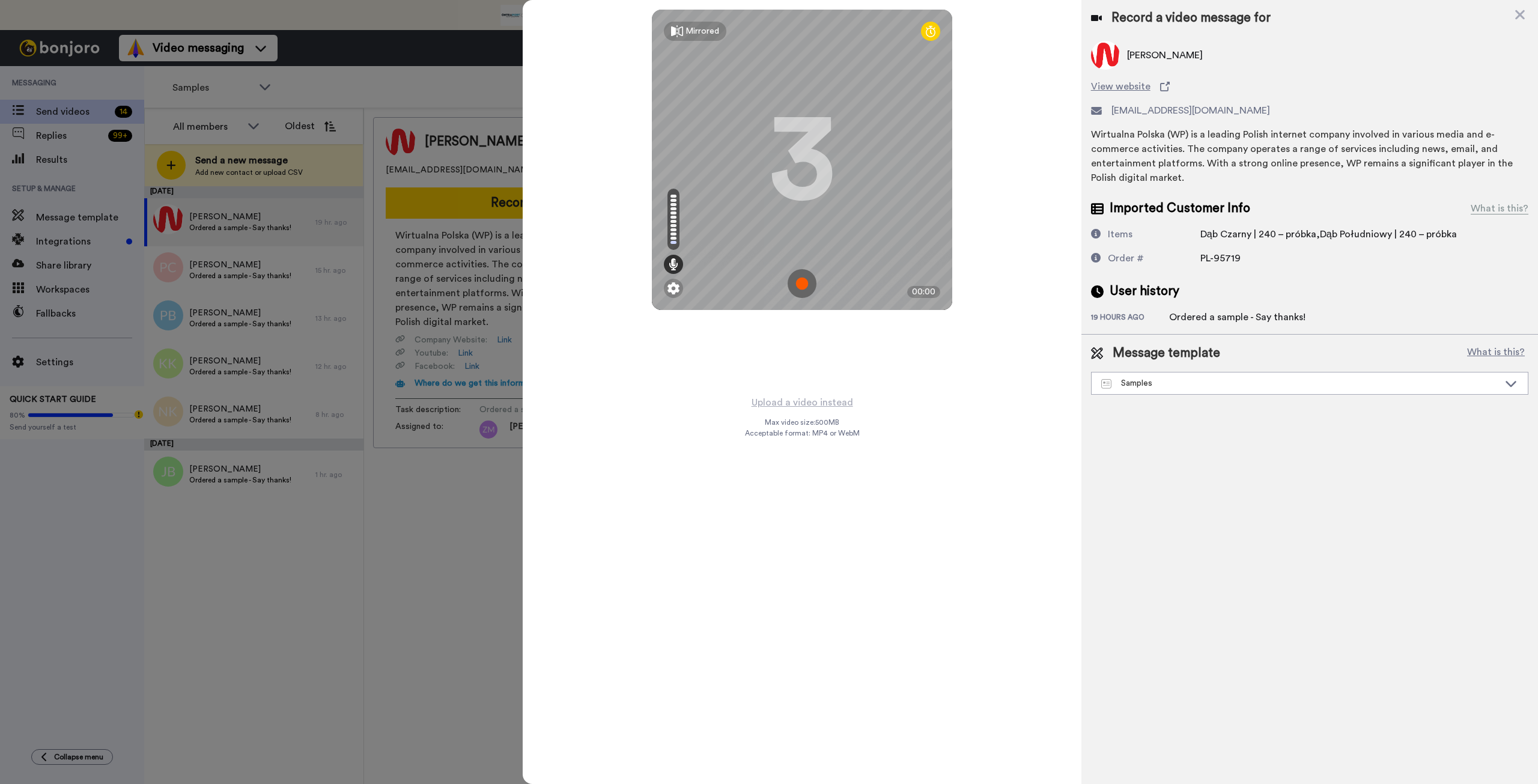
click at [803, 285] on img at bounding box center [802, 283] width 29 height 29
click at [800, 269] on img at bounding box center [802, 283] width 29 height 29
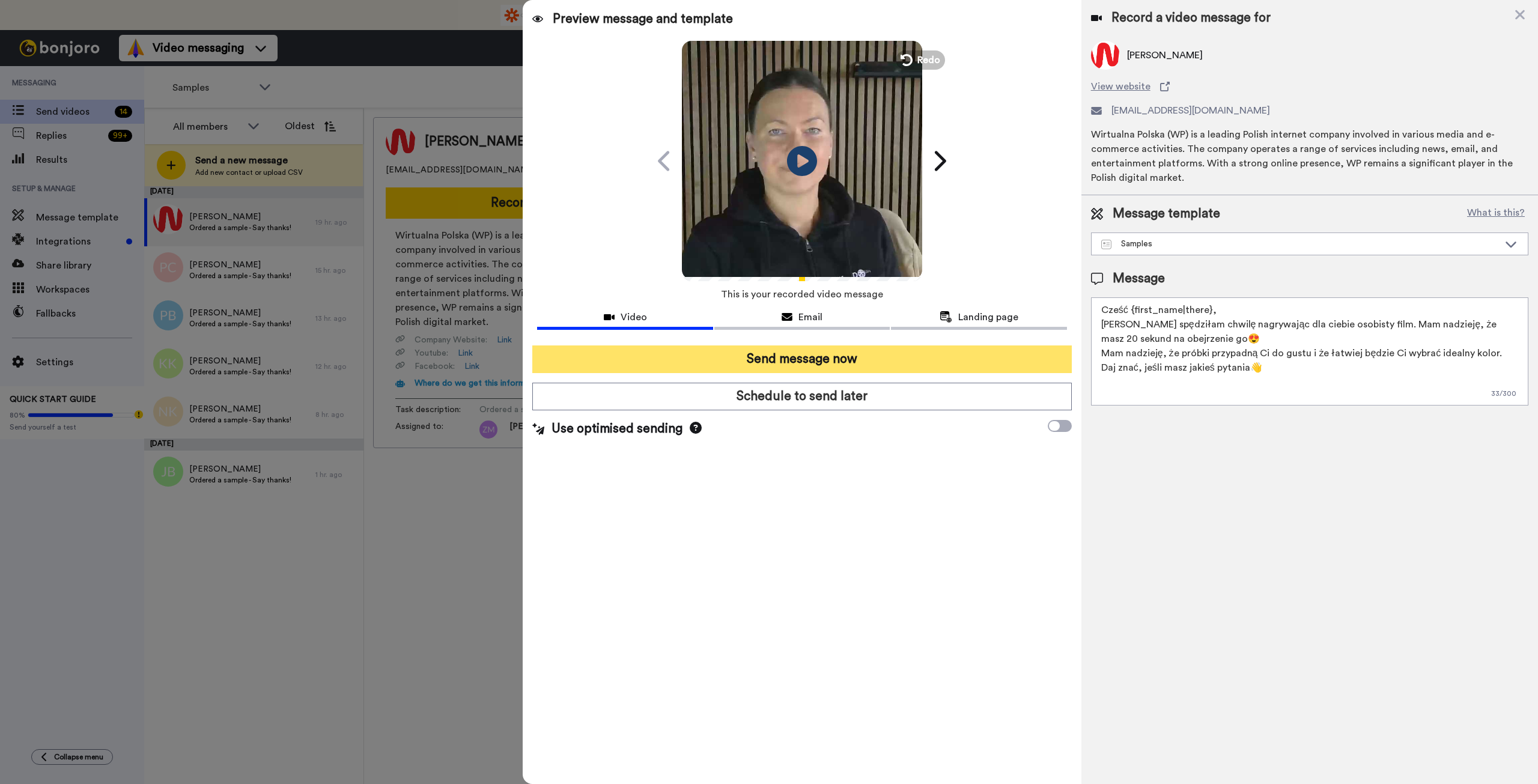
click at [904, 359] on button "Send message now" at bounding box center [802, 359] width 539 height 28
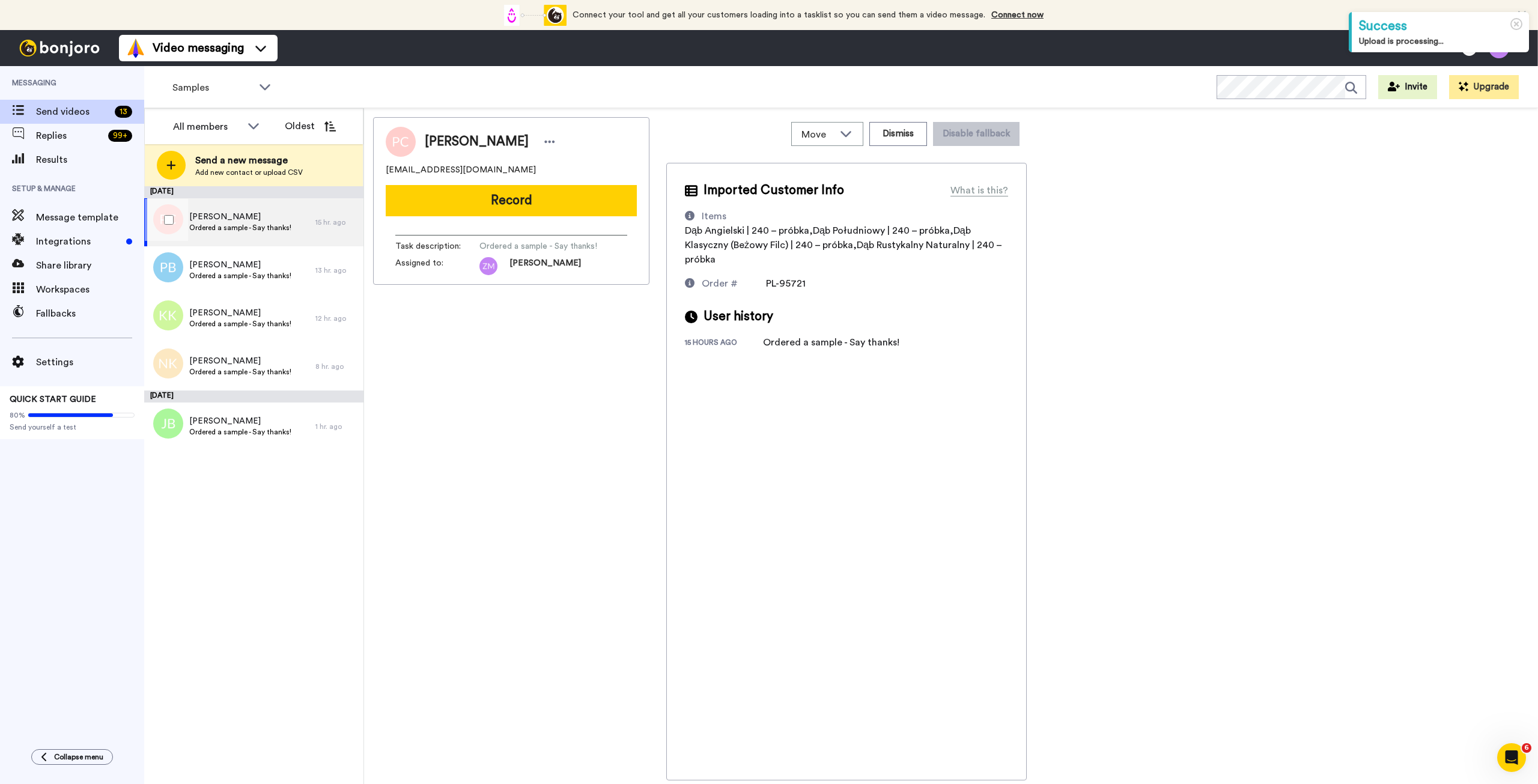
click at [293, 224] on div "[PERSON_NAME] Ordered a sample - Say thanks!" at bounding box center [229, 223] width 172 height 48
click at [492, 211] on button "Record" at bounding box center [511, 200] width 252 height 32
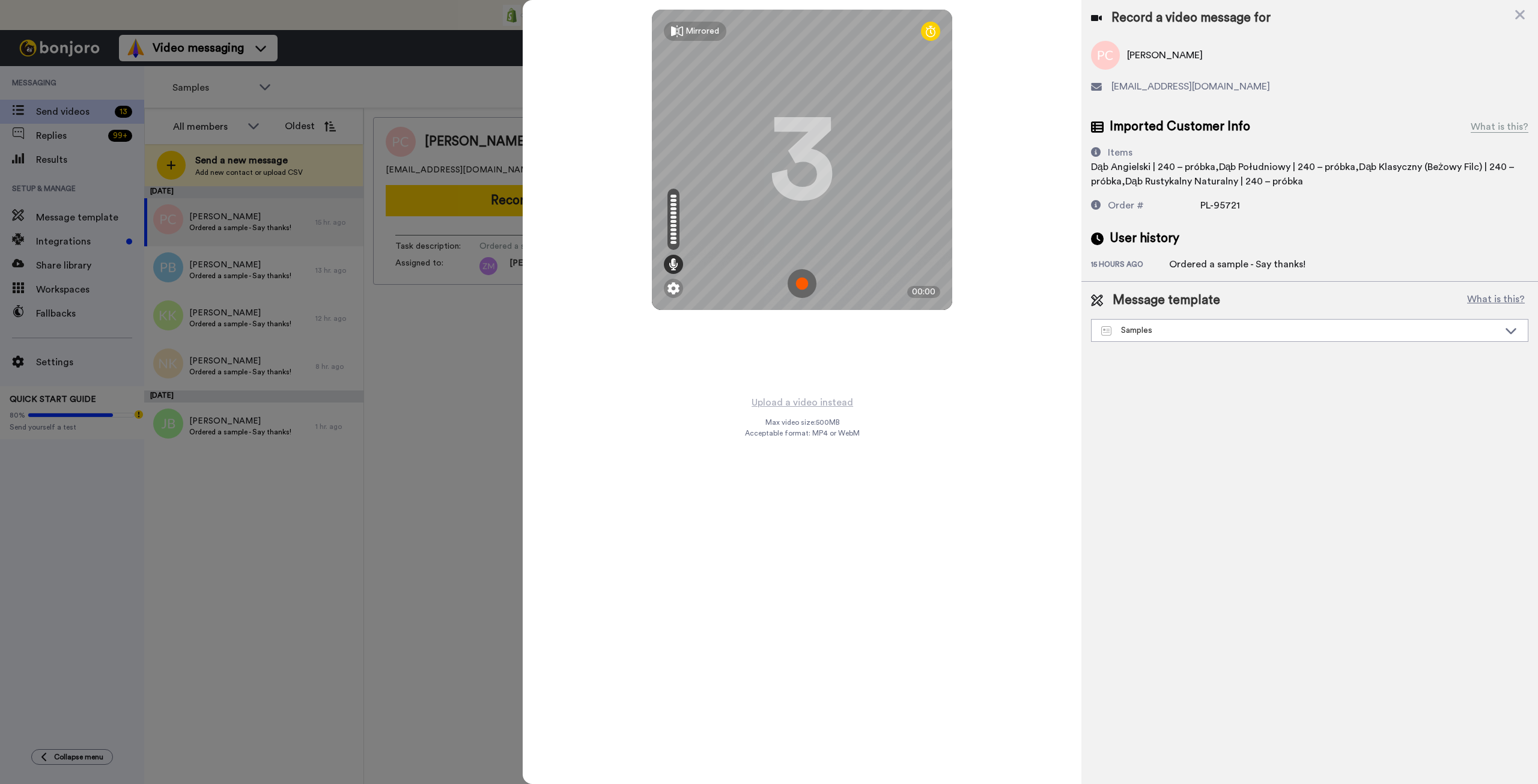
click at [798, 284] on img at bounding box center [802, 283] width 29 height 29
click at [800, 282] on img at bounding box center [802, 283] width 29 height 29
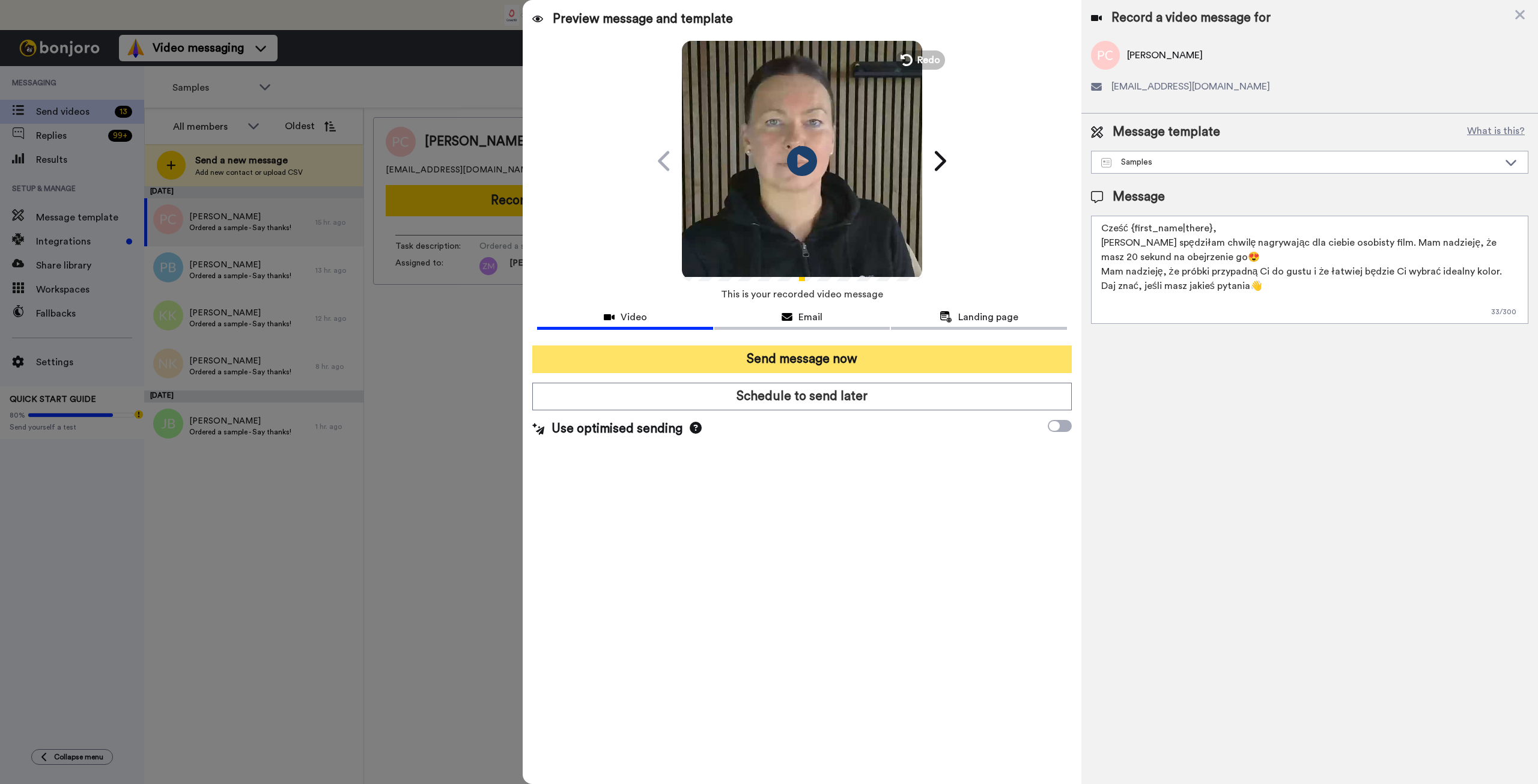
click at [898, 364] on button "Send message now" at bounding box center [802, 359] width 539 height 28
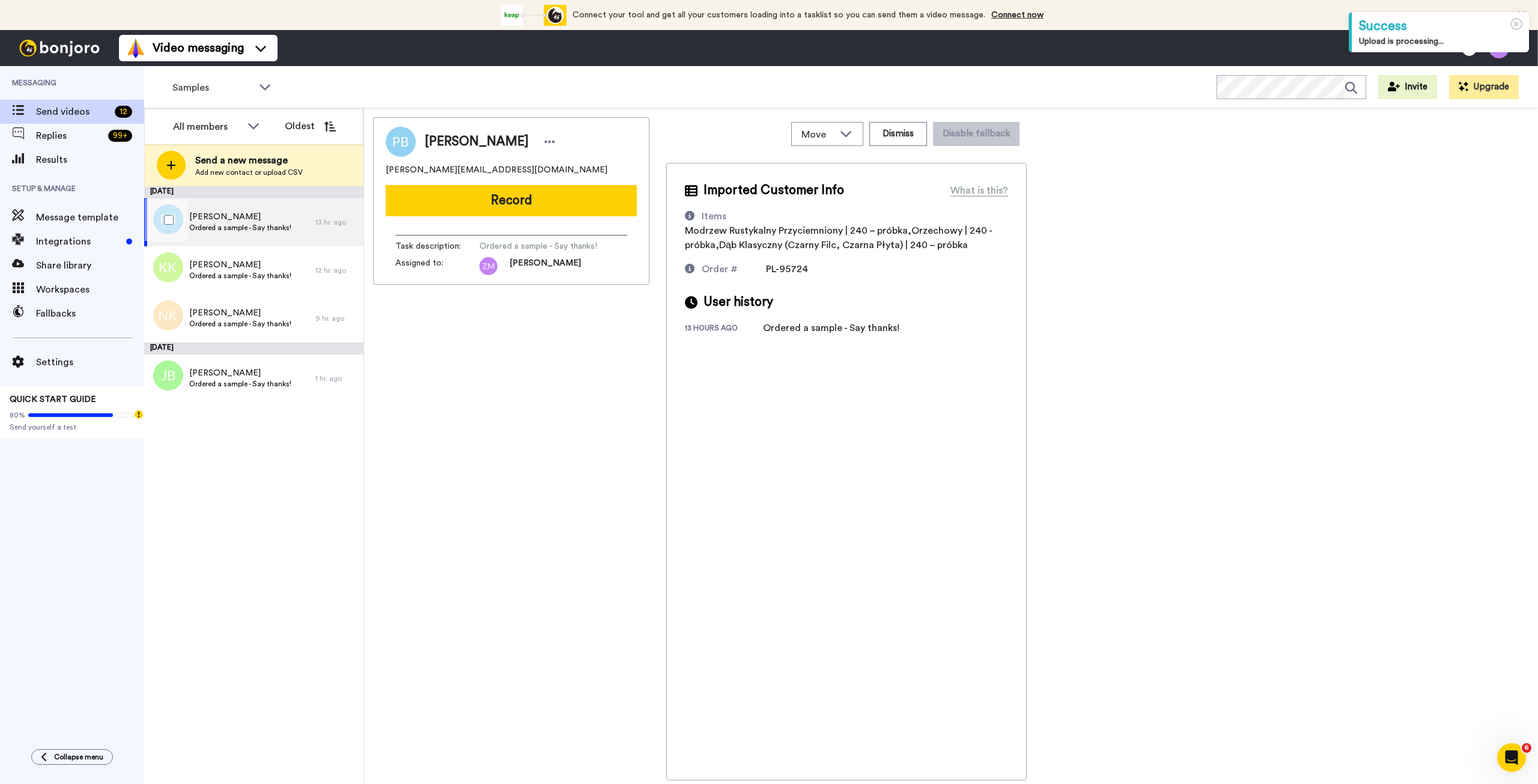
click at [280, 228] on span "Ordered a sample - Say thanks!" at bounding box center [240, 227] width 102 height 9
click at [537, 200] on button "Record" at bounding box center [511, 200] width 252 height 32
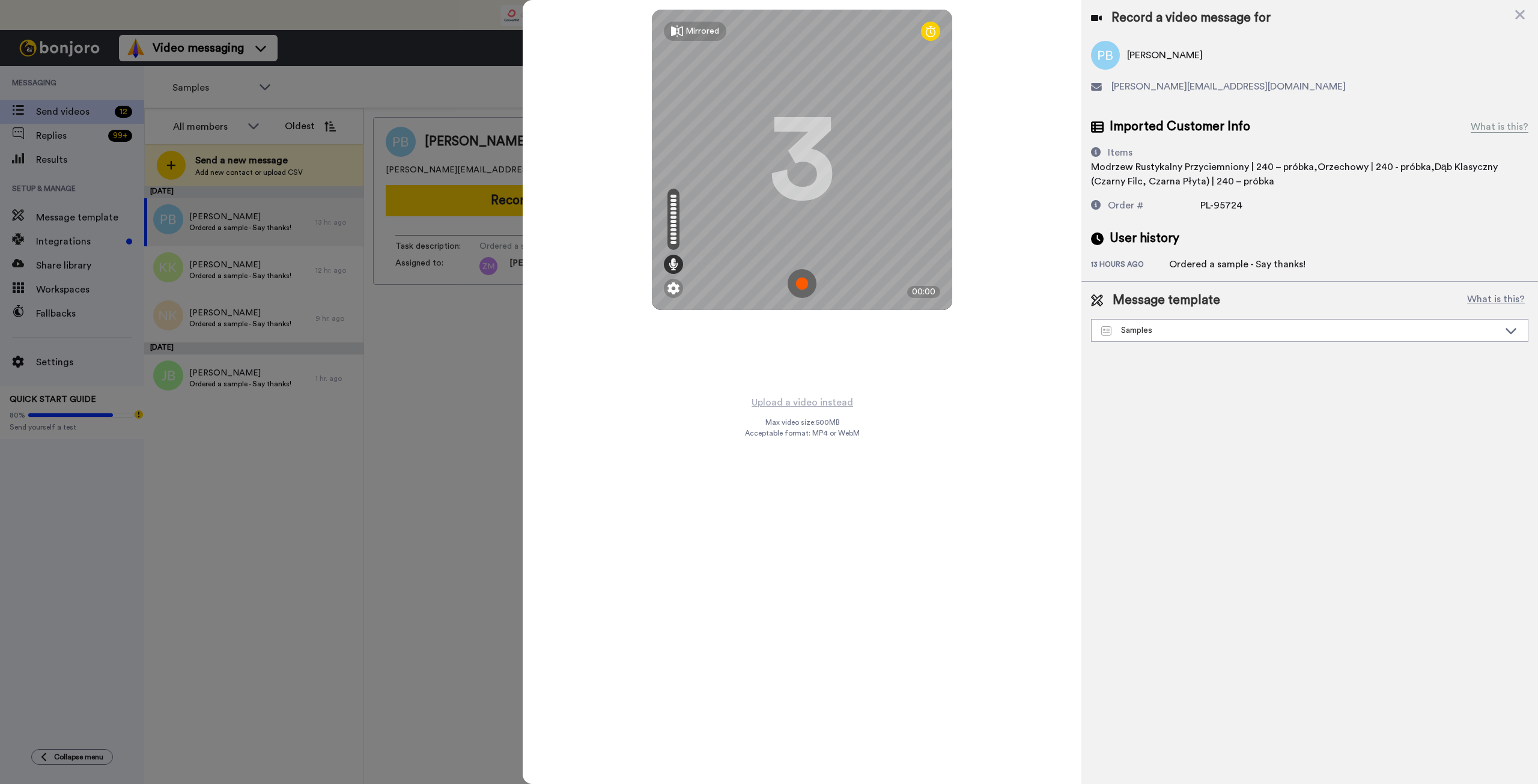
click at [800, 285] on img at bounding box center [802, 283] width 29 height 29
click at [795, 276] on img at bounding box center [802, 283] width 29 height 29
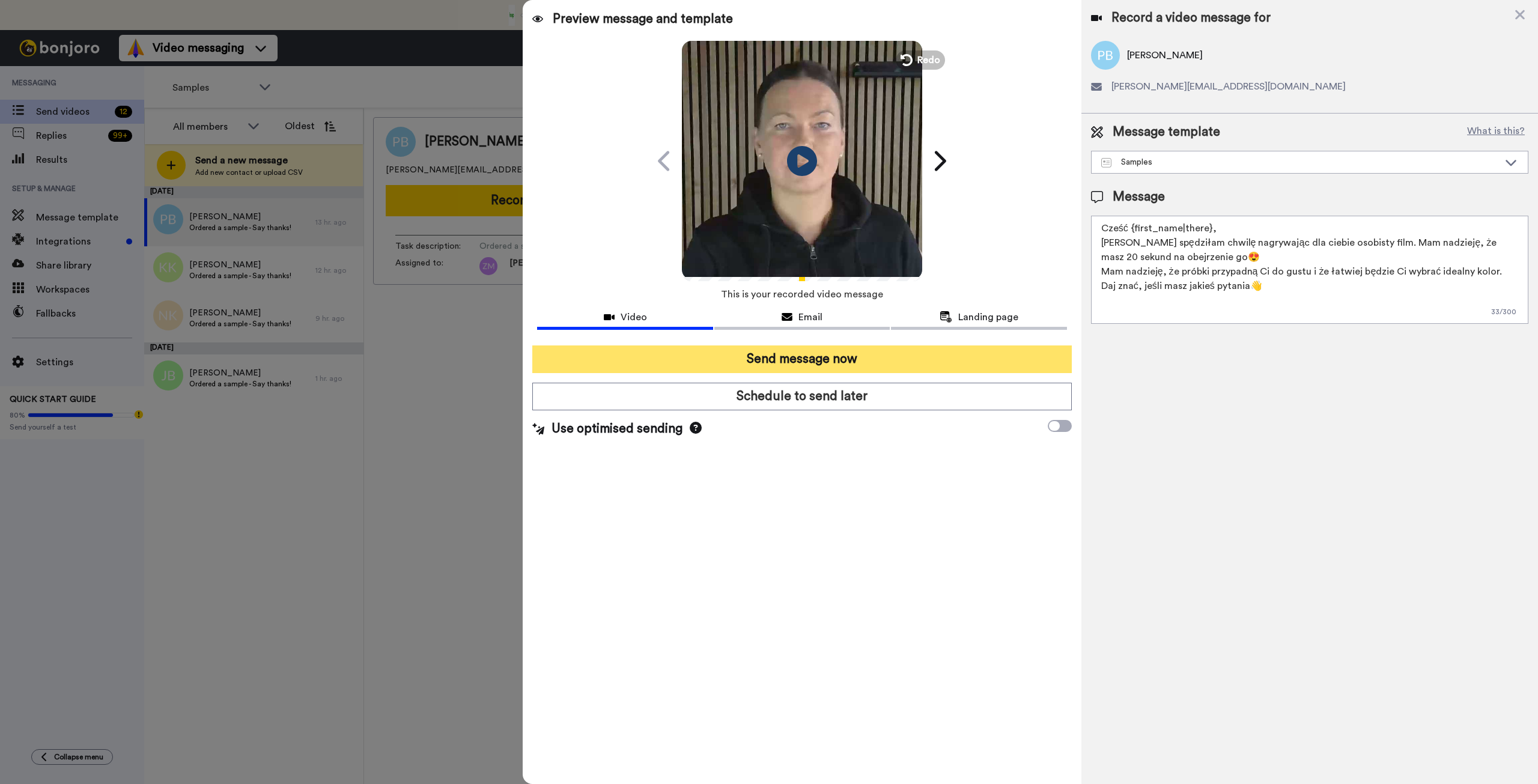
click at [879, 367] on button "Send message now" at bounding box center [802, 359] width 539 height 28
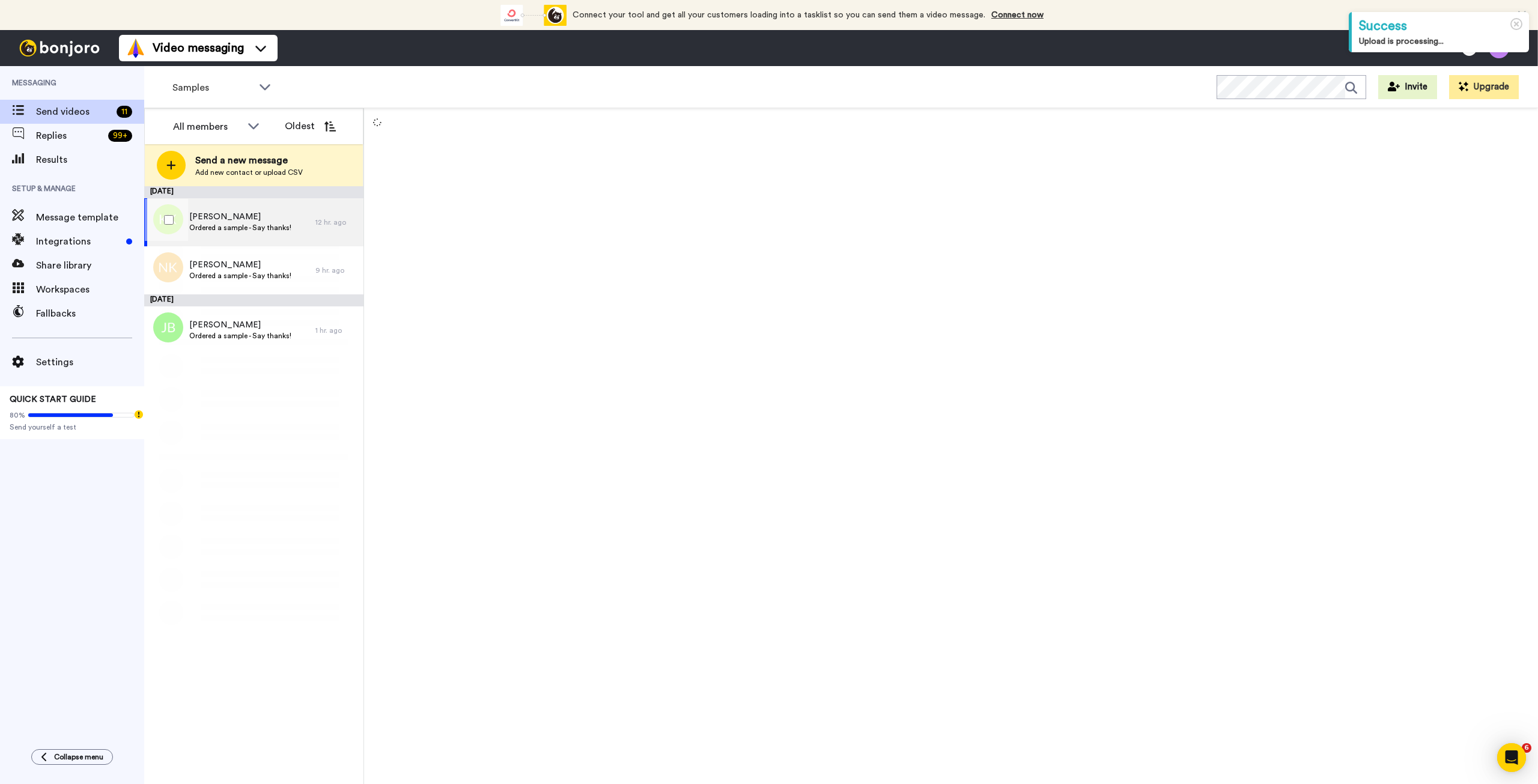
click at [246, 226] on span "Ordered a sample - Say thanks!" at bounding box center [240, 227] width 102 height 9
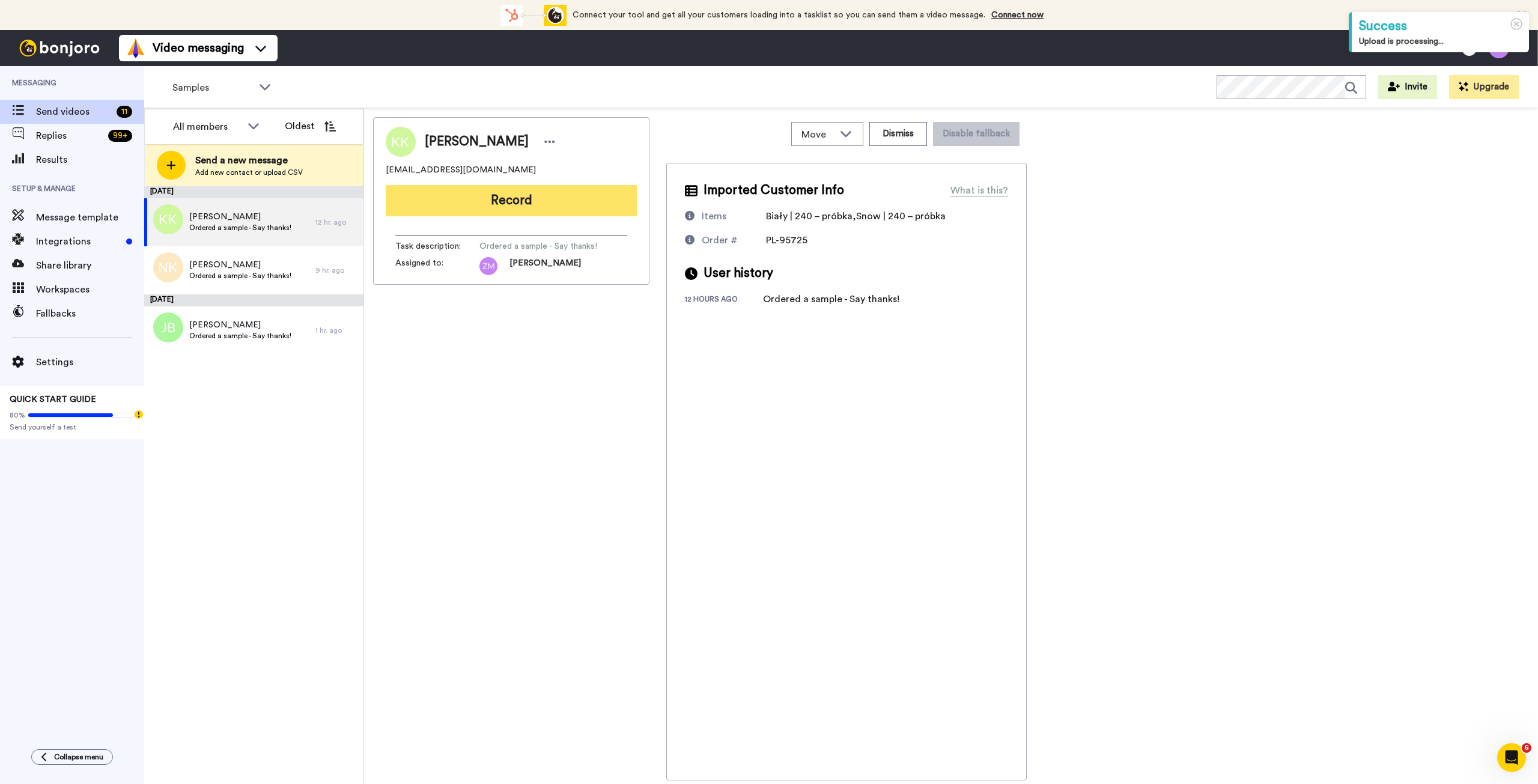
click at [551, 203] on button "Record" at bounding box center [511, 200] width 252 height 32
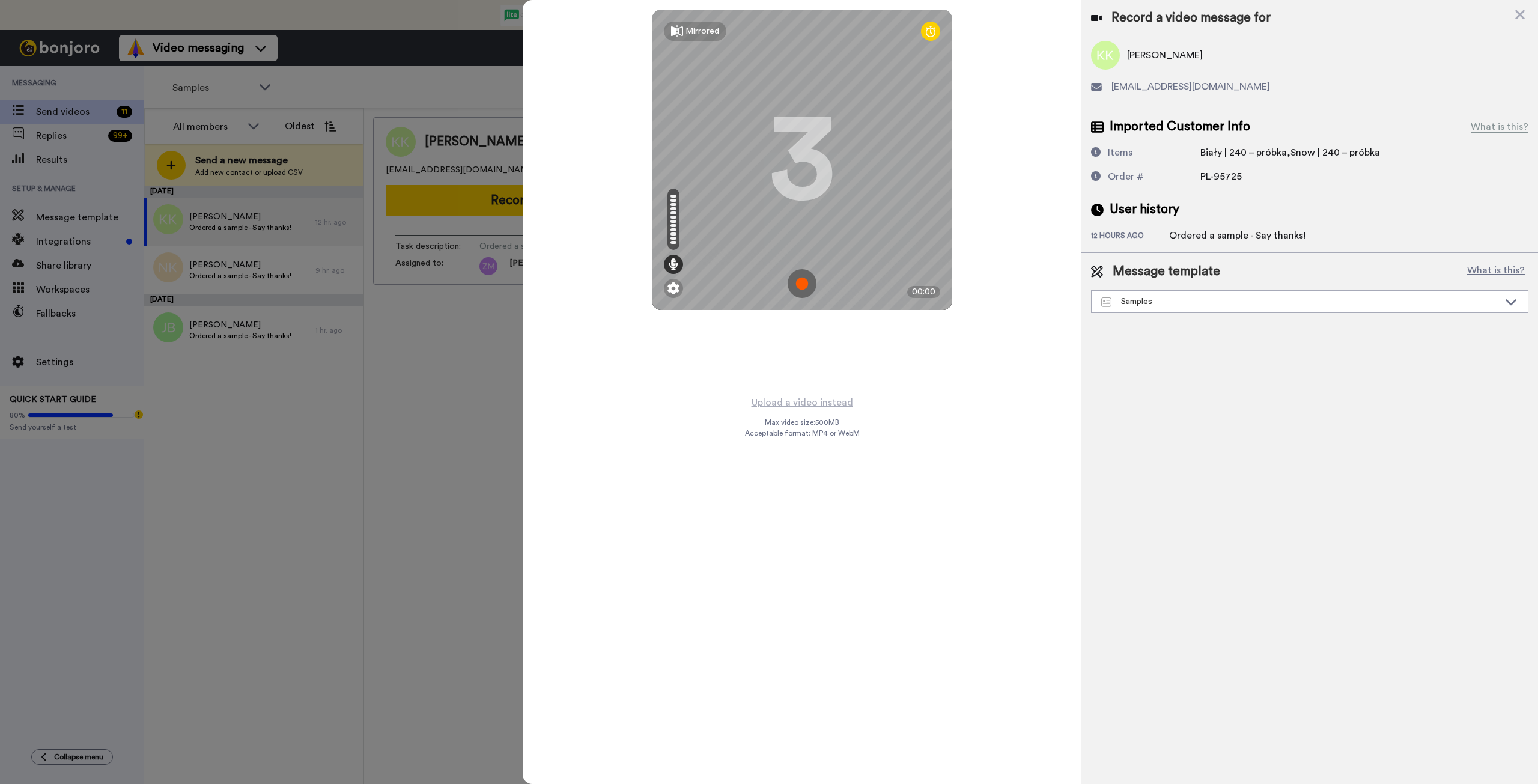
click at [801, 283] on img at bounding box center [802, 283] width 29 height 29
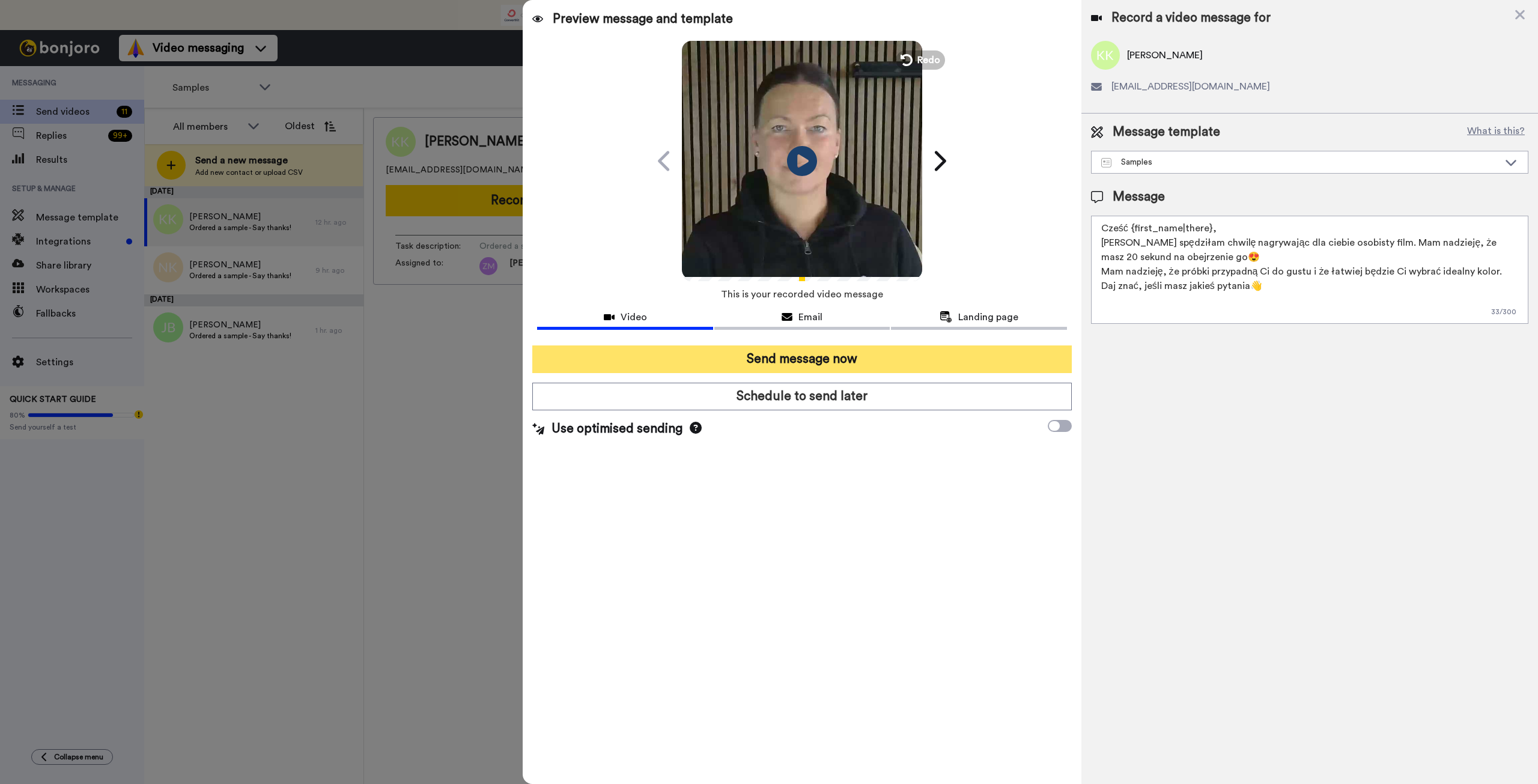
click at [783, 355] on button "Send message now" at bounding box center [802, 359] width 539 height 28
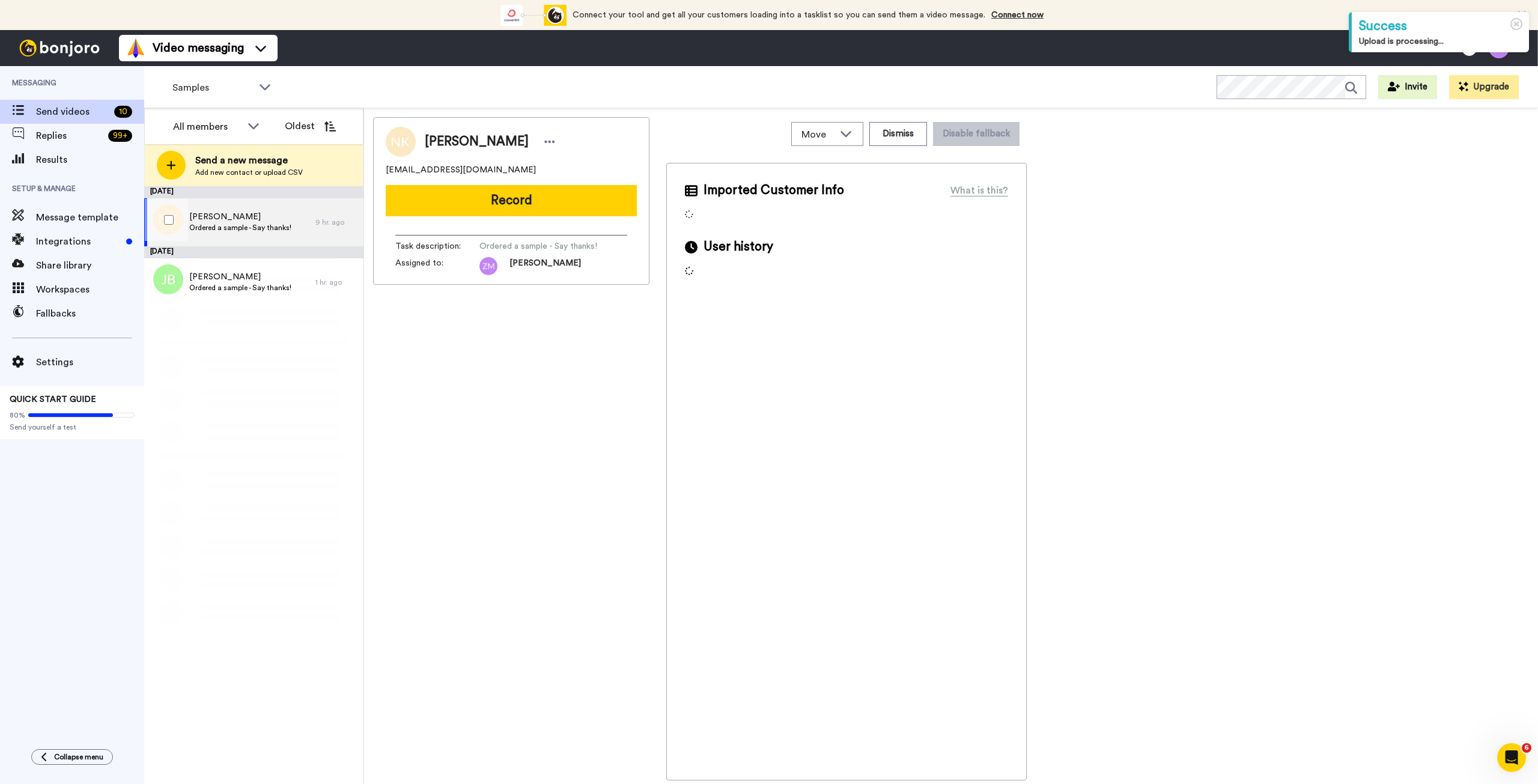
click at [259, 227] on span "Ordered a sample - Say thanks!" at bounding box center [240, 227] width 102 height 9
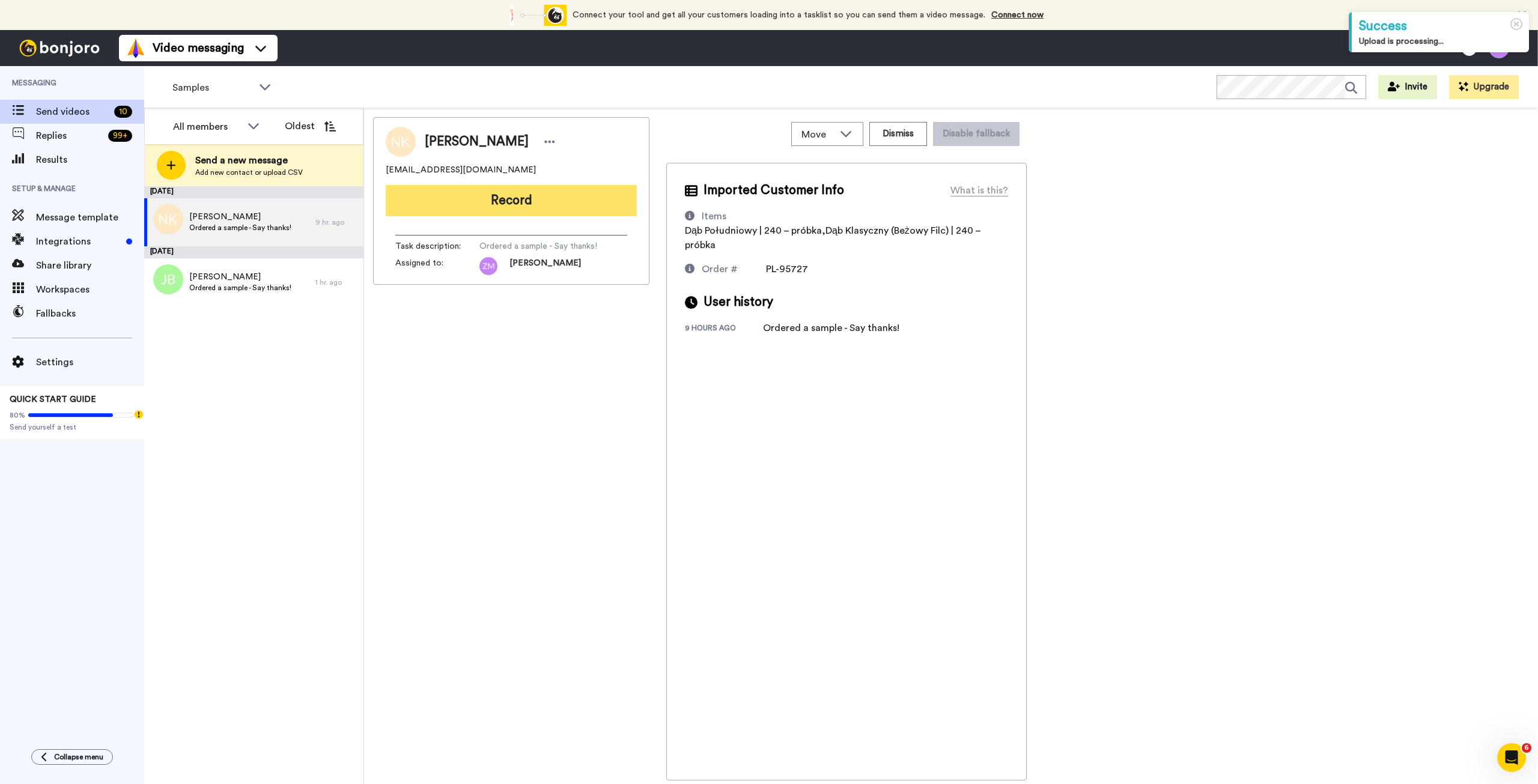
click at [553, 207] on button "Record" at bounding box center [511, 200] width 252 height 32
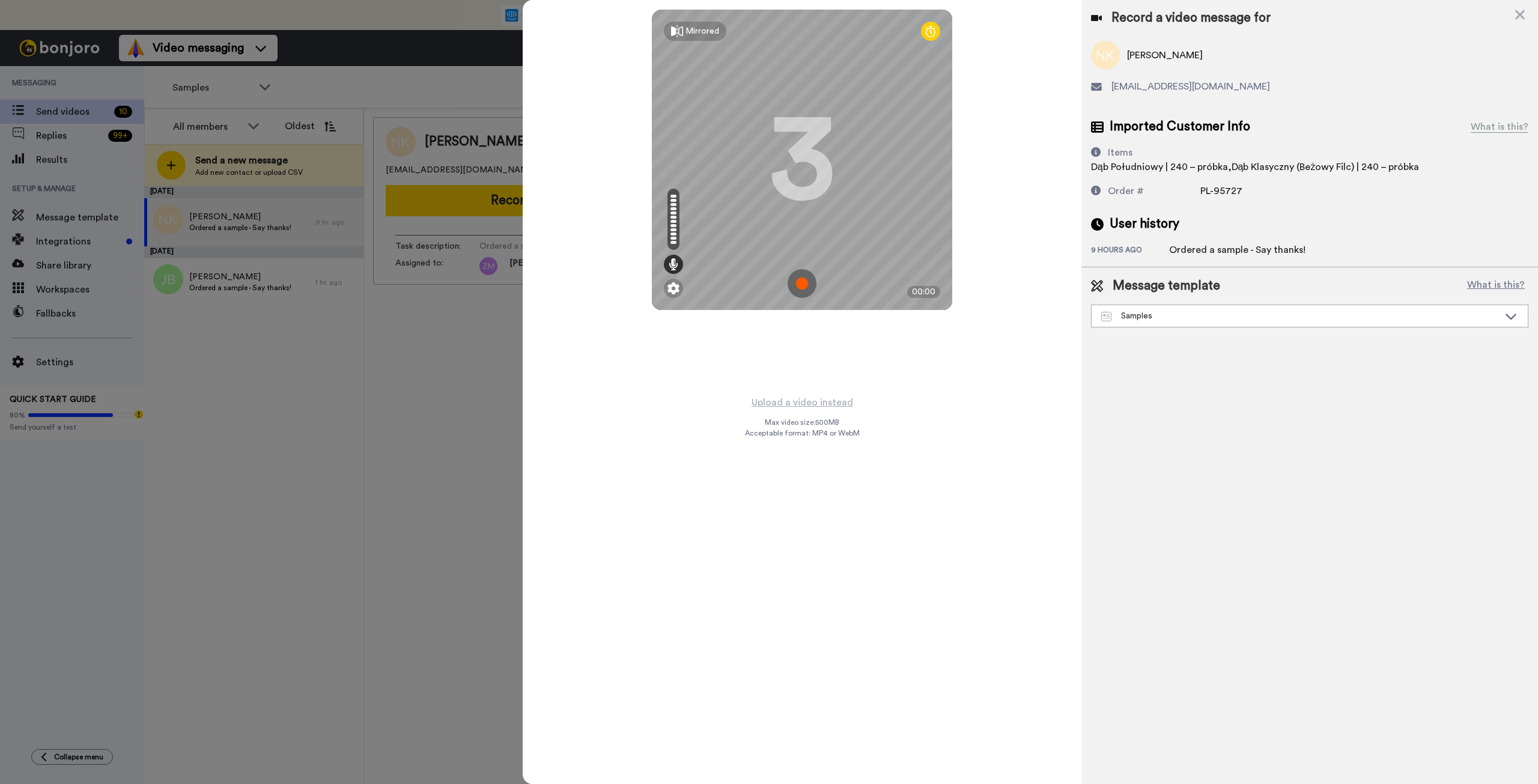
click at [800, 282] on img at bounding box center [802, 283] width 29 height 29
click at [817, 288] on img at bounding box center [802, 283] width 29 height 29
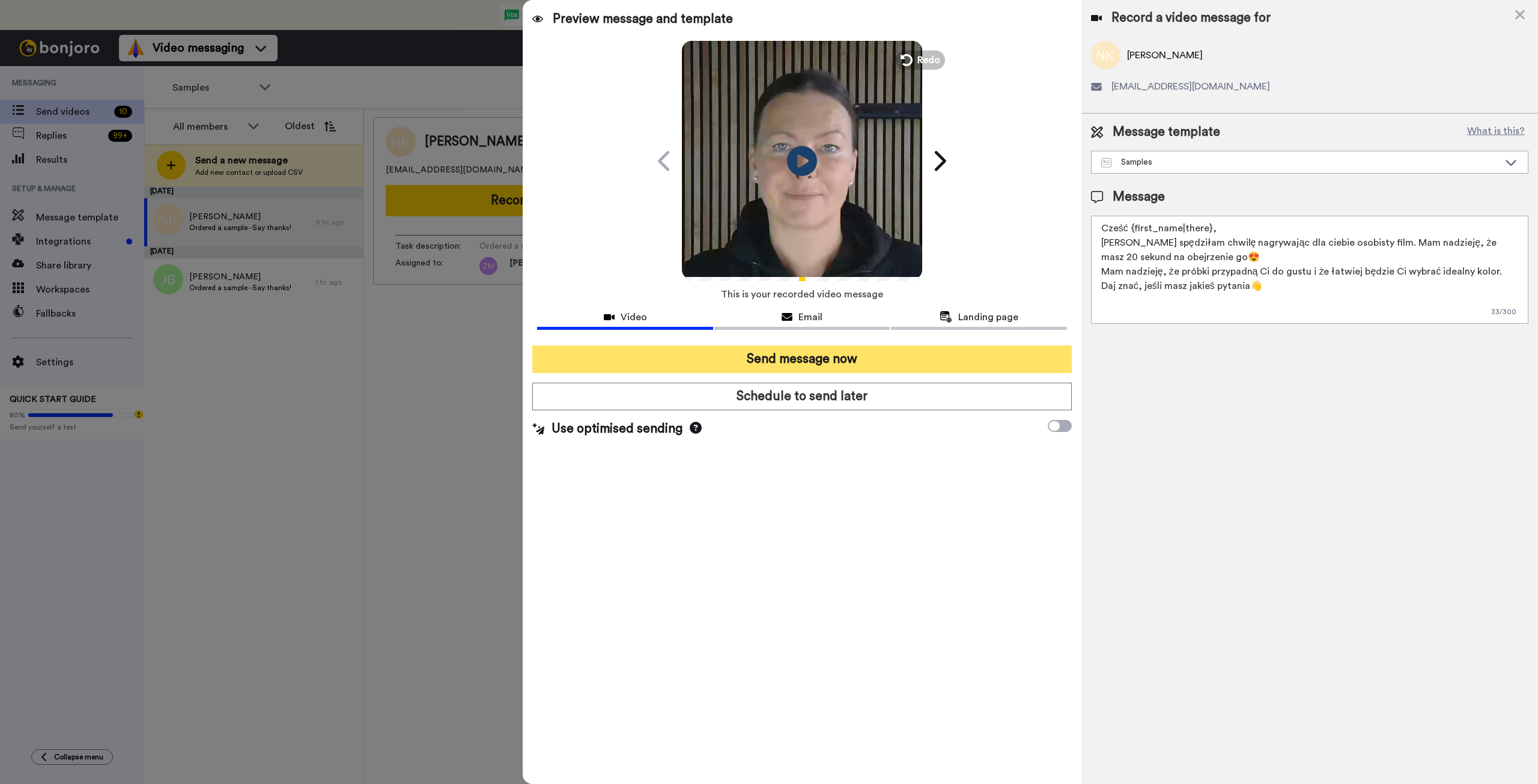
click at [921, 366] on button "Send message now" at bounding box center [802, 359] width 539 height 28
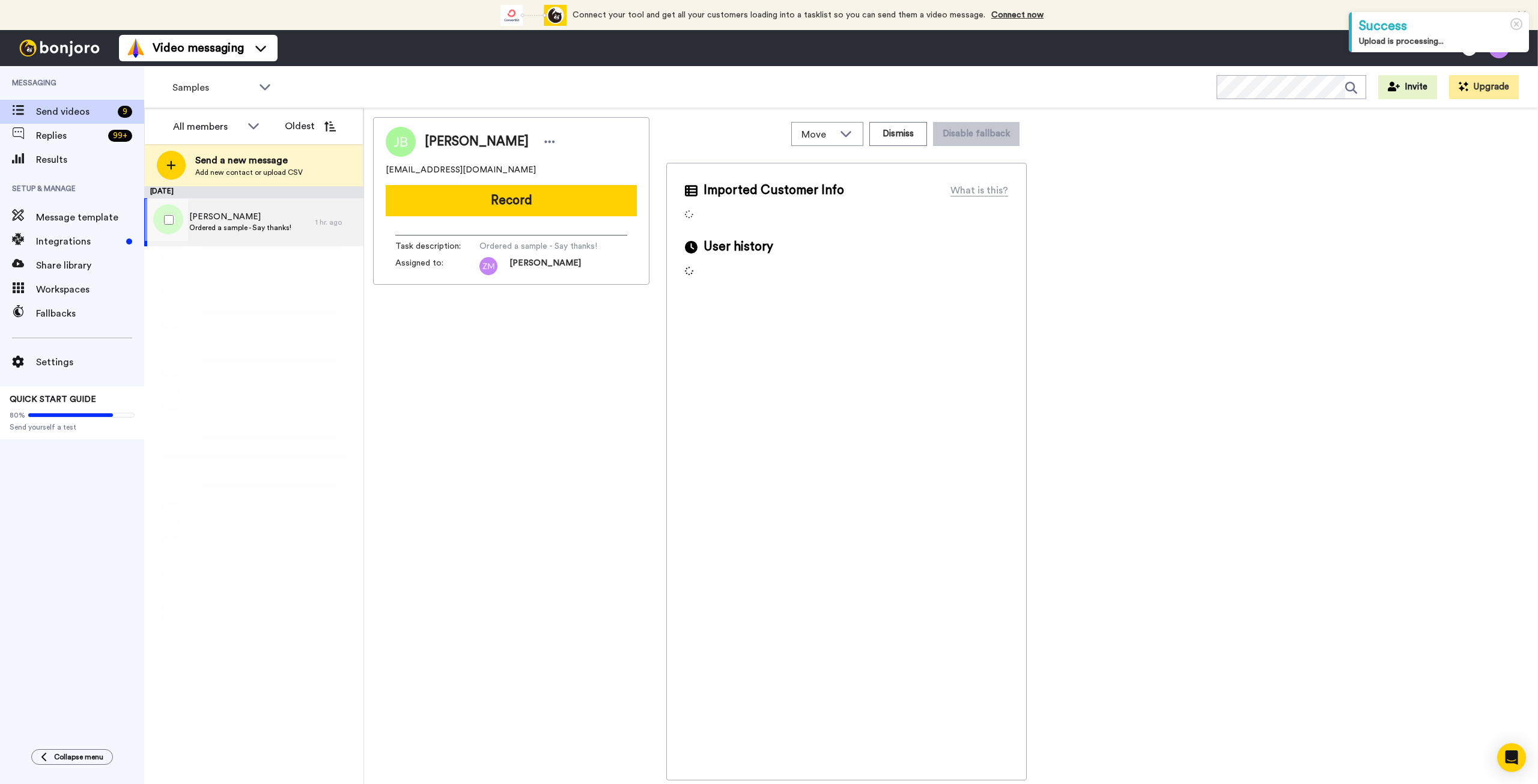
click at [253, 219] on span "Joanna Bala" at bounding box center [240, 216] width 102 height 12
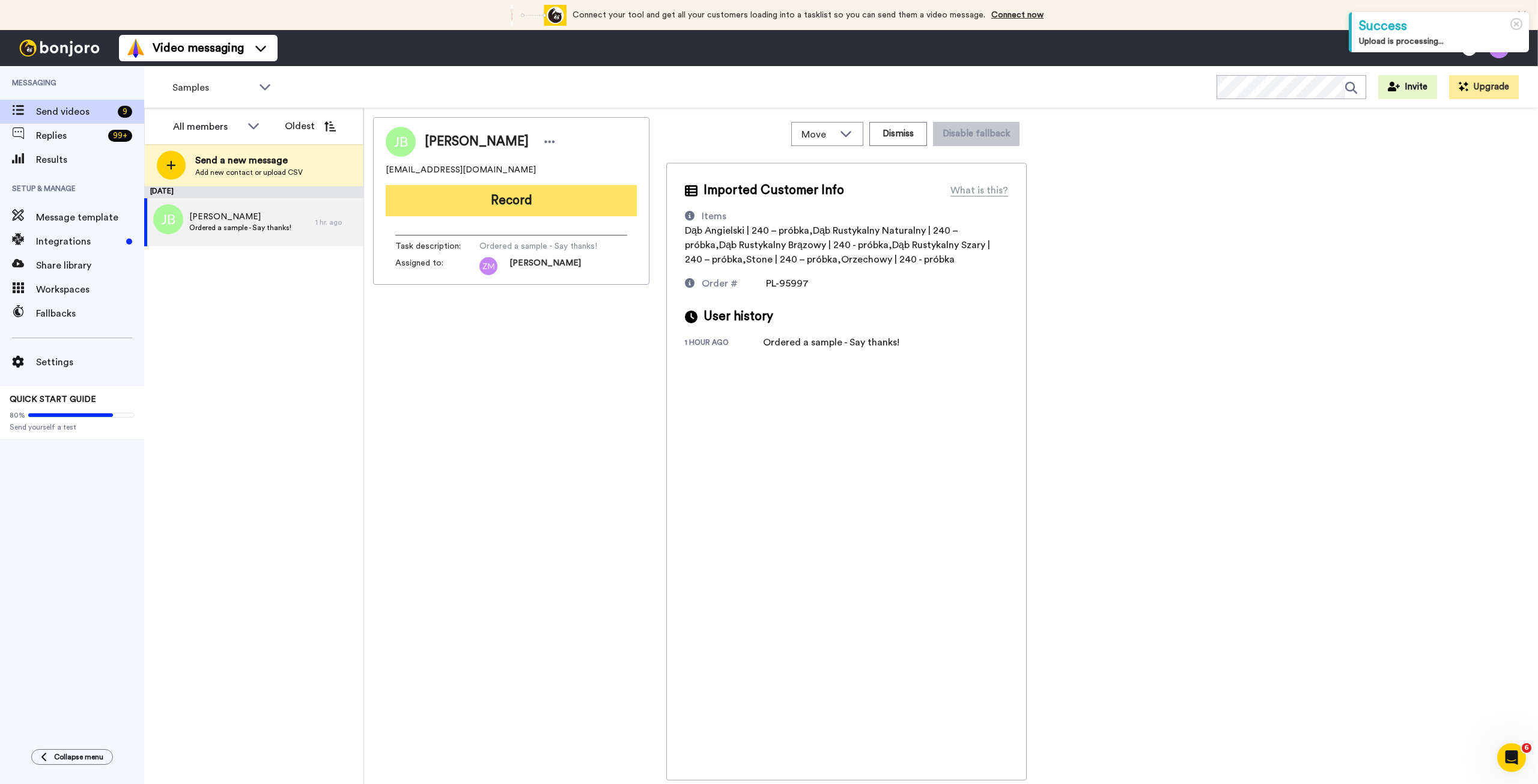
click at [521, 197] on button "Record" at bounding box center [511, 200] width 252 height 32
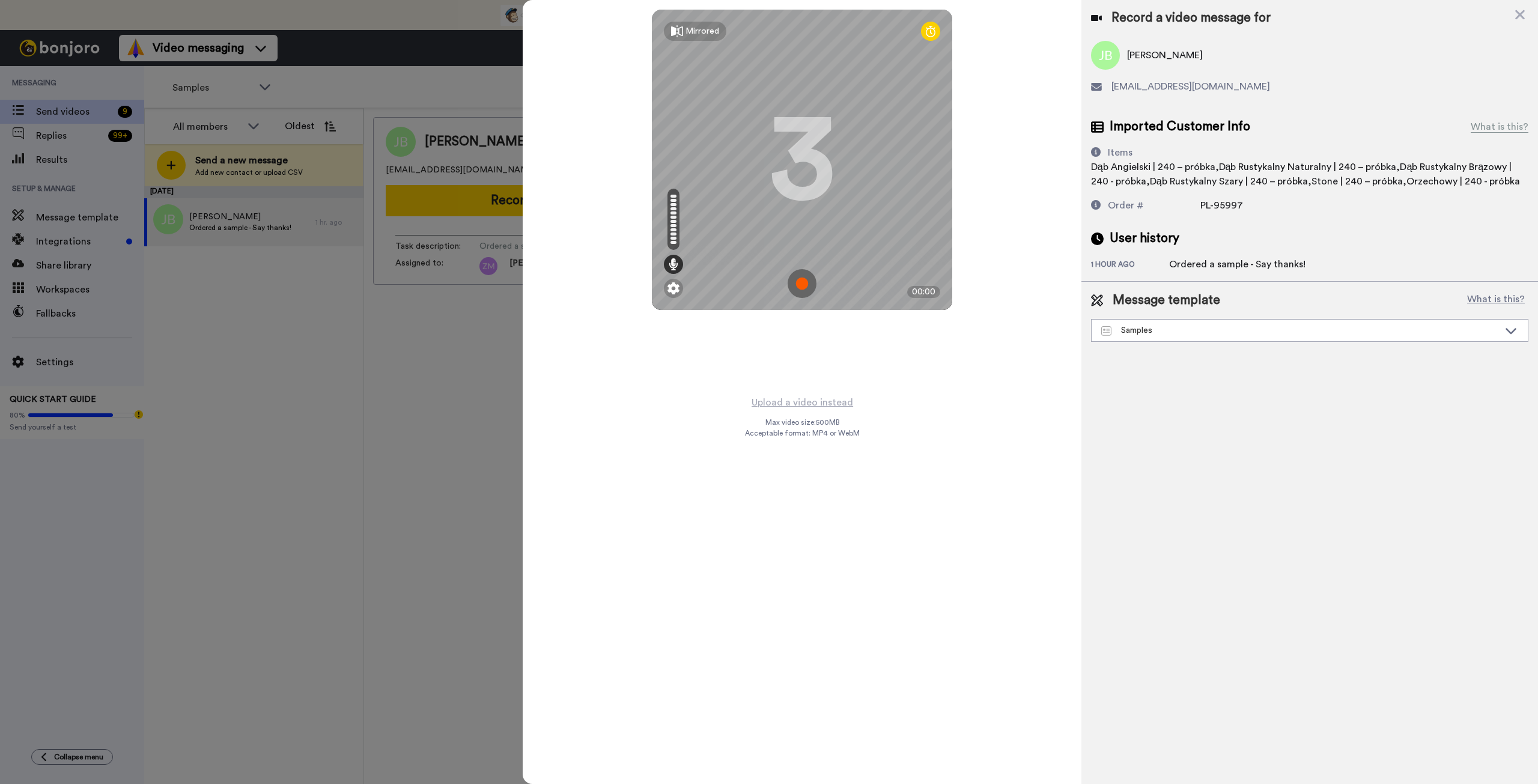
click at [799, 278] on img at bounding box center [802, 283] width 29 height 29
click at [798, 292] on img at bounding box center [802, 283] width 29 height 29
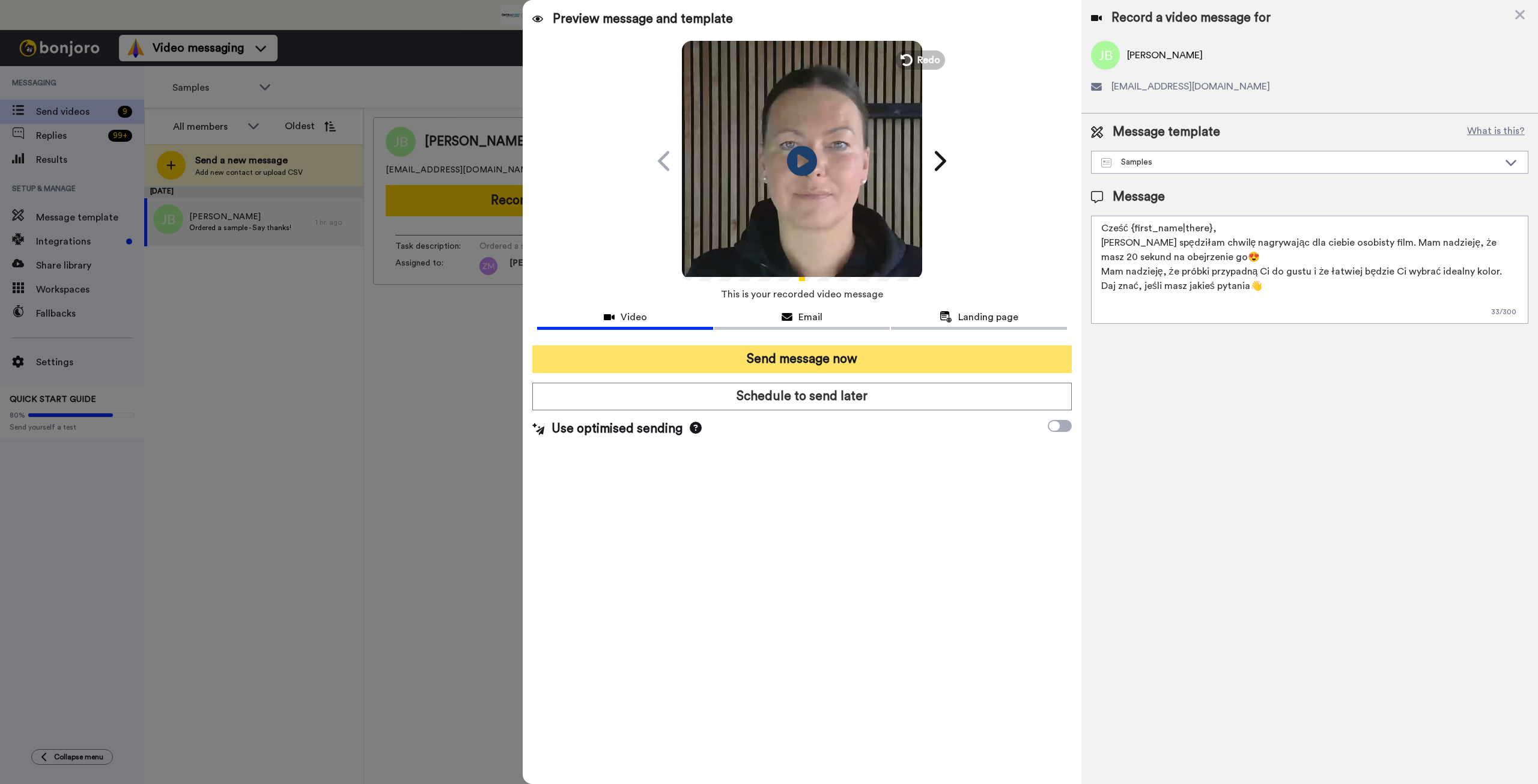
click at [857, 359] on button "Send message now" at bounding box center [802, 359] width 539 height 28
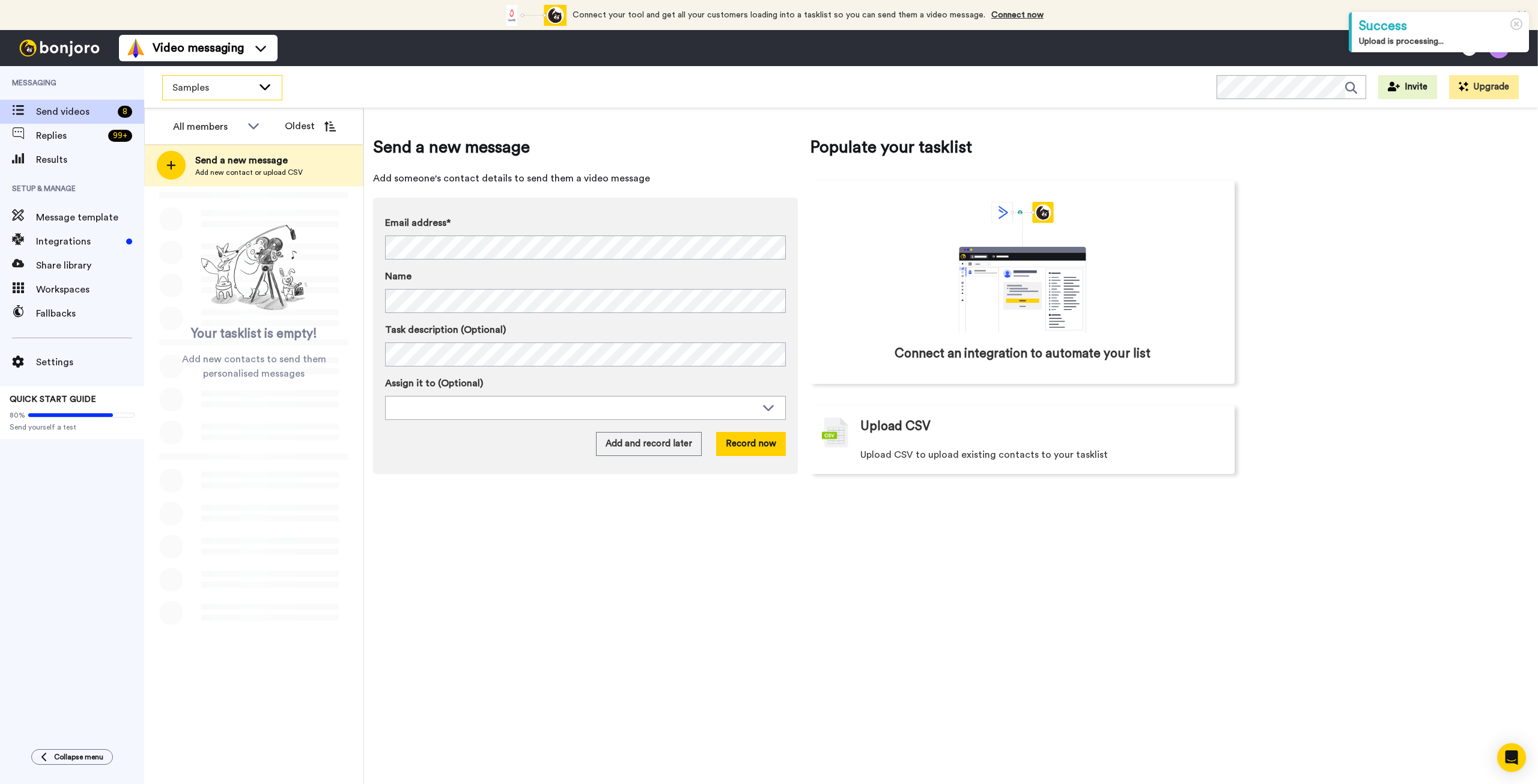
click at [265, 86] on icon at bounding box center [265, 86] width 15 height 12
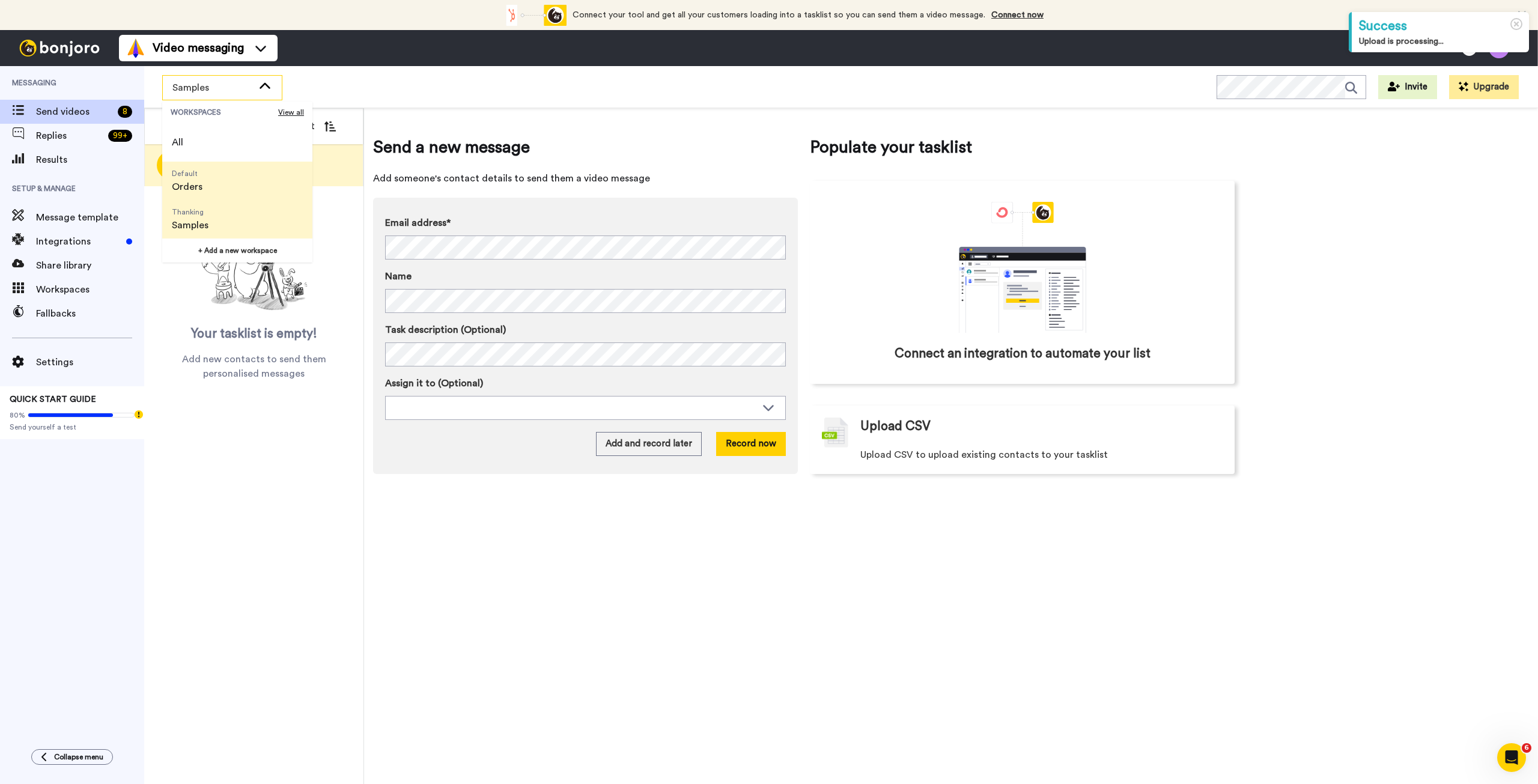
click at [231, 182] on li "Default Orders" at bounding box center [238, 180] width 150 height 38
